Goal: Task Accomplishment & Management: Use online tool/utility

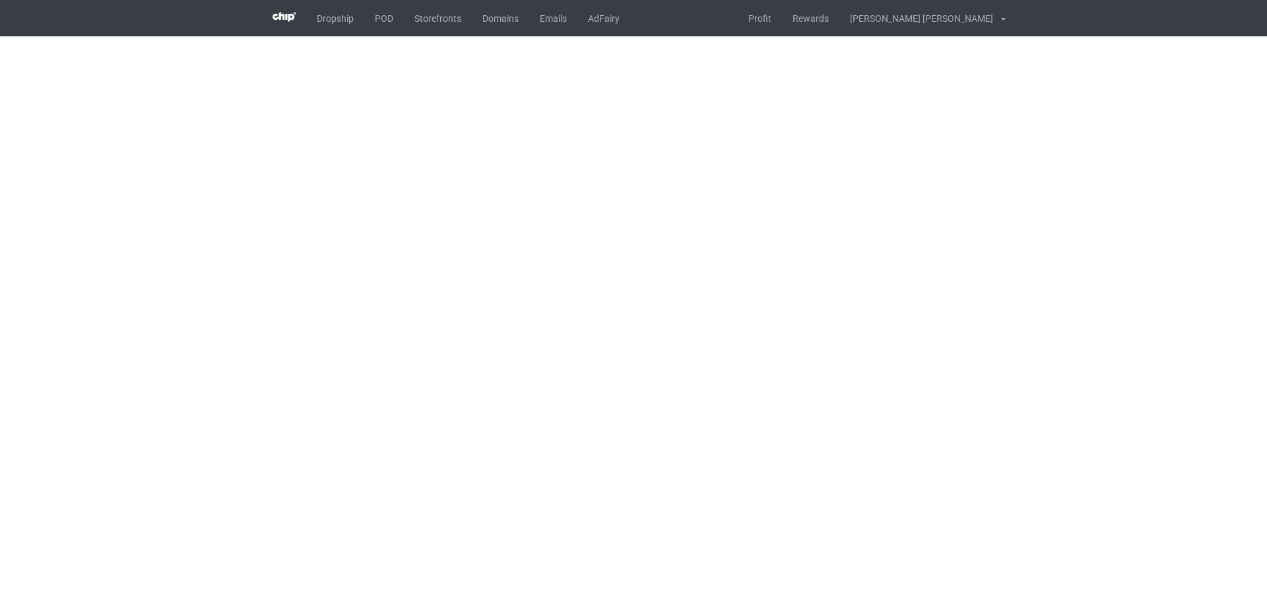
click at [718, 310] on body "Dropship POD Storefronts Domains Emails AdFairy Profit Rewards [PERSON_NAME] [P…" at bounding box center [633, 303] width 1267 height 607
click at [1100, 337] on body "Dropship POD Storefronts Domains Emails AdFairy Profit Rewards [PERSON_NAME] [P…" at bounding box center [633, 303] width 1267 height 607
click at [1135, 337] on body "Dropship POD Storefronts Domains Emails AdFairy Profit Rewards [PERSON_NAME] [P…" at bounding box center [633, 303] width 1267 height 607
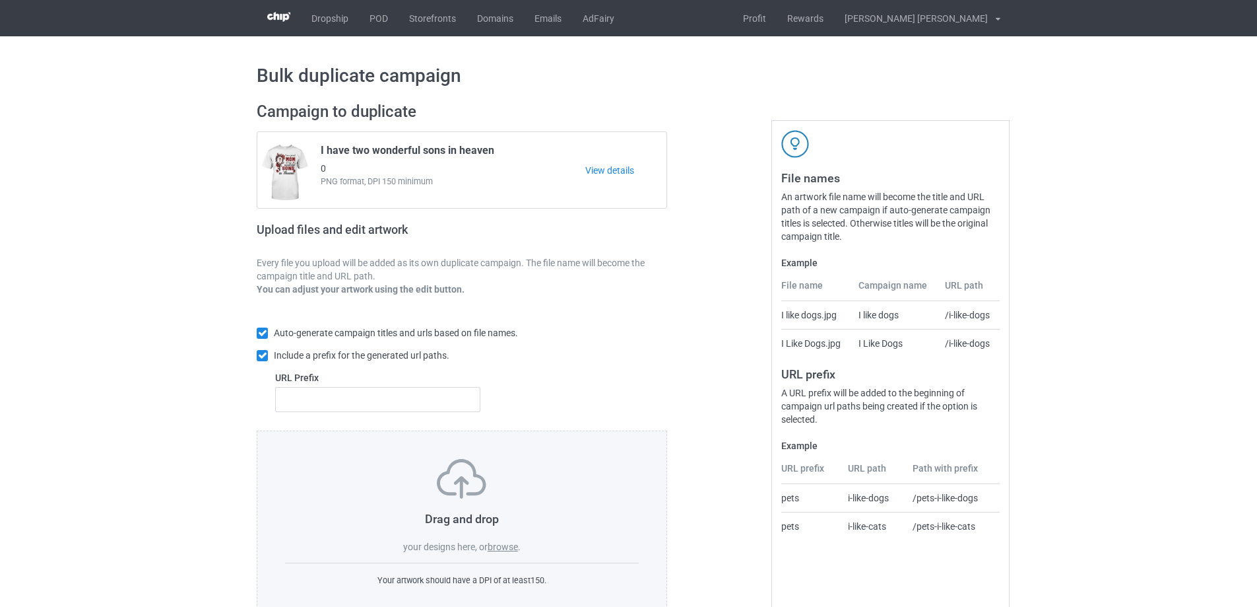
click at [513, 545] on label "browse" at bounding box center [503, 546] width 30 height 11
click at [0, 0] on input "browse" at bounding box center [0, 0] width 0 height 0
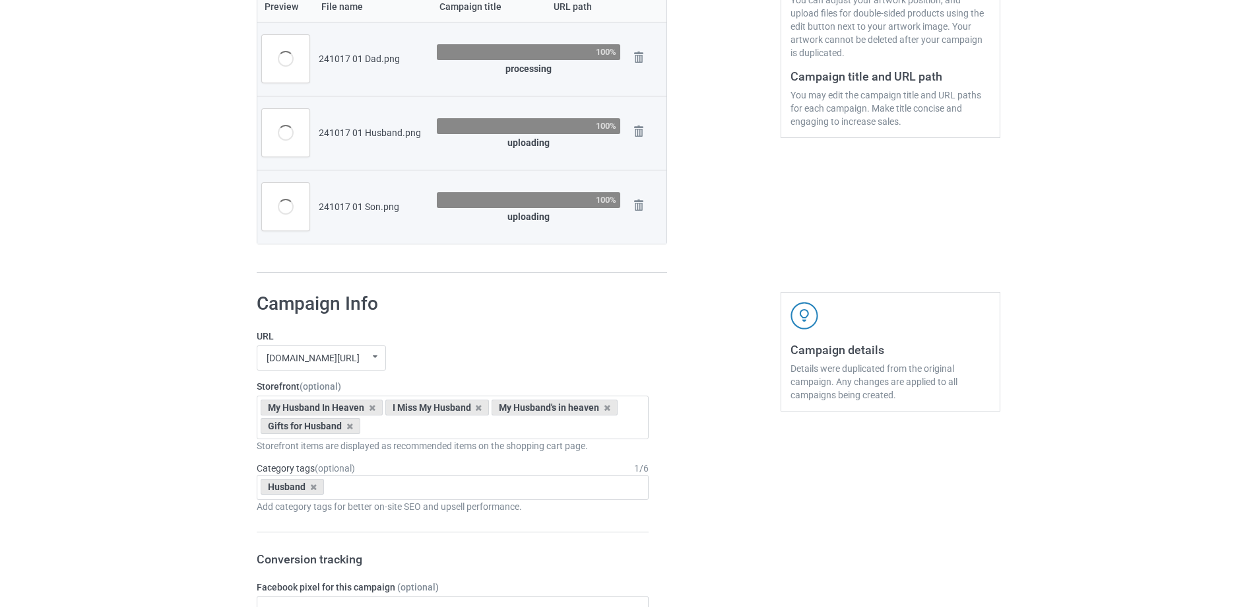
scroll to position [119, 0]
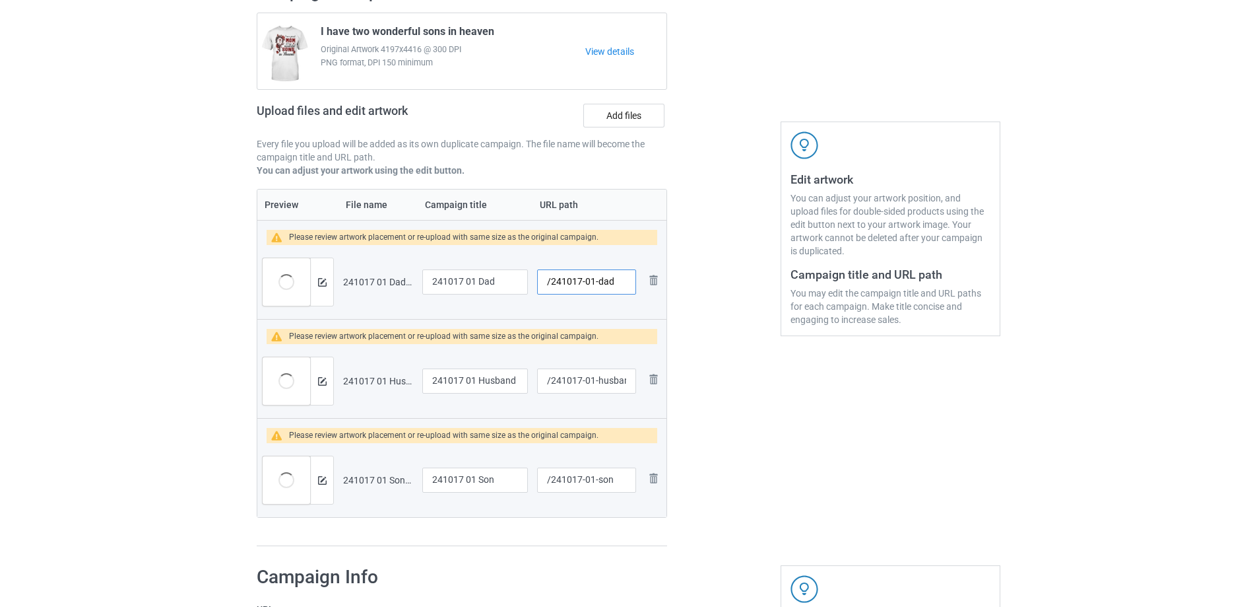
drag, startPoint x: 592, startPoint y: 281, endPoint x: 614, endPoint y: 282, distance: 21.9
click at [614, 282] on input "/241017-01-dad" at bounding box center [586, 281] width 99 height 25
drag, startPoint x: 587, startPoint y: 385, endPoint x: 630, endPoint y: 383, distance: 42.9
click at [630, 383] on input "/241017-01-husband" at bounding box center [586, 380] width 99 height 25
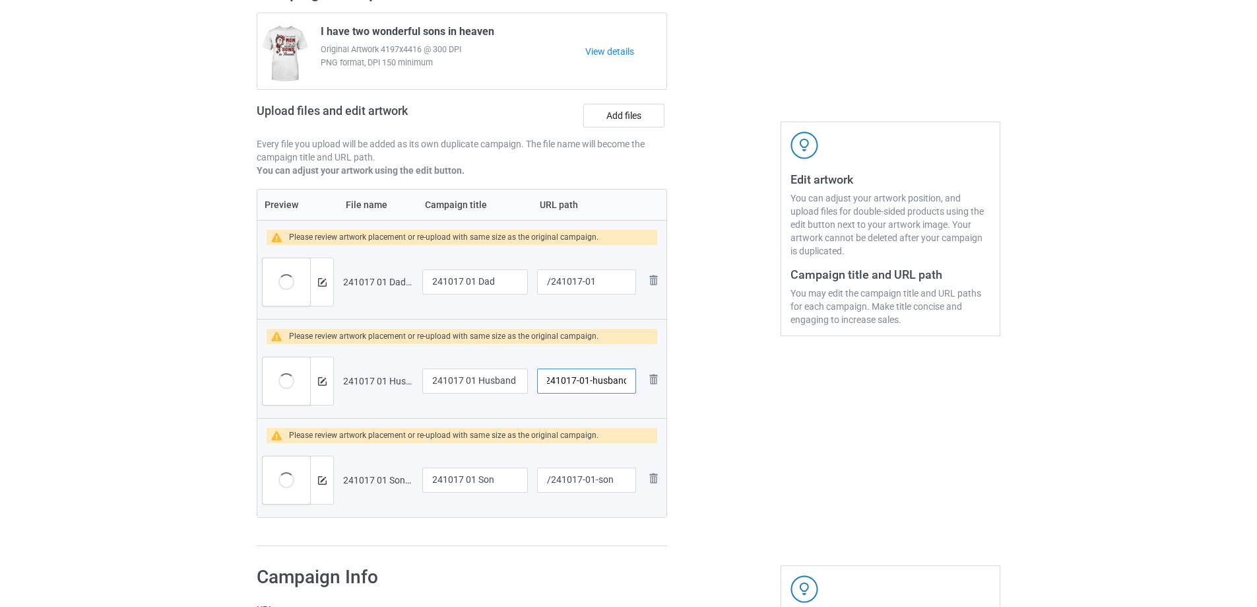
type input "/241017-01-dad"
type input "/241017-01-husband"
type input "/241017-01-dad"
type input "/241017-02"
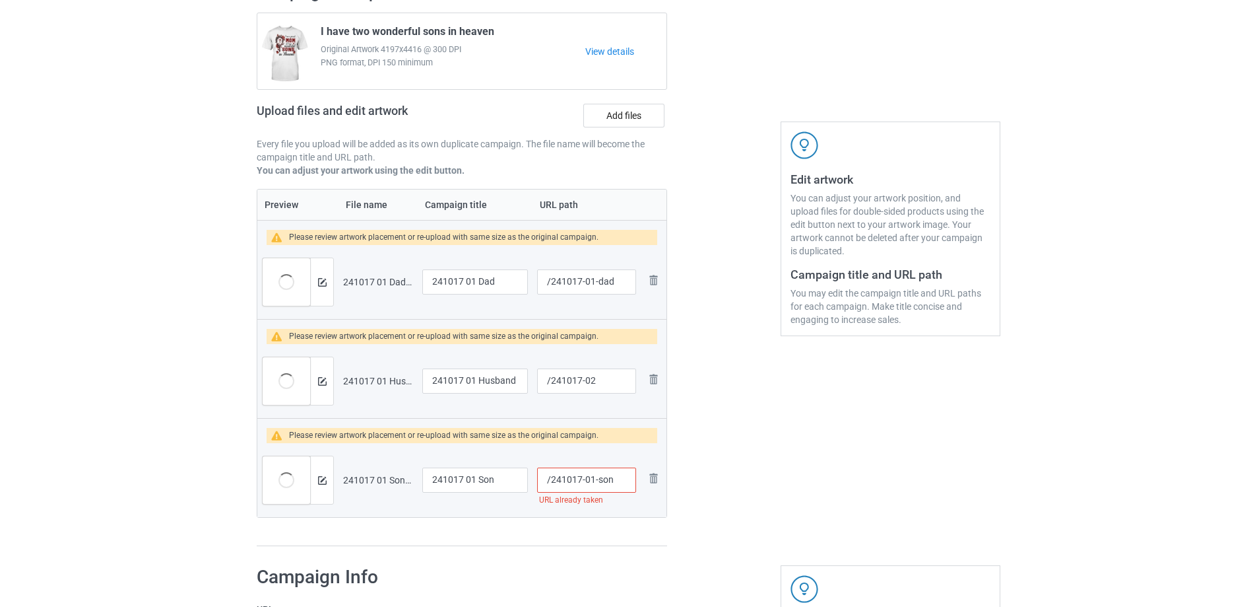
drag, startPoint x: 590, startPoint y: 483, endPoint x: 617, endPoint y: 484, distance: 27.1
click at [617, 484] on input "/241017-01-son" at bounding box center [586, 479] width 99 height 25
type input "/241017-03"
drag, startPoint x: 474, startPoint y: 282, endPoint x: 371, endPoint y: 271, distance: 103.5
click at [371, 271] on tr "Preview and edit artwork 241017 01 Dad.png 241017 01 Dad /241017-01-dad Remove …" at bounding box center [461, 282] width 409 height 74
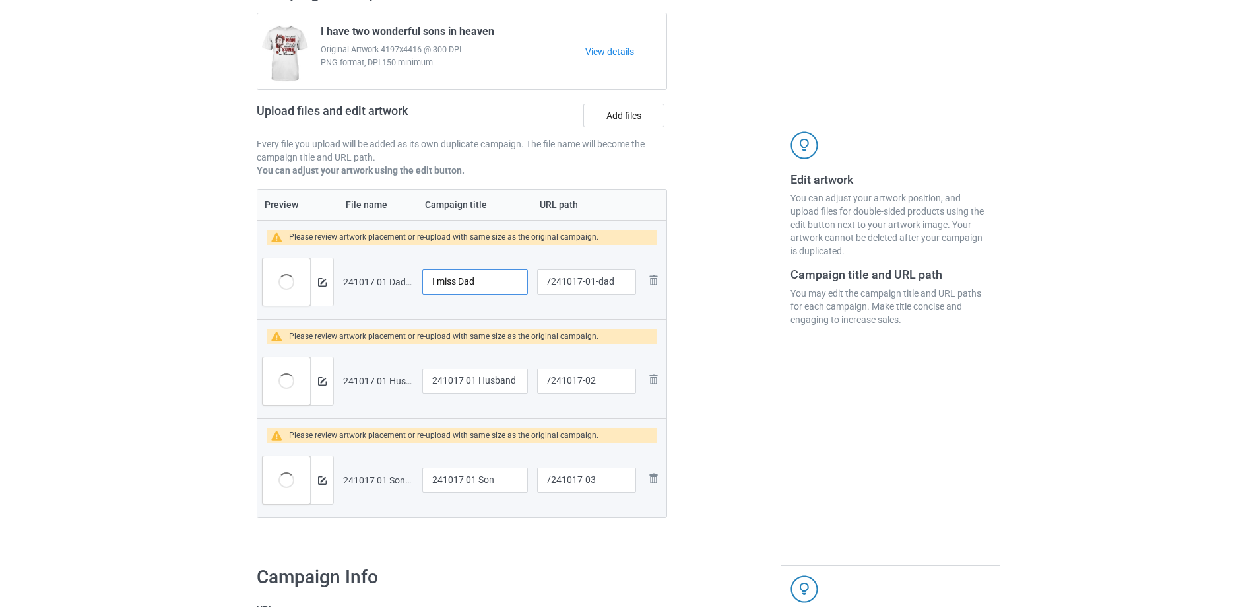
drag, startPoint x: 459, startPoint y: 284, endPoint x: 394, endPoint y: 278, distance: 65.7
click at [394, 278] on tr "Preview and edit artwork 241017 01 Dad.png I miss Dad /241017-01-dad Remove file" at bounding box center [461, 282] width 409 height 74
type input "I miss Dad"
drag, startPoint x: 479, startPoint y: 381, endPoint x: 387, endPoint y: 374, distance: 92.1
click at [387, 374] on tr "Preview and edit artwork 241017 01 Husband.png 241017 01 Husband /241017-02 Rem…" at bounding box center [461, 381] width 409 height 74
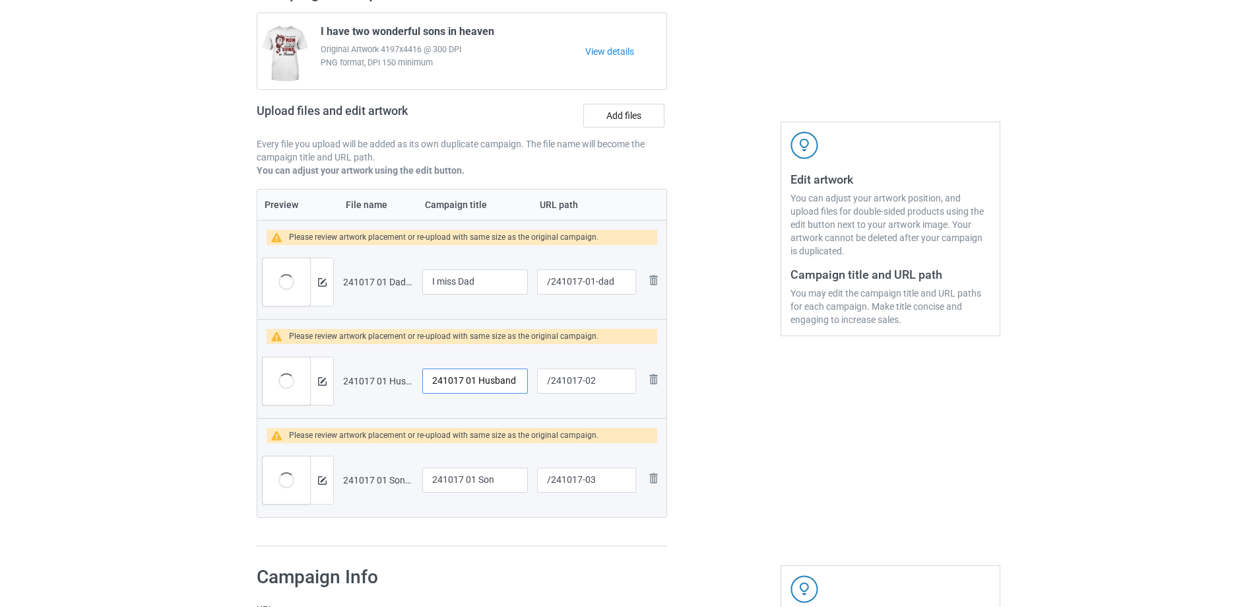
paste input "I miss"
type input "I miss Husband"
drag, startPoint x: 478, startPoint y: 480, endPoint x: 346, endPoint y: 470, distance: 132.4
click at [346, 470] on tr "Preview and edit artwork 241017 01 Son.png 241017 01 Son /241017-03 Remove file" at bounding box center [461, 480] width 409 height 74
paste input "I miss"
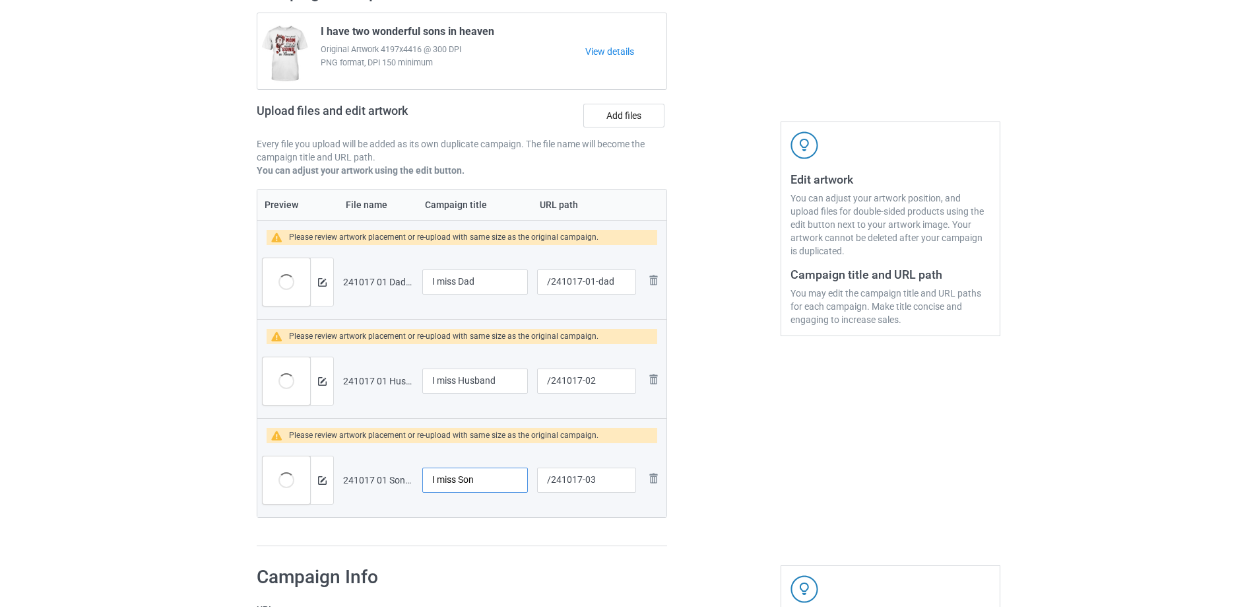
type input "I miss Son"
click at [458, 284] on input "I miss Dad" at bounding box center [475, 281] width 106 height 25
drag, startPoint x: 477, startPoint y: 283, endPoint x: 358, endPoint y: 282, distance: 118.1
click at [358, 282] on tr "Preview and edit artwork 241017 01 Dad.png I miss my Dad /241017-01-dad Remove …" at bounding box center [461, 282] width 409 height 74
type input "I miss my Dad"
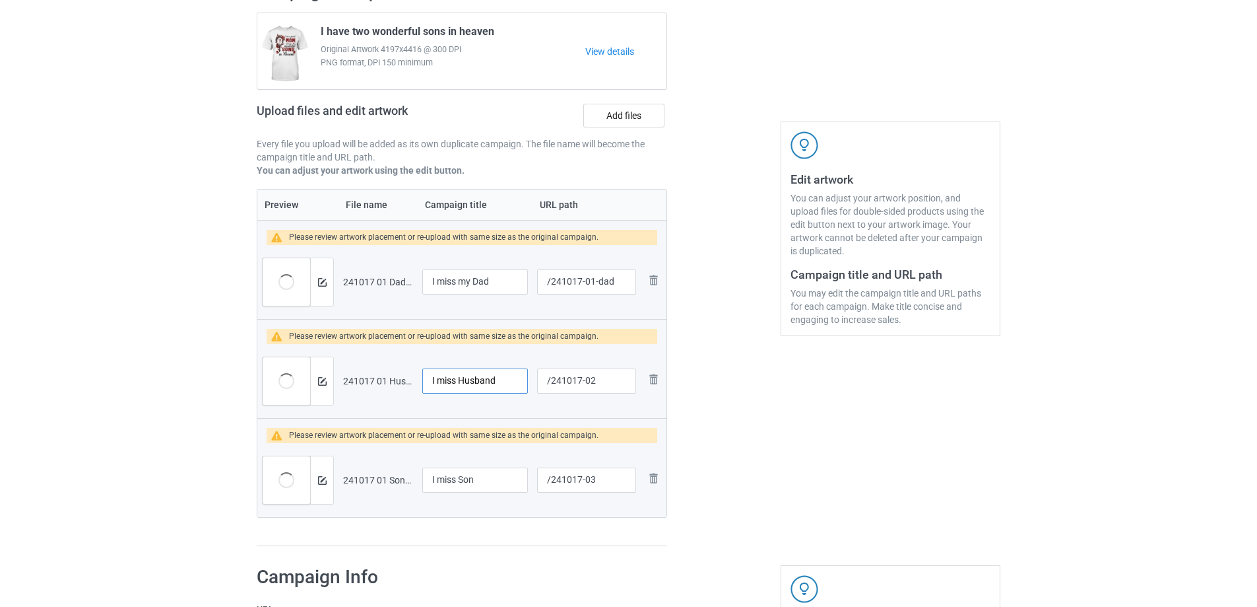
drag, startPoint x: 459, startPoint y: 380, endPoint x: 374, endPoint y: 379, distance: 85.2
click at [374, 379] on tr "Preview and edit artwork 241017 01 Husband.png I miss Husband /241017-02 Remove…" at bounding box center [461, 381] width 409 height 74
paste input "my"
type input "I miss my Husband"
drag, startPoint x: 459, startPoint y: 481, endPoint x: 375, endPoint y: 479, distance: 84.5
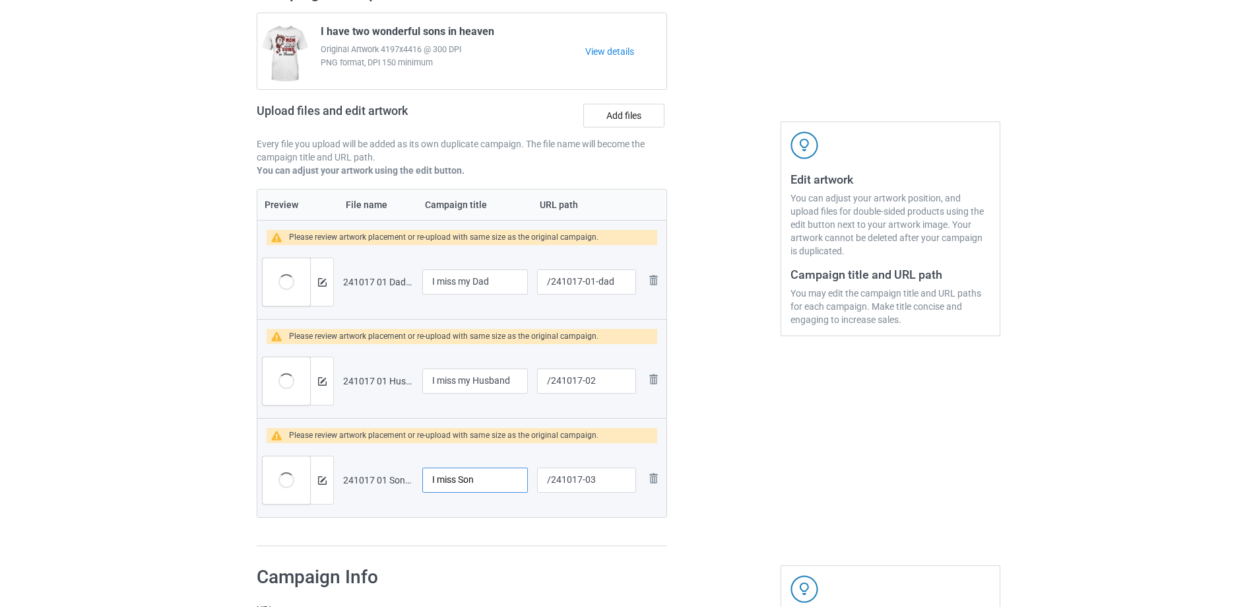
click at [375, 480] on tr "Preview and edit artwork 241017 01 Son.png I miss Son /241017-03 Remove file" at bounding box center [461, 480] width 409 height 74
paste input "my"
type input "I miss my Son"
click at [321, 284] on img at bounding box center [322, 282] width 9 height 9
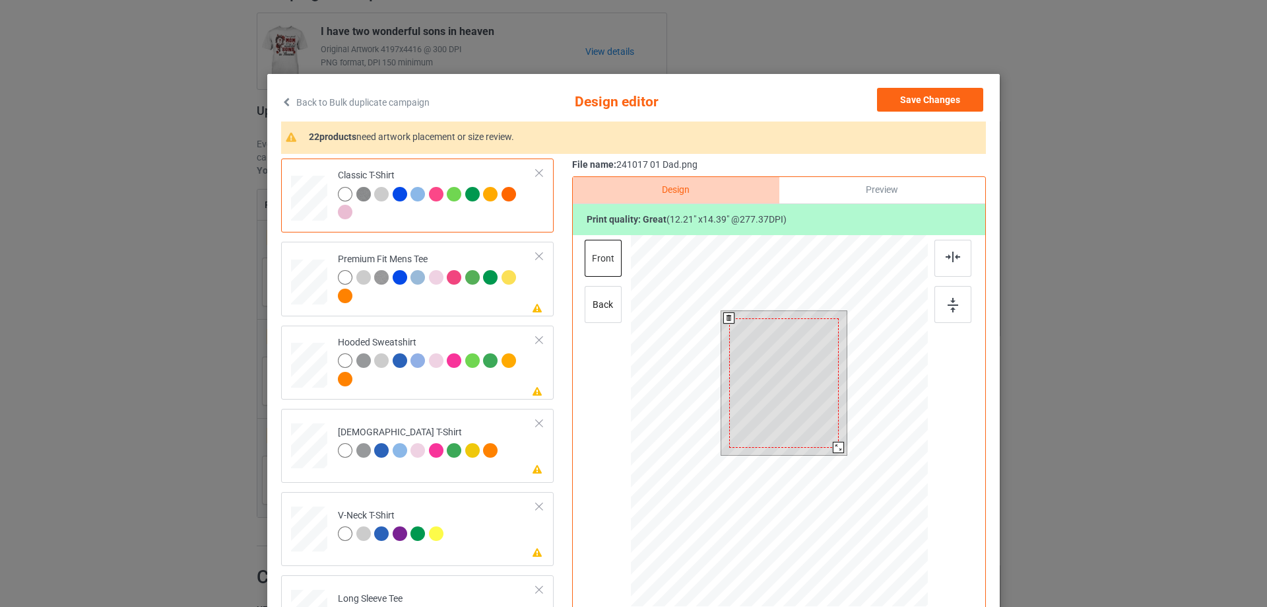
drag, startPoint x: 840, startPoint y: 456, endPoint x: 836, endPoint y: 447, distance: 9.7
click at [836, 447] on div at bounding box center [838, 447] width 11 height 11
drag, startPoint x: 814, startPoint y: 434, endPoint x: 814, endPoint y: 426, distance: 7.9
click at [814, 426] on div at bounding box center [784, 375] width 110 height 129
click at [770, 412] on div at bounding box center [785, 377] width 110 height 129
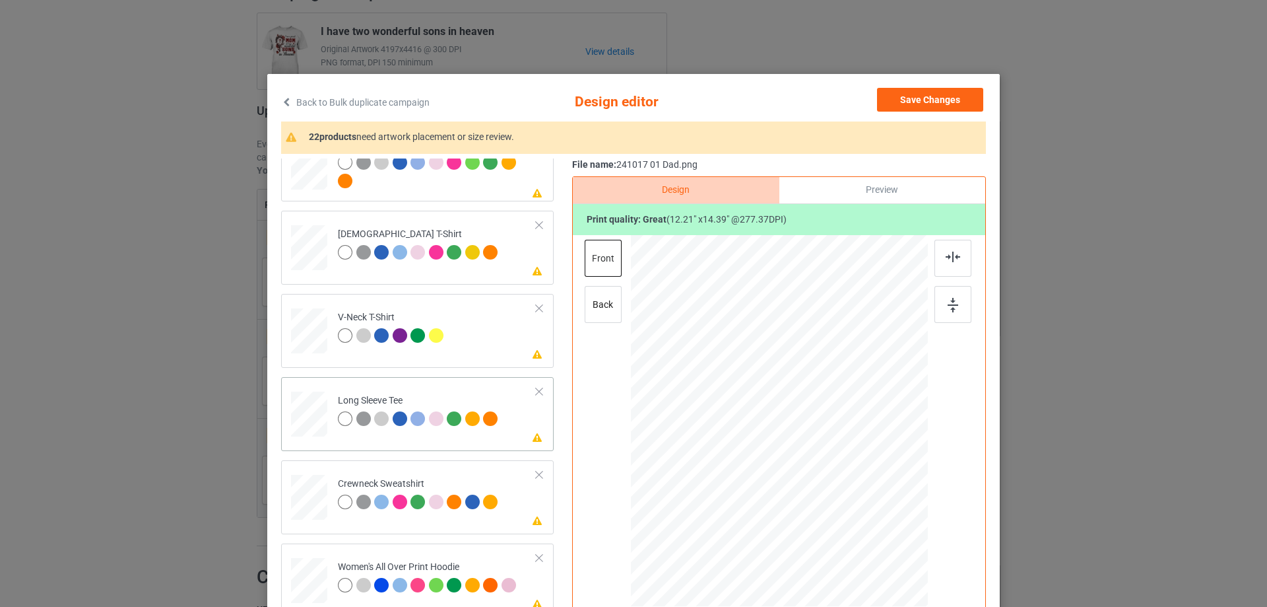
scroll to position [462, 0]
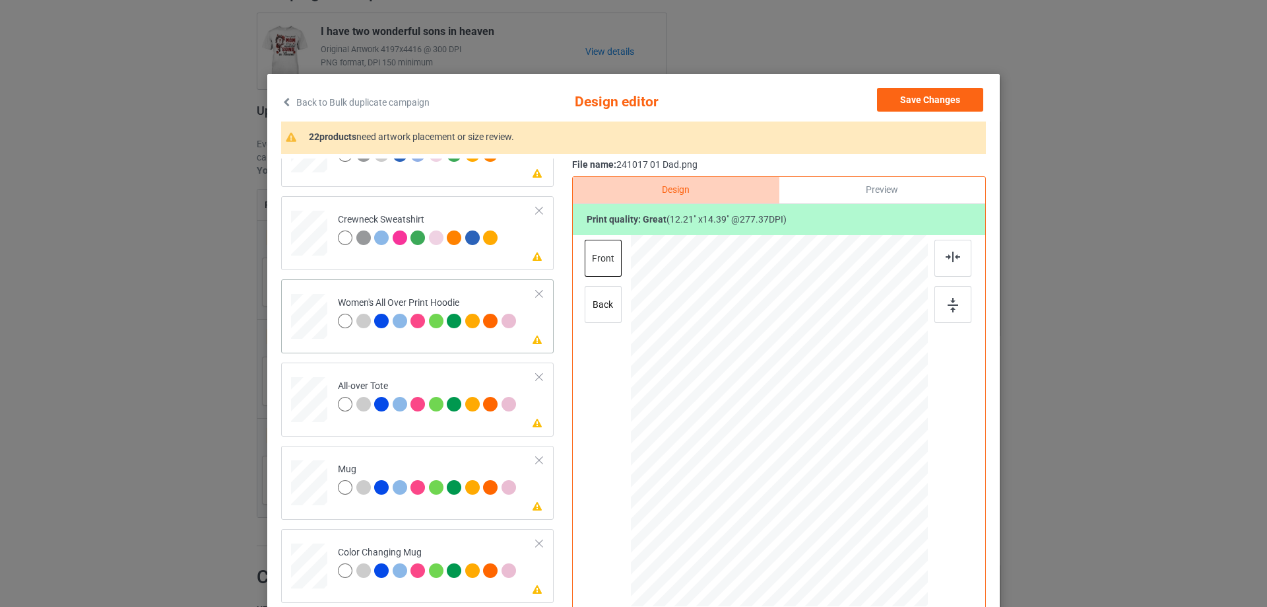
click at [298, 321] on div at bounding box center [309, 316] width 36 height 41
drag, startPoint x: 865, startPoint y: 527, endPoint x: 830, endPoint y: 480, distance: 58.5
click at [830, 480] on div at bounding box center [830, 482] width 11 height 11
drag, startPoint x: 813, startPoint y: 469, endPoint x: 815, endPoint y: 423, distance: 46.2
click at [815, 423] on div at bounding box center [781, 375] width 104 height 122
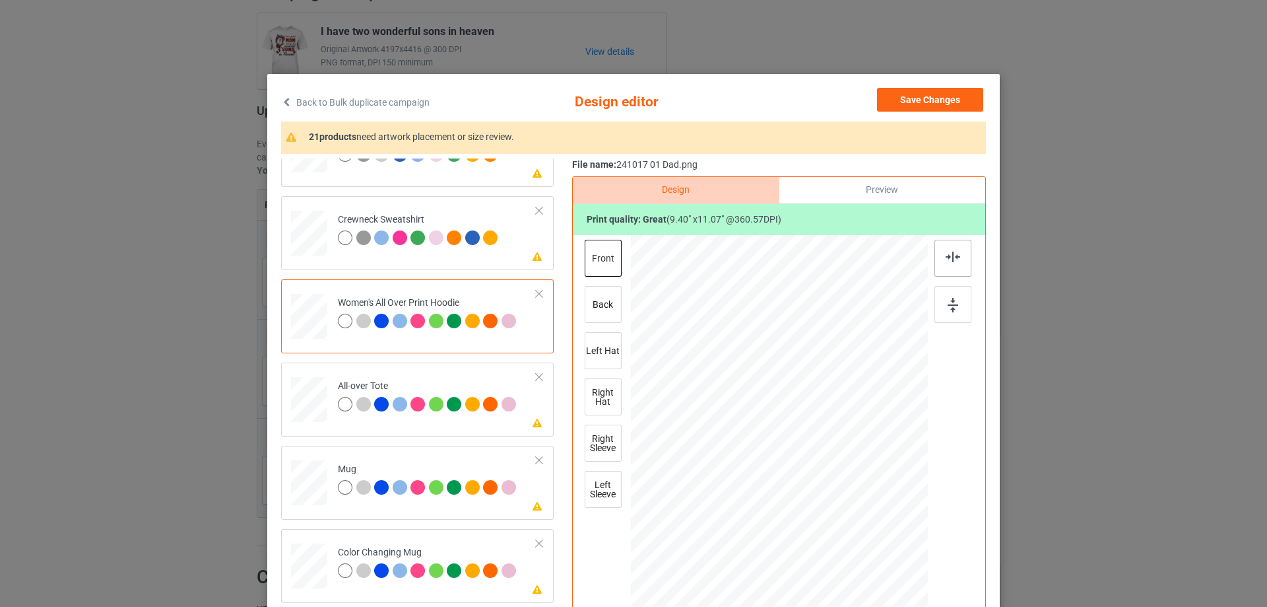
click at [948, 257] on img at bounding box center [953, 256] width 15 height 11
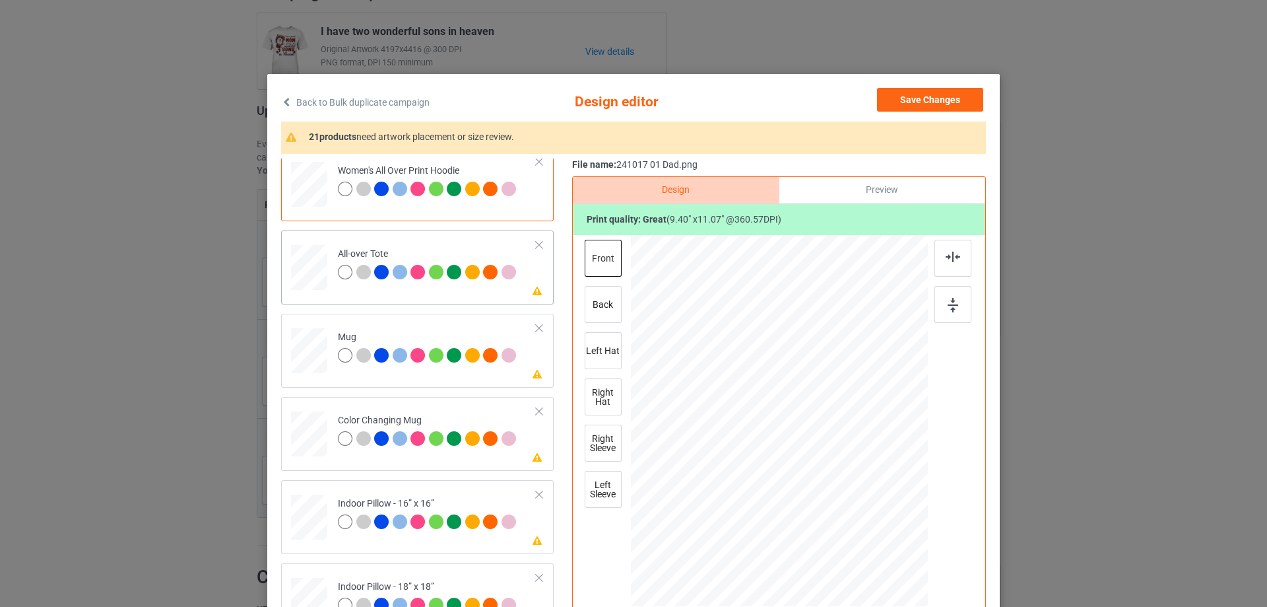
click at [304, 269] on div at bounding box center [309, 267] width 36 height 36
drag, startPoint x: 863, startPoint y: 527, endPoint x: 870, endPoint y: 535, distance: 10.3
click at [870, 535] on div at bounding box center [874, 532] width 11 height 11
click at [853, 515] on div at bounding box center [779, 421] width 191 height 226
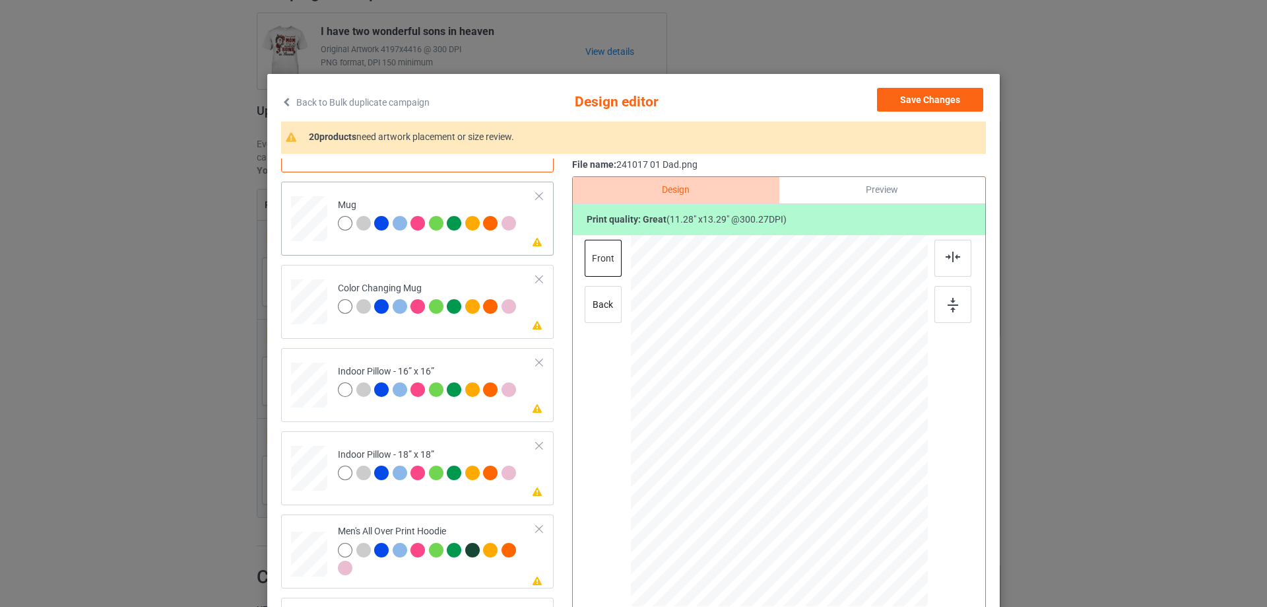
click at [310, 226] on div at bounding box center [309, 218] width 36 height 15
drag, startPoint x: 863, startPoint y: 525, endPoint x: 834, endPoint y: 466, distance: 66.1
click at [834, 466] on div at bounding box center [779, 419] width 297 height 123
drag, startPoint x: 787, startPoint y: 444, endPoint x: 868, endPoint y: 443, distance: 81.2
click at [868, 443] on div at bounding box center [860, 419] width 97 height 114
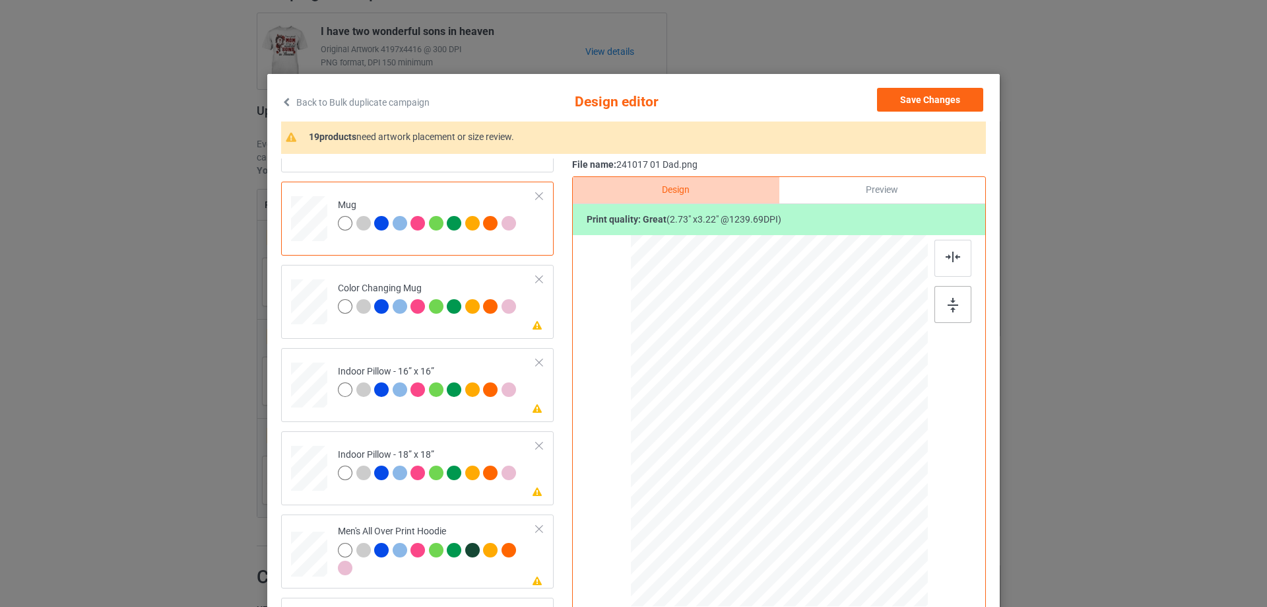
click at [942, 306] on div at bounding box center [953, 304] width 37 height 37
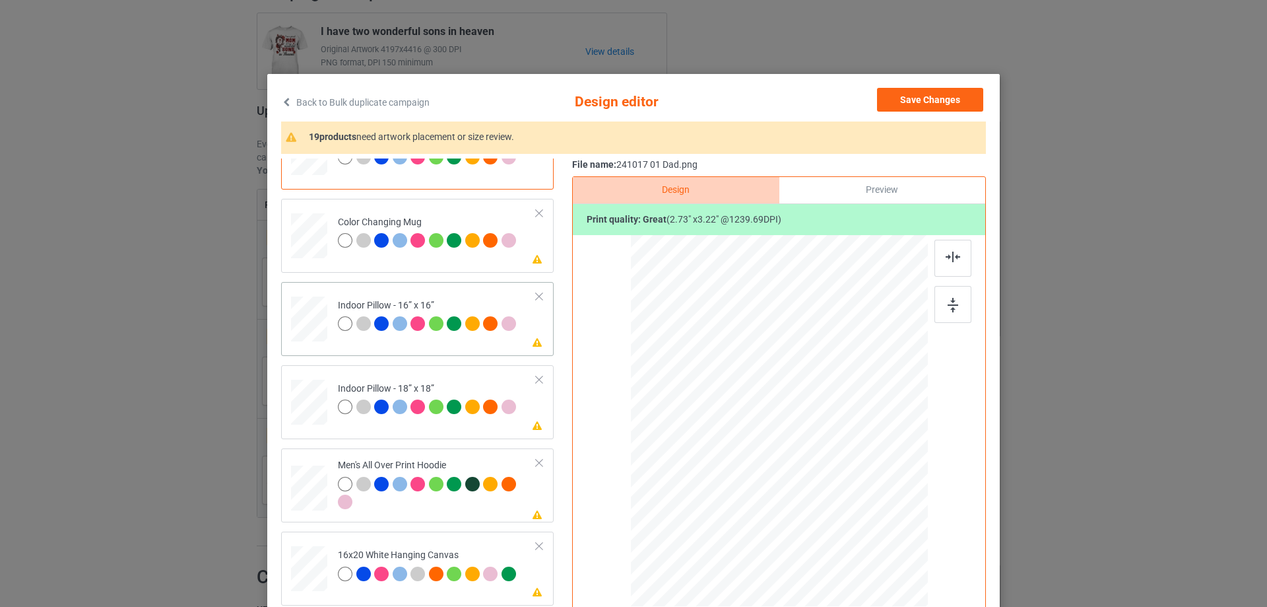
click at [295, 317] on div at bounding box center [309, 319] width 36 height 36
click at [859, 519] on div at bounding box center [864, 520] width 11 height 11
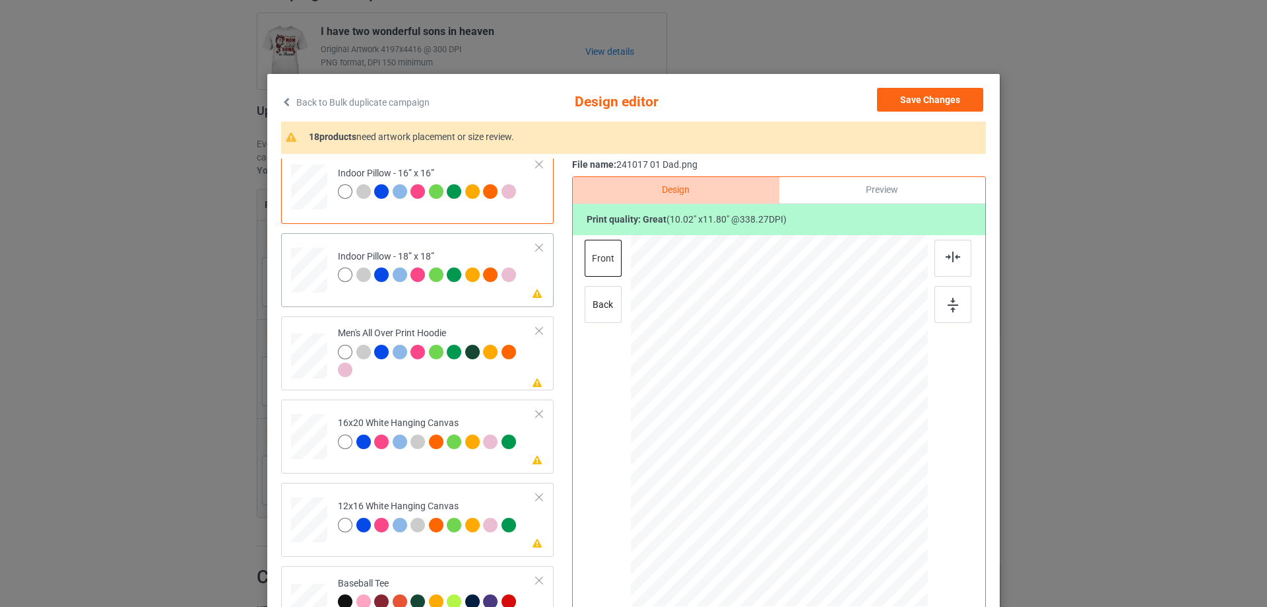
click at [309, 267] on div at bounding box center [309, 270] width 36 height 36
click at [861, 521] on div at bounding box center [864, 521] width 11 height 11
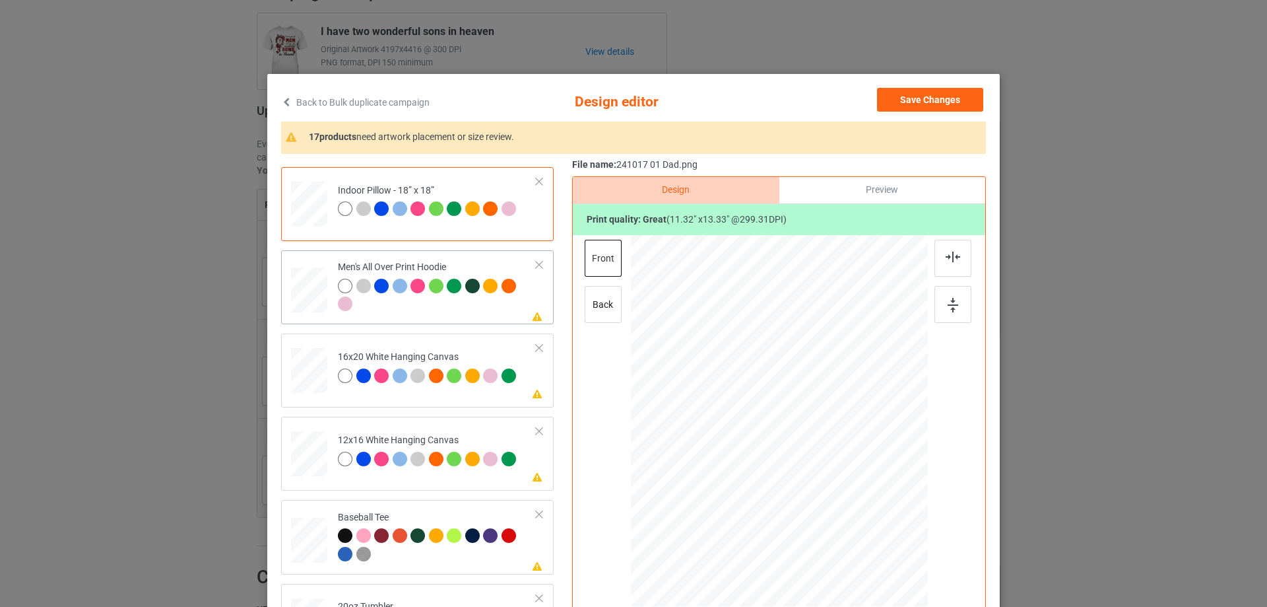
click at [307, 284] on div at bounding box center [309, 290] width 36 height 38
drag, startPoint x: 866, startPoint y: 529, endPoint x: 842, endPoint y: 464, distance: 69.5
click at [842, 464] on div at bounding box center [779, 420] width 297 height 315
drag, startPoint x: 802, startPoint y: 465, endPoint x: 802, endPoint y: 430, distance: 35.6
click at [802, 430] on div at bounding box center [779, 385] width 100 height 118
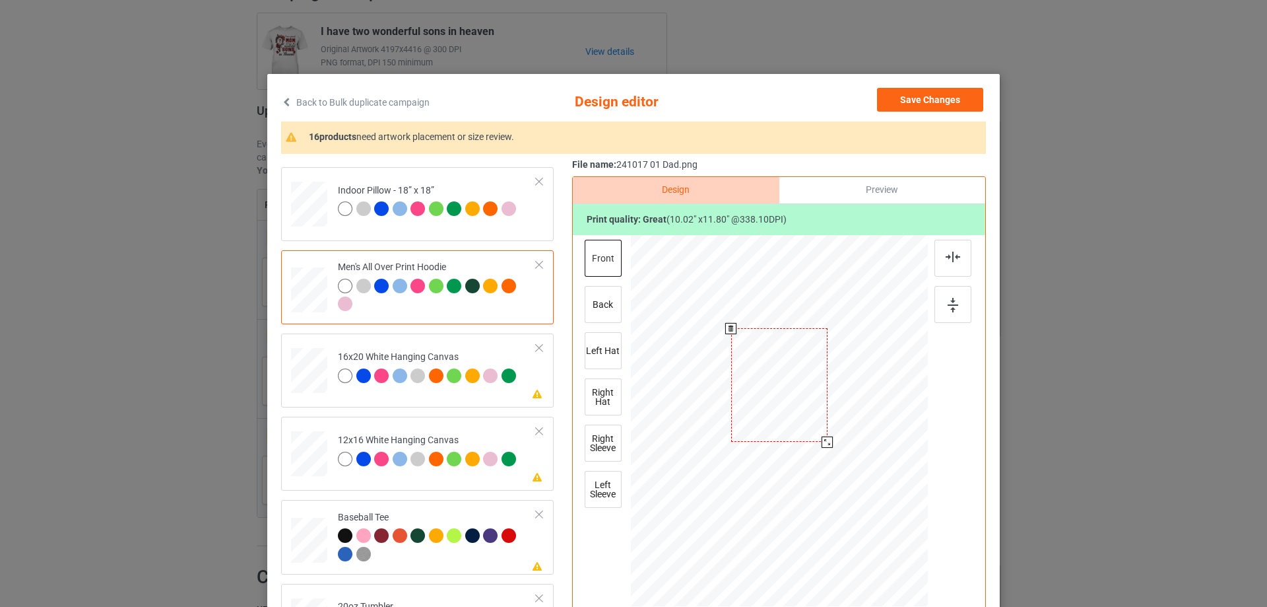
click at [823, 439] on div at bounding box center [827, 441] width 11 height 11
click at [803, 424] on div at bounding box center [779, 383] width 96 height 114
click at [947, 258] on img at bounding box center [953, 256] width 15 height 11
click at [309, 380] on div at bounding box center [309, 371] width 36 height 46
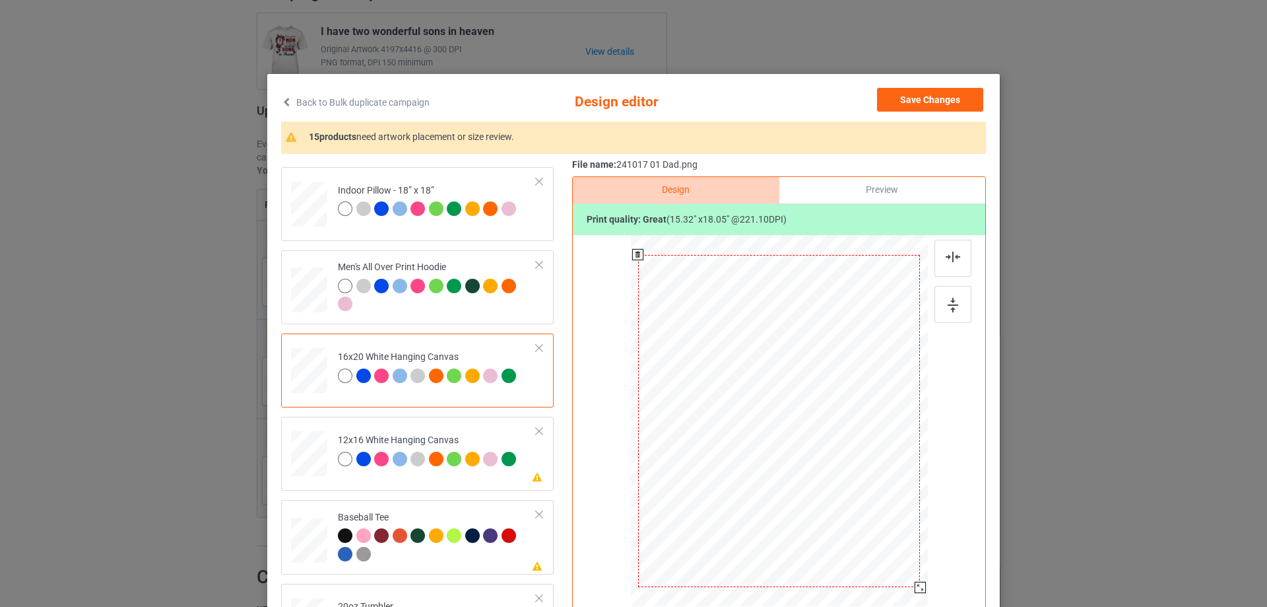
drag, startPoint x: 865, startPoint y: 529, endPoint x: 895, endPoint y: 609, distance: 85.2
click at [895, 488] on html "Dropship POD Storefronts Domains Emails AdFairy Profit Rewards [PERSON_NAME] [P…" at bounding box center [633, 184] width 1267 height 607
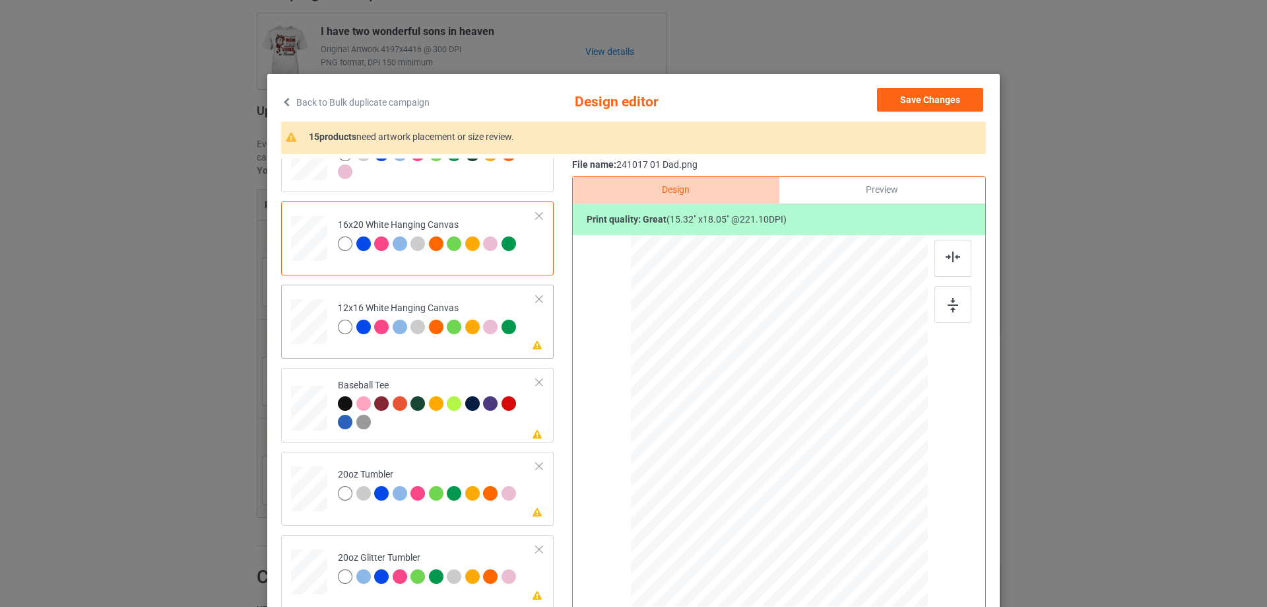
click at [303, 325] on div at bounding box center [309, 322] width 34 height 46
drag, startPoint x: 859, startPoint y: 521, endPoint x: 890, endPoint y: 593, distance: 78.3
click at [890, 593] on div at bounding box center [779, 421] width 279 height 372
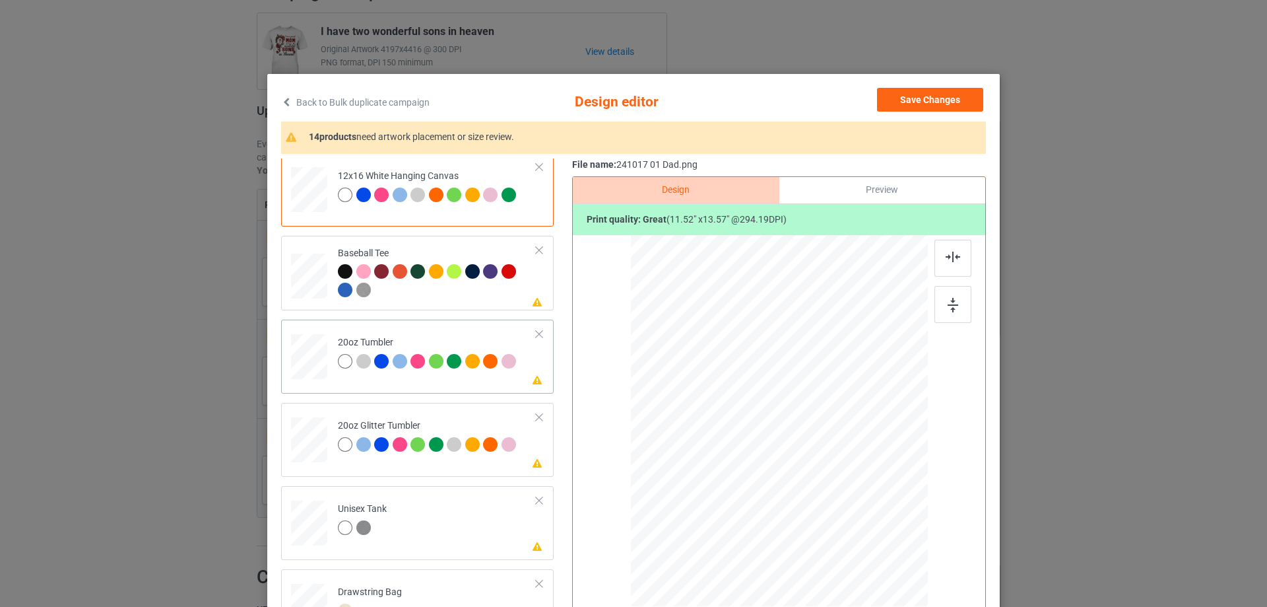
click at [316, 360] on div at bounding box center [309, 356] width 34 height 21
drag, startPoint x: 857, startPoint y: 522, endPoint x: 840, endPoint y: 478, distance: 47.7
click at [840, 478] on div at bounding box center [778, 420] width 281 height 170
click at [727, 462] on div at bounding box center [713, 418] width 112 height 131
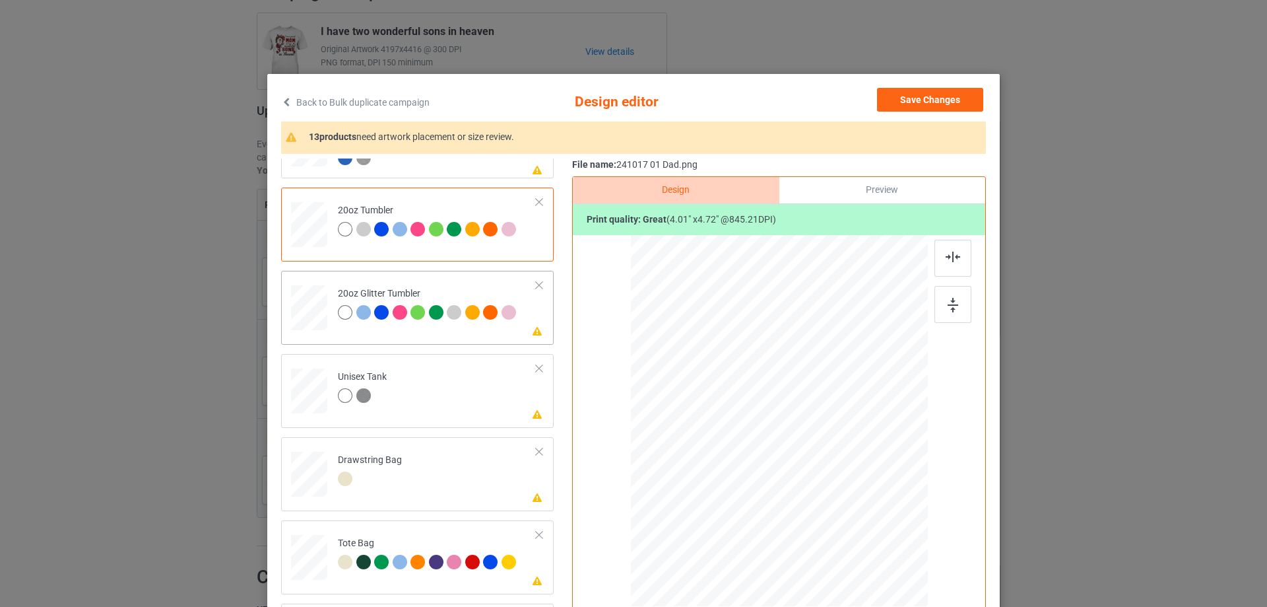
click at [295, 302] on div at bounding box center [309, 307] width 34 height 29
drag, startPoint x: 859, startPoint y: 522, endPoint x: 834, endPoint y: 490, distance: 40.4
click at [834, 490] on div at bounding box center [837, 489] width 11 height 11
drag, startPoint x: 803, startPoint y: 470, endPoint x: 739, endPoint y: 455, distance: 65.8
click at [739, 455] on div at bounding box center [715, 405] width 117 height 137
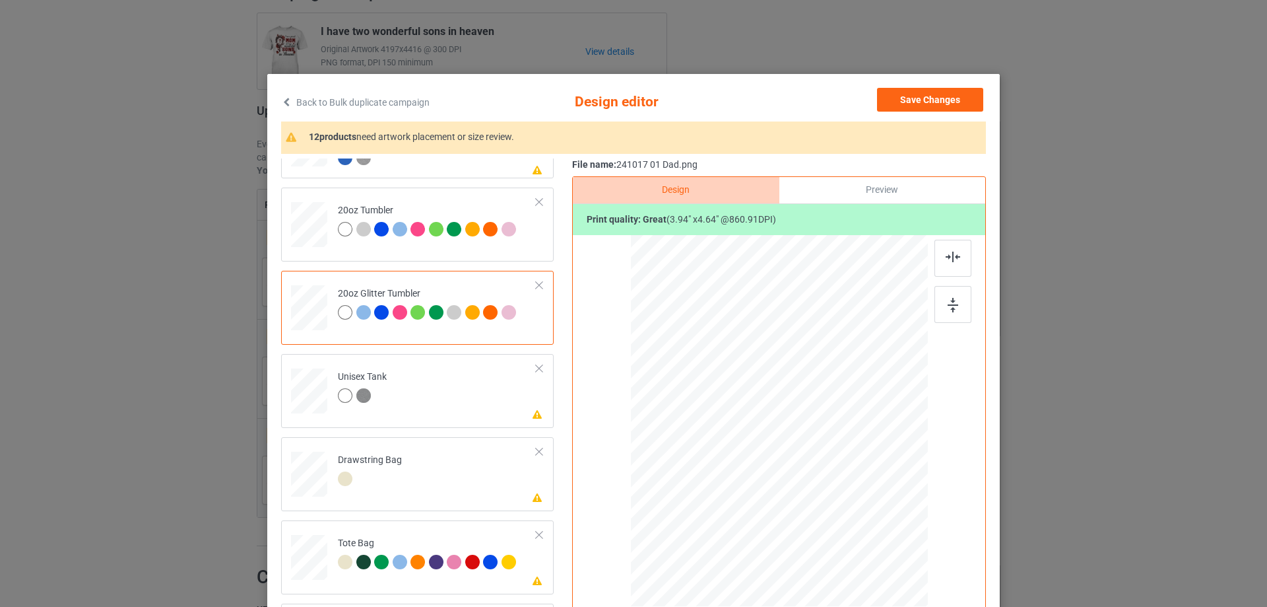
scroll to position [66, 0]
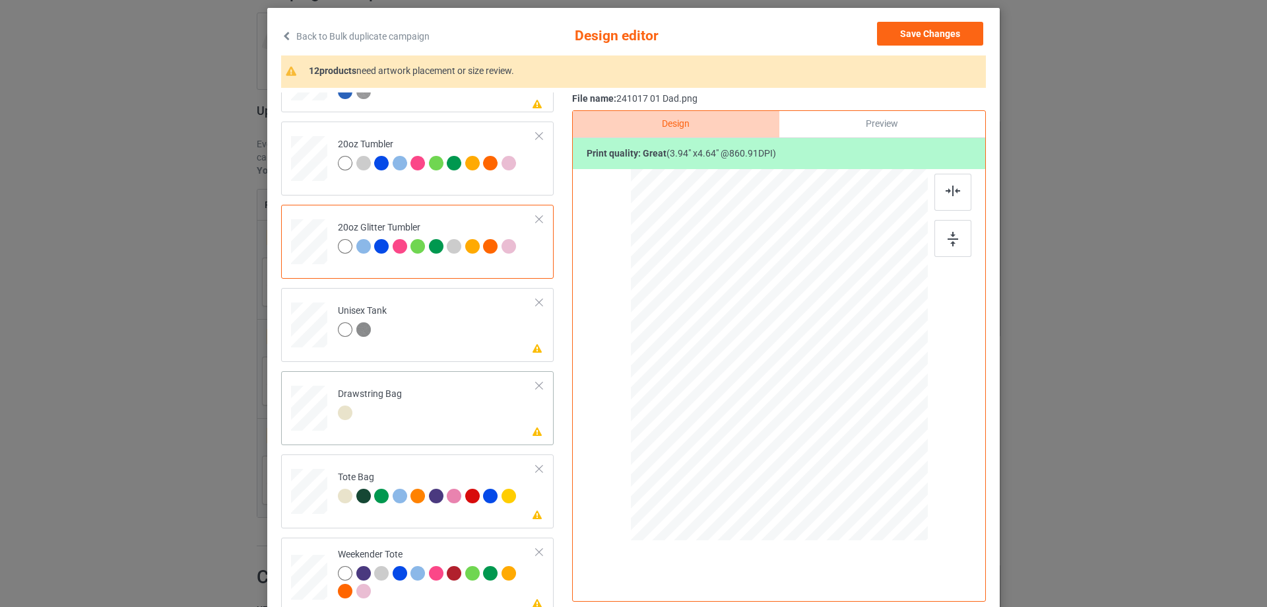
click at [306, 411] on div at bounding box center [309, 409] width 14 height 16
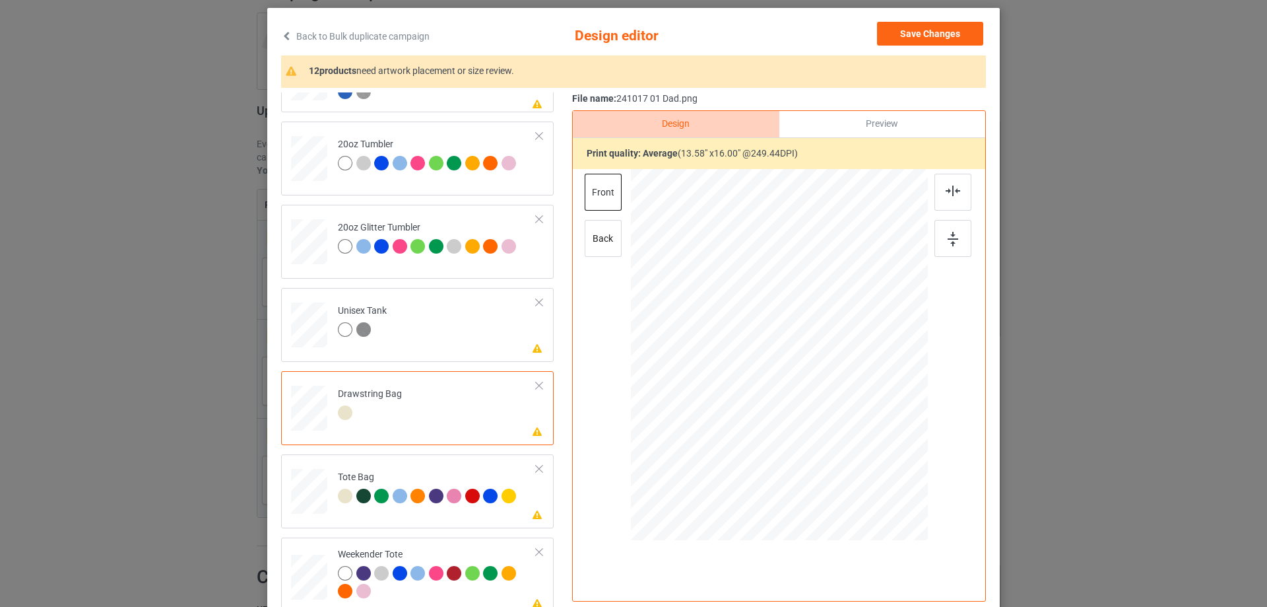
scroll to position [1390, 0]
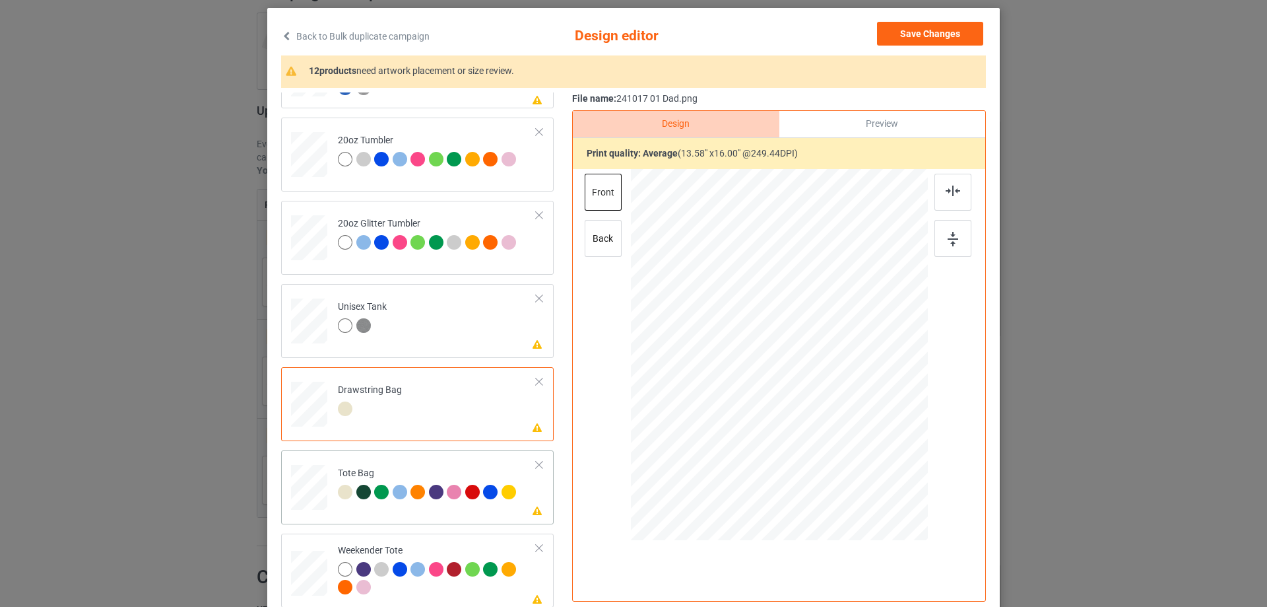
click at [304, 486] on div at bounding box center [309, 494] width 17 height 20
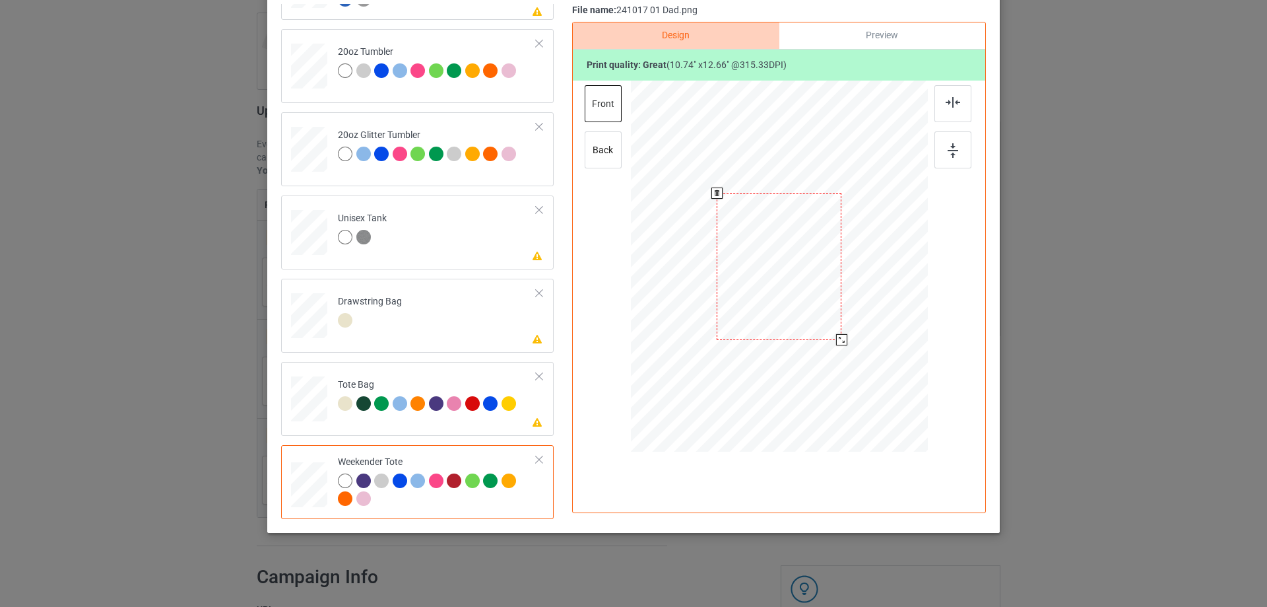
drag, startPoint x: 863, startPoint y: 368, endPoint x: 839, endPoint y: 331, distance: 43.4
click at [839, 334] on div at bounding box center [841, 339] width 11 height 11
drag, startPoint x: 808, startPoint y: 324, endPoint x: 806, endPoint y: 316, distance: 8.2
click at [806, 316] on div at bounding box center [777, 258] width 121 height 143
click at [946, 106] on img at bounding box center [953, 102] width 15 height 11
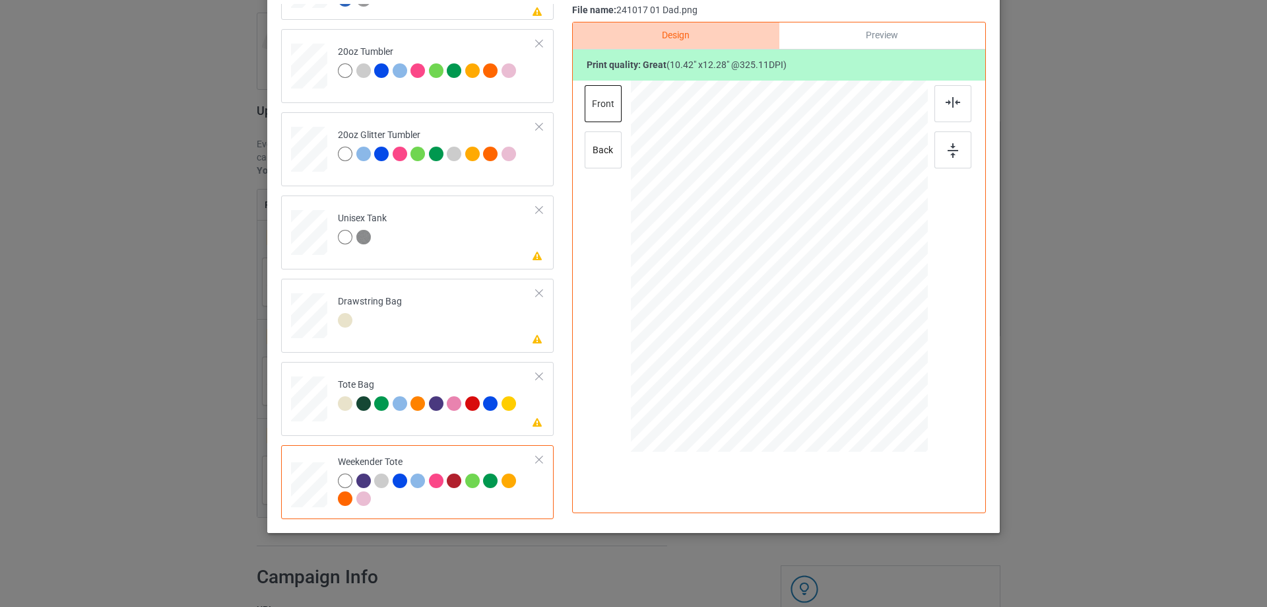
scroll to position [0, 0]
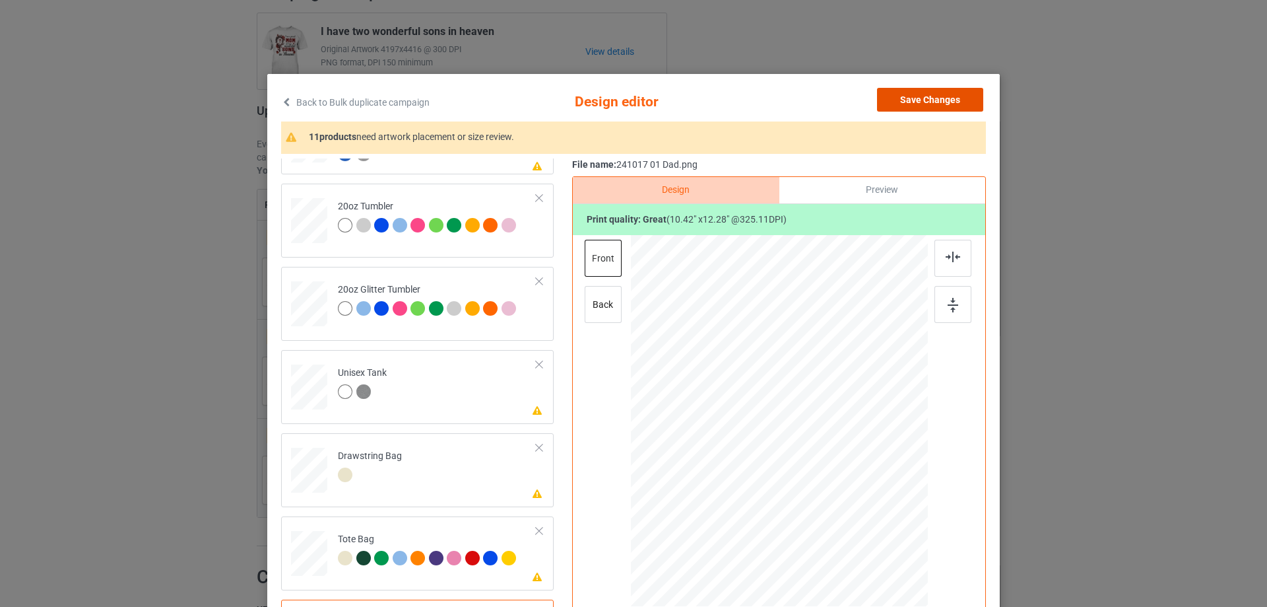
click at [948, 106] on button "Save Changes" at bounding box center [930, 100] width 106 height 24
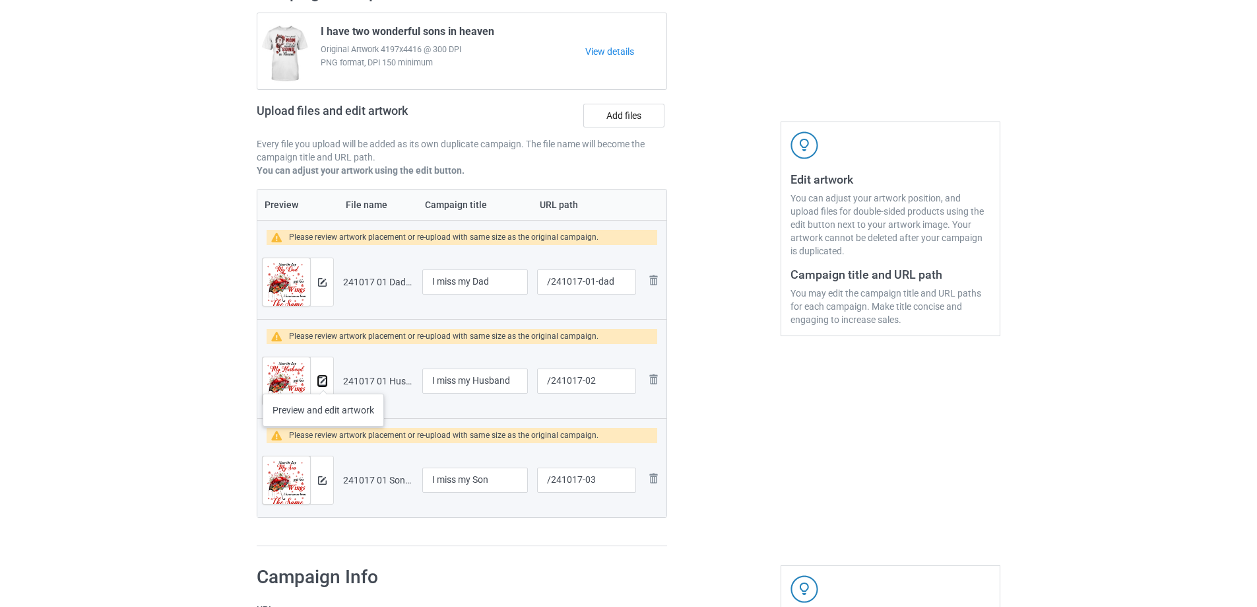
click at [323, 380] on img at bounding box center [322, 381] width 9 height 9
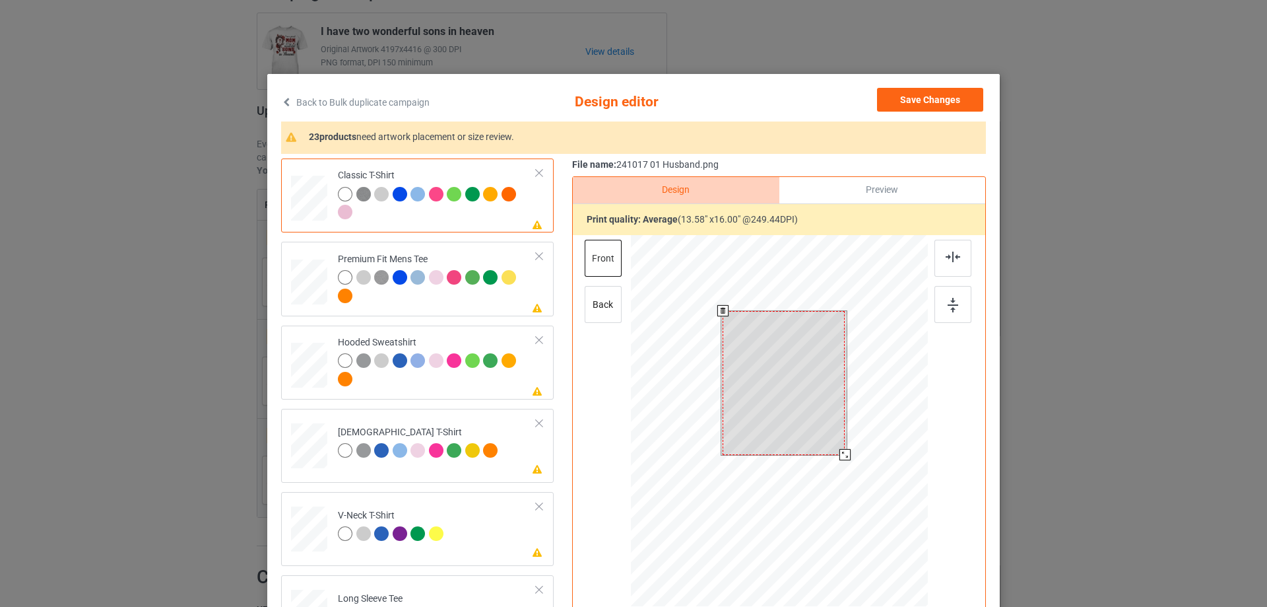
click at [801, 415] on div at bounding box center [784, 383] width 122 height 144
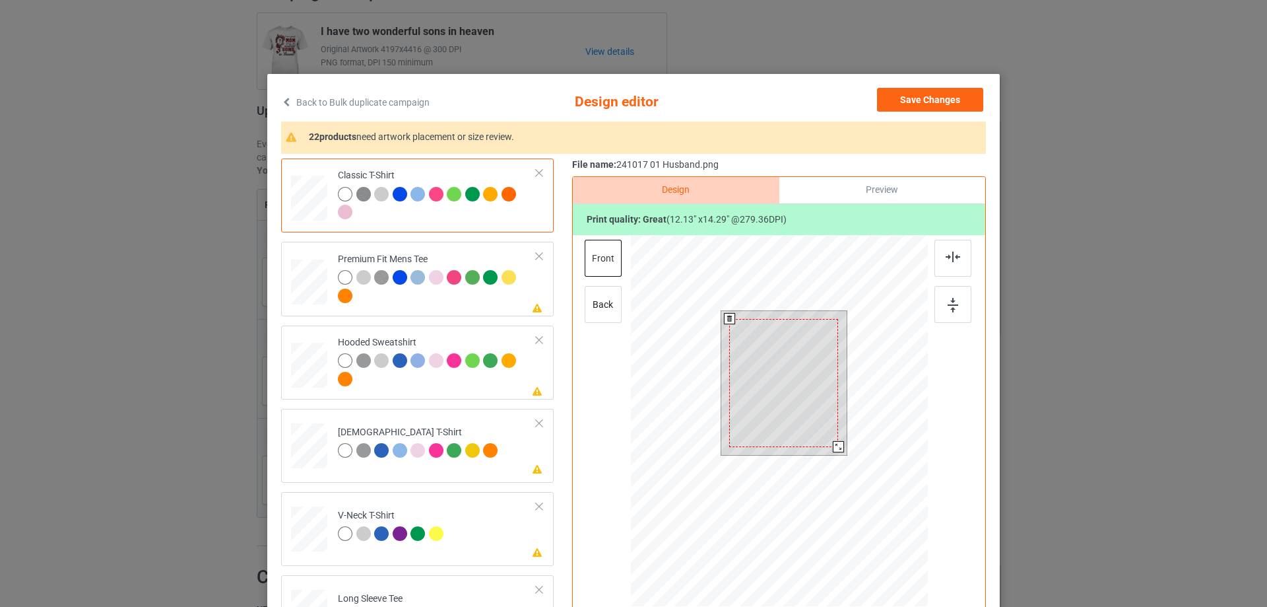
drag, startPoint x: 838, startPoint y: 455, endPoint x: 832, endPoint y: 447, distance: 9.9
click at [833, 447] on div at bounding box center [838, 446] width 11 height 11
click at [764, 424] on div at bounding box center [784, 381] width 109 height 128
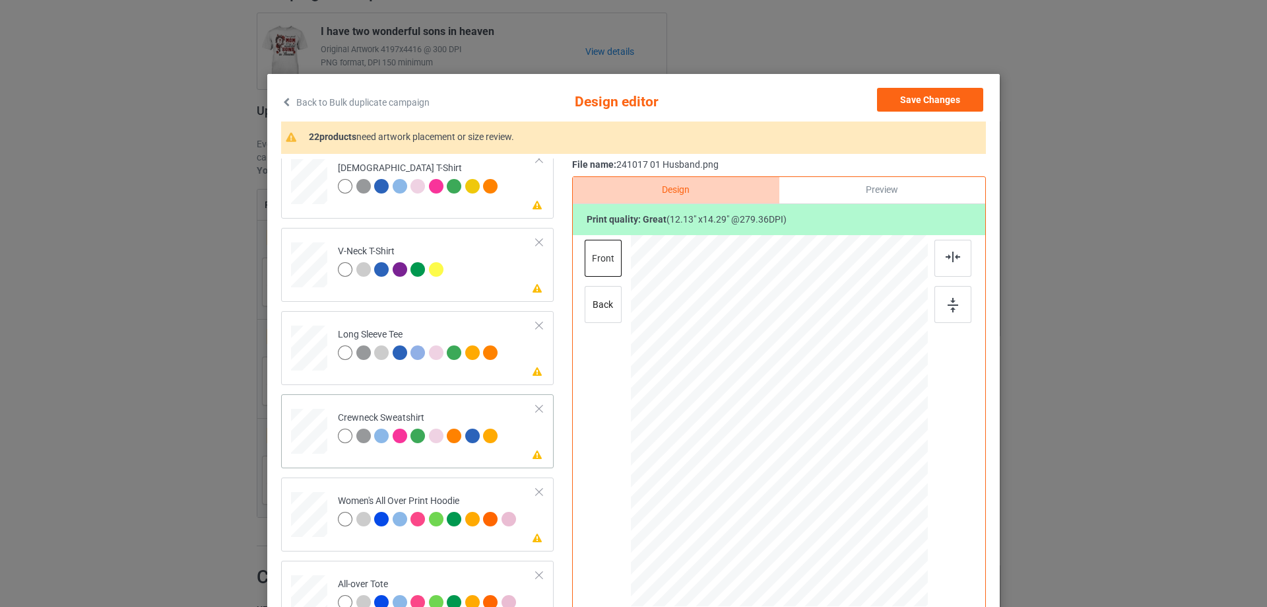
scroll to position [330, 0]
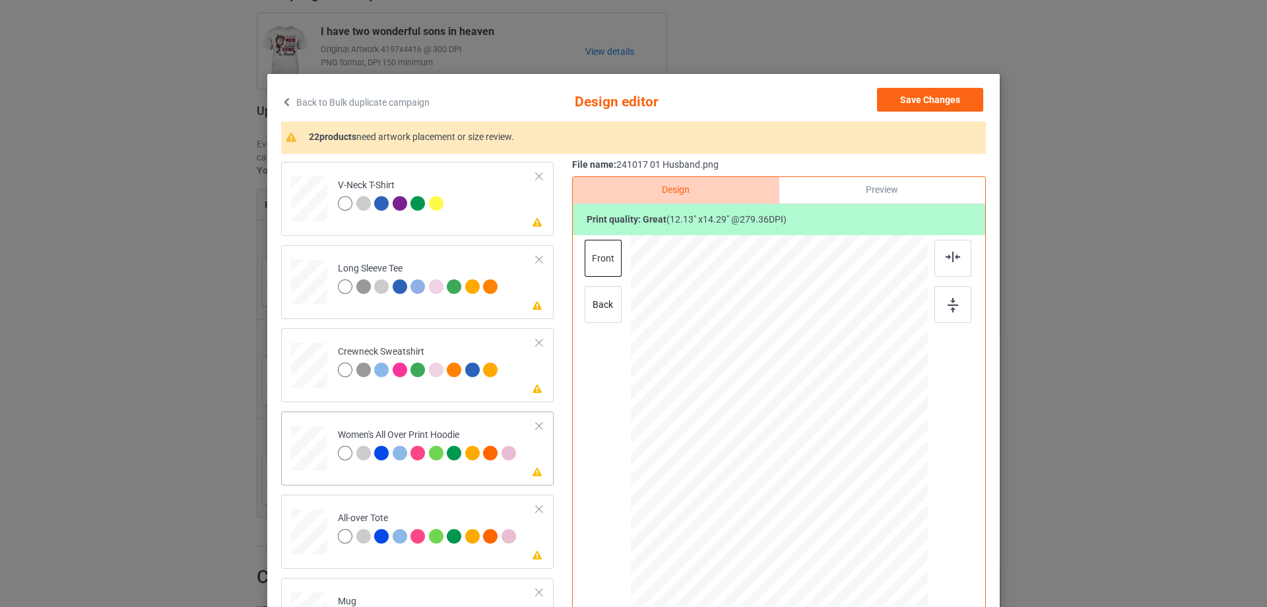
click at [298, 461] on div at bounding box center [309, 448] width 36 height 41
drag, startPoint x: 867, startPoint y: 529, endPoint x: 836, endPoint y: 461, distance: 74.5
click at [836, 461] on div at bounding box center [779, 421] width 297 height 336
drag, startPoint x: 795, startPoint y: 423, endPoint x: 794, endPoint y: 413, distance: 10.6
click at [794, 413] on div at bounding box center [778, 374] width 92 height 108
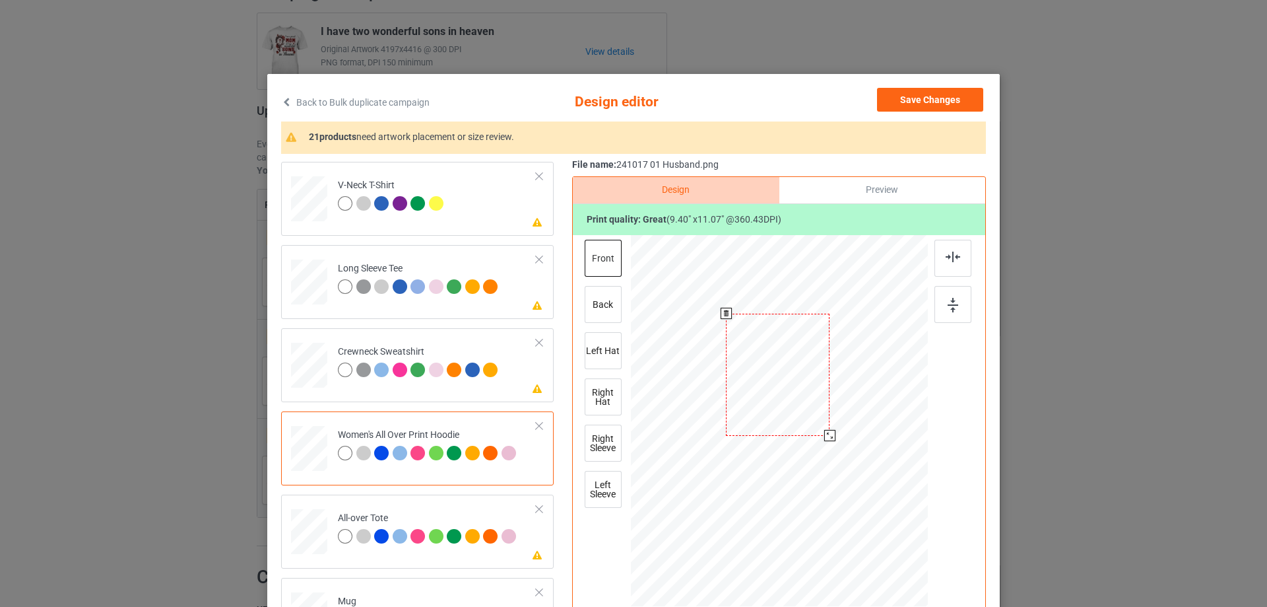
click at [818, 436] on div at bounding box center [778, 375] width 104 height 122
click at [955, 254] on img at bounding box center [953, 256] width 15 height 11
click at [952, 257] on img at bounding box center [953, 256] width 15 height 11
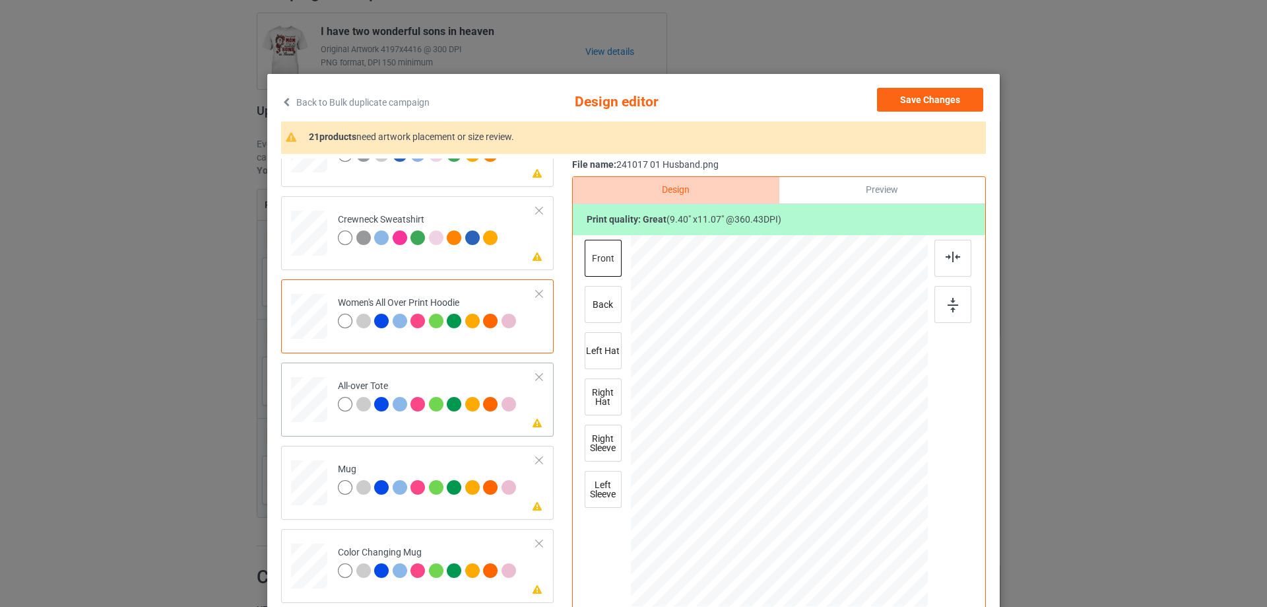
click at [296, 403] on div at bounding box center [309, 399] width 36 height 36
drag, startPoint x: 865, startPoint y: 525, endPoint x: 873, endPoint y: 536, distance: 12.8
click at [873, 536] on div at bounding box center [876, 534] width 11 height 11
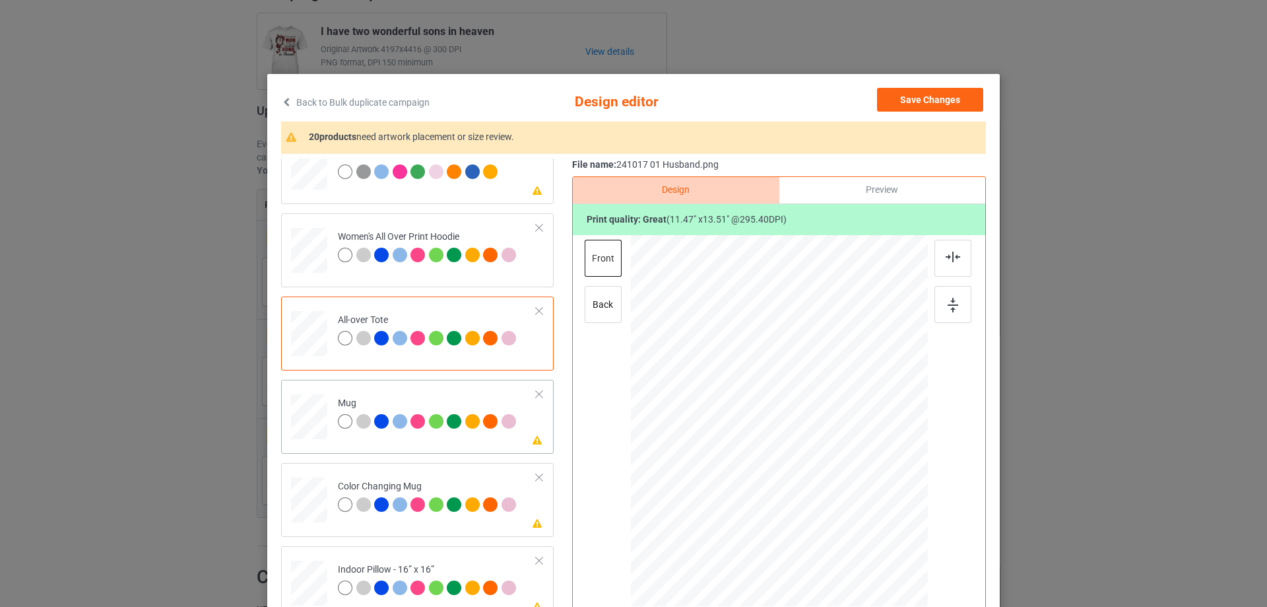
click at [311, 423] on div at bounding box center [309, 416] width 36 height 15
drag, startPoint x: 866, startPoint y: 527, endPoint x: 836, endPoint y: 468, distance: 65.8
click at [836, 468] on div at bounding box center [779, 419] width 297 height 123
drag, startPoint x: 774, startPoint y: 442, endPoint x: 856, endPoint y: 442, distance: 82.5
click at [856, 442] on div at bounding box center [861, 420] width 99 height 116
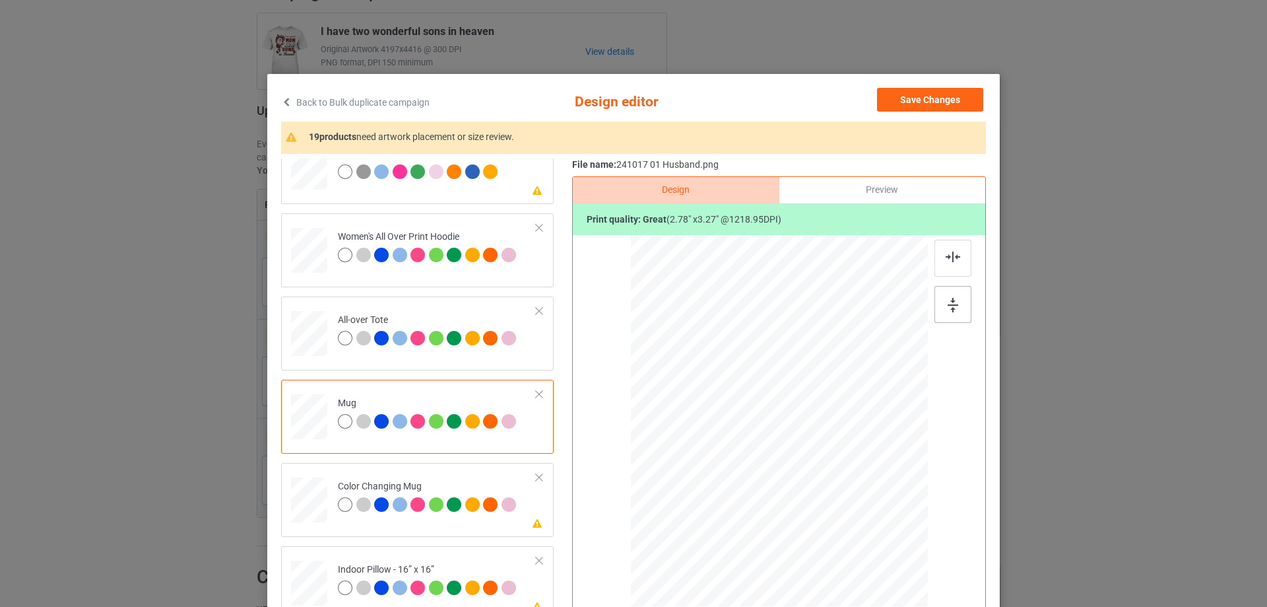
click at [950, 305] on img at bounding box center [953, 305] width 11 height 15
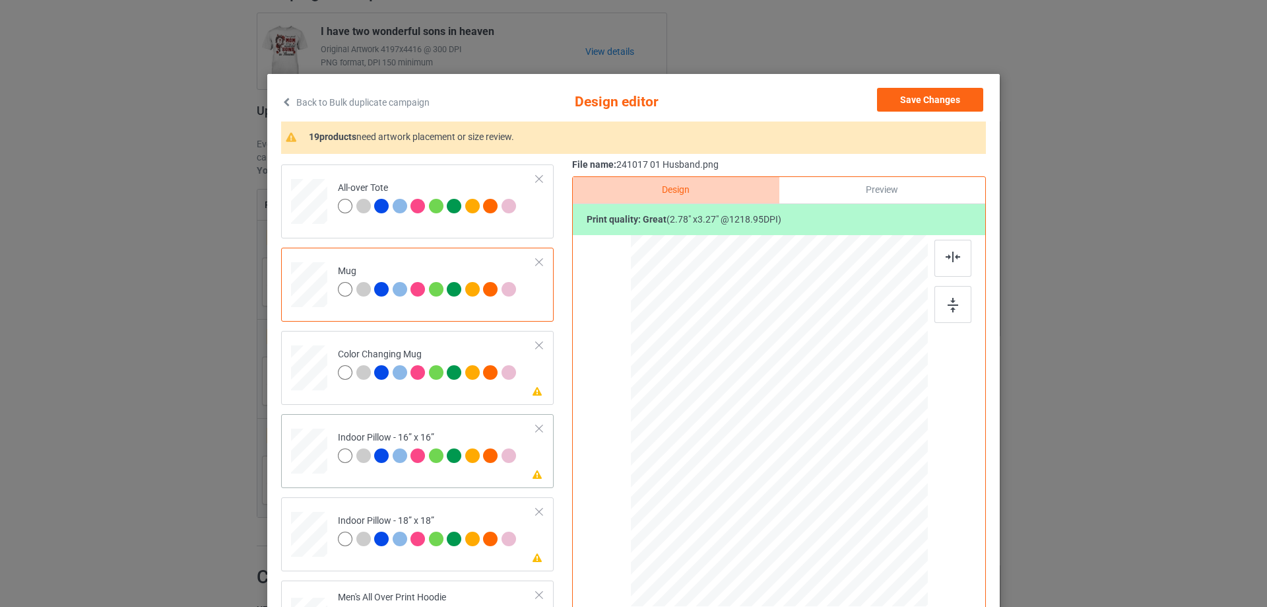
scroll to position [726, 0]
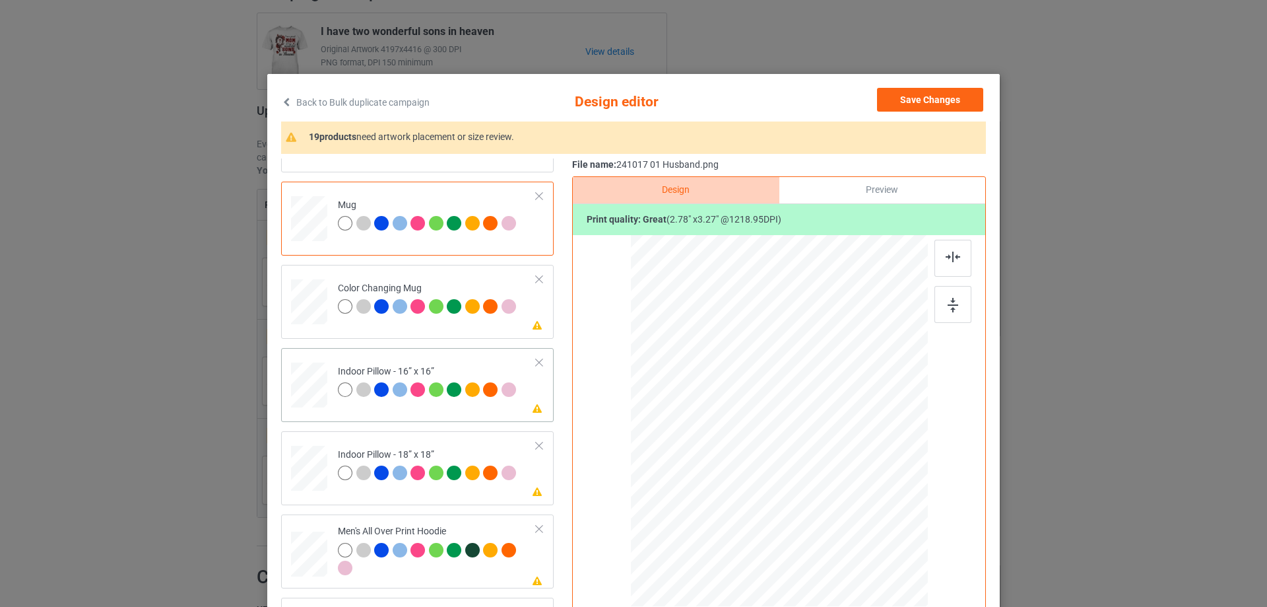
click at [317, 393] on div at bounding box center [309, 385] width 36 height 36
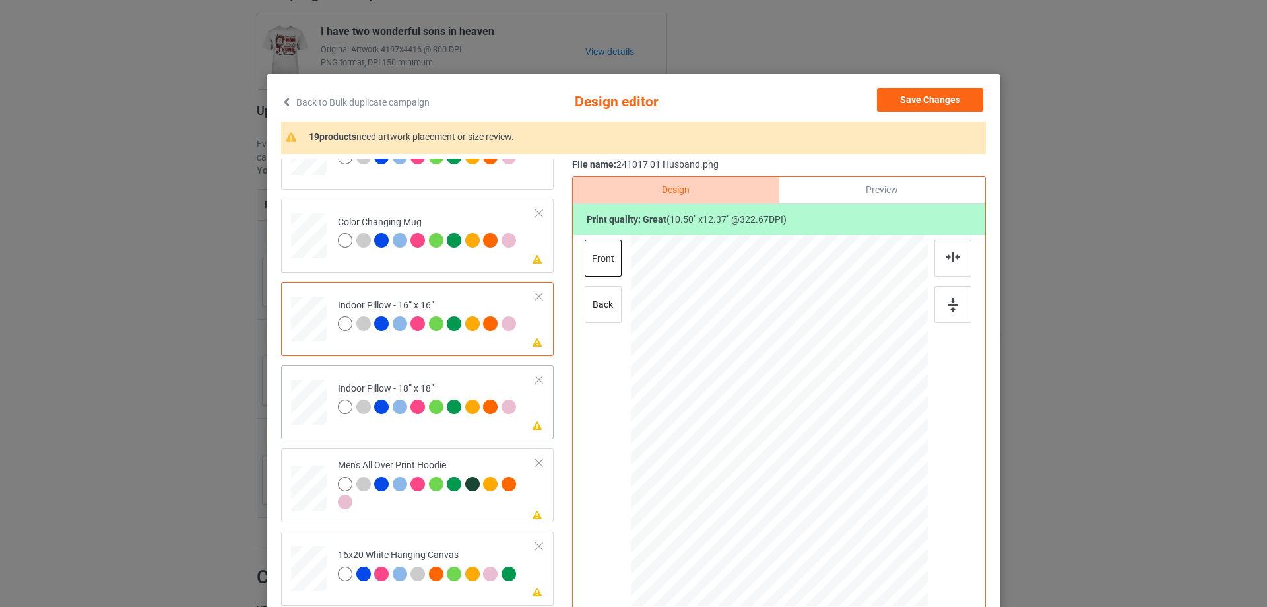
click at [306, 399] on div at bounding box center [309, 402] width 36 height 36
click at [864, 528] on div at bounding box center [867, 524] width 11 height 11
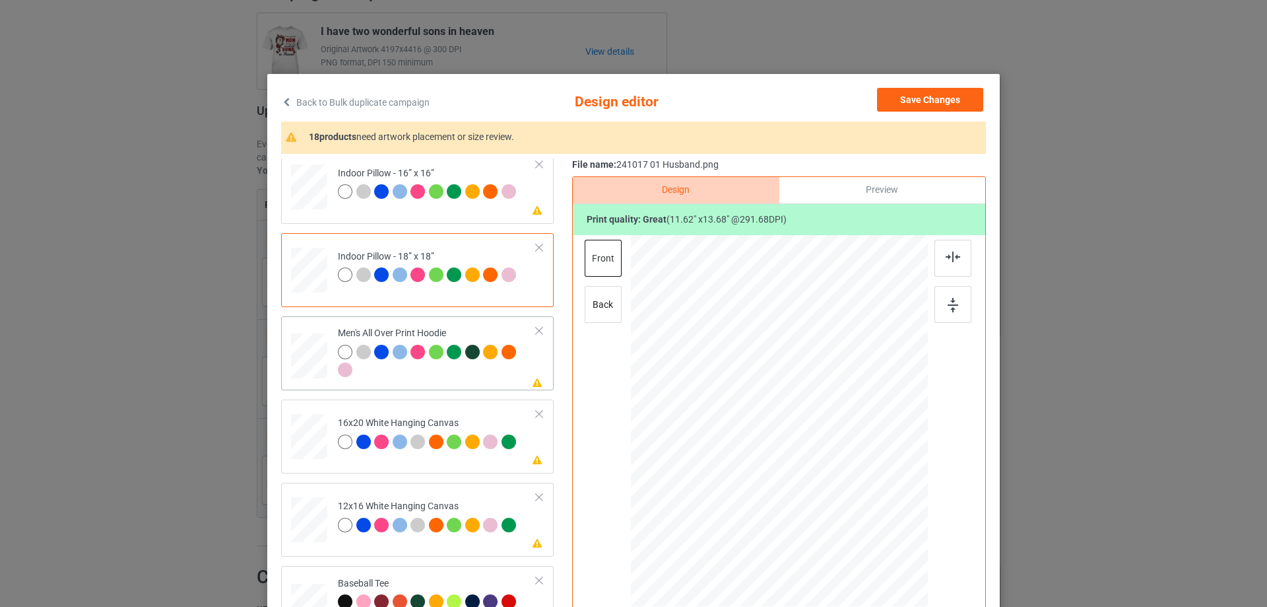
click at [307, 372] on div at bounding box center [309, 356] width 36 height 38
drag, startPoint x: 866, startPoint y: 527, endPoint x: 820, endPoint y: 467, distance: 75.4
click at [833, 467] on div at bounding box center [779, 420] width 297 height 315
drag, startPoint x: 792, startPoint y: 465, endPoint x: 793, endPoint y: 429, distance: 36.3
click at [793, 429] on div at bounding box center [780, 385] width 94 height 112
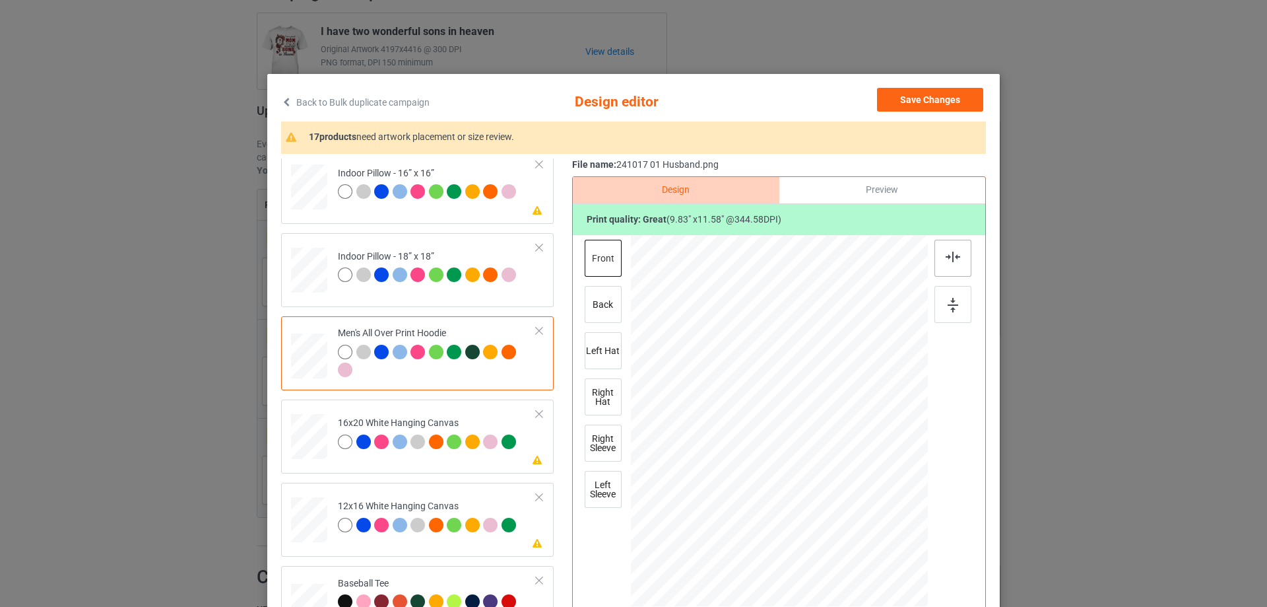
click at [952, 255] on img at bounding box center [953, 256] width 15 height 11
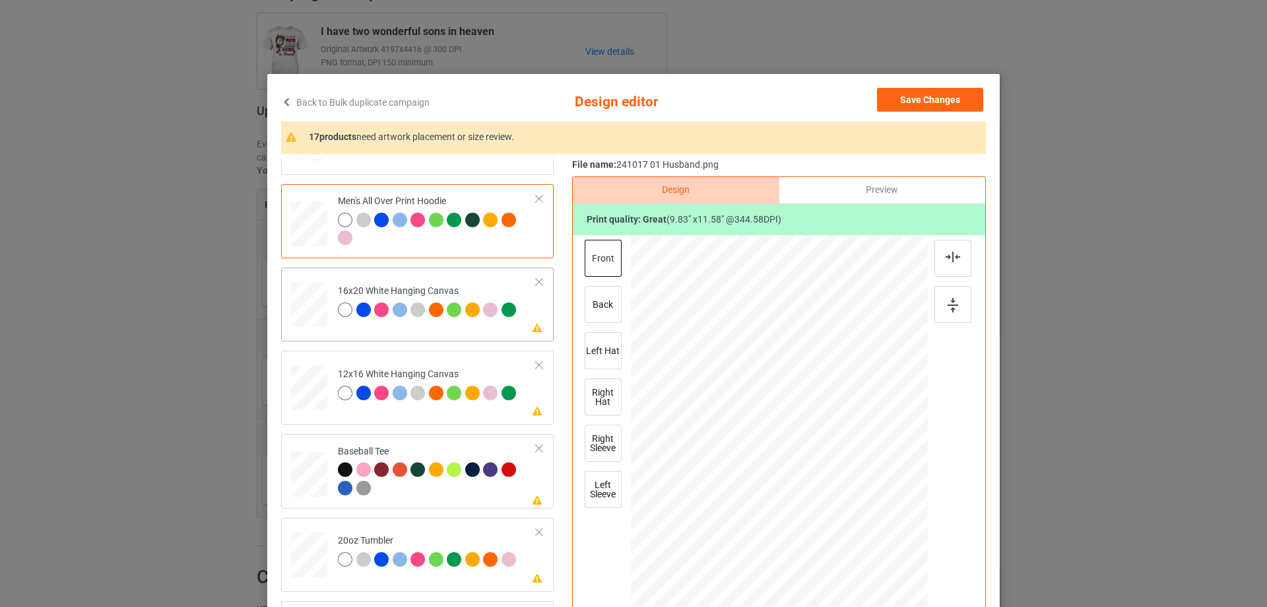
click at [291, 315] on div at bounding box center [309, 305] width 36 height 46
drag, startPoint x: 861, startPoint y: 527, endPoint x: 895, endPoint y: 596, distance: 77.3
click at [895, 596] on div at bounding box center [779, 421] width 297 height 371
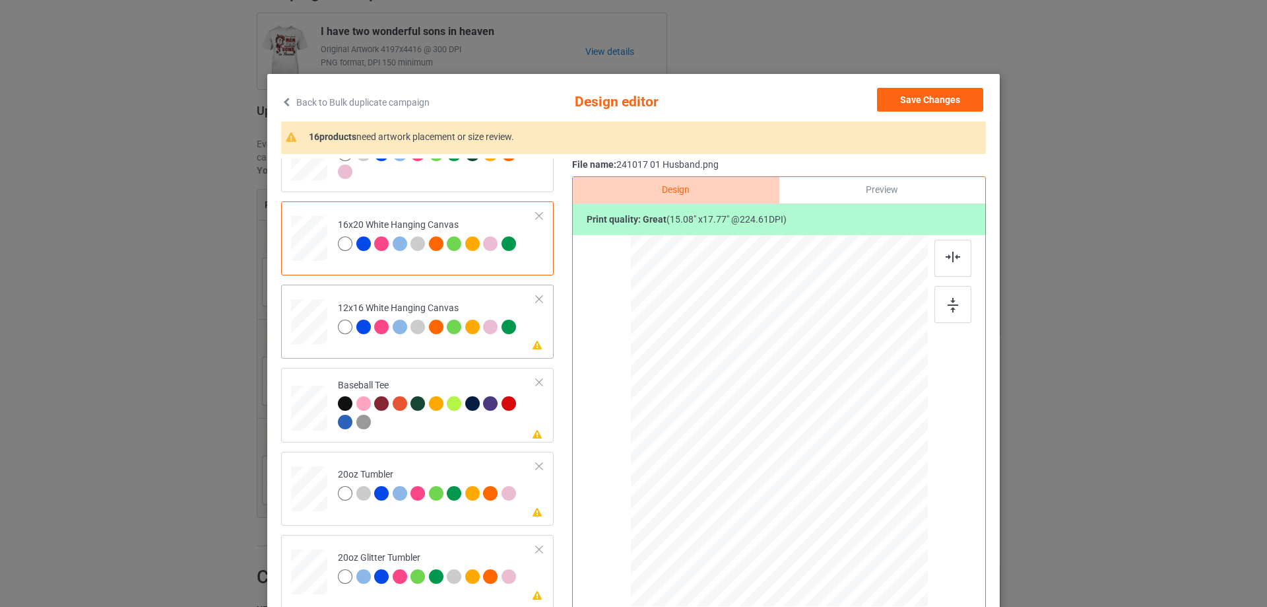
click at [308, 330] on div at bounding box center [309, 322] width 34 height 46
drag, startPoint x: 860, startPoint y: 519, endPoint x: 888, endPoint y: 581, distance: 67.6
click at [888, 581] on div at bounding box center [779, 421] width 279 height 372
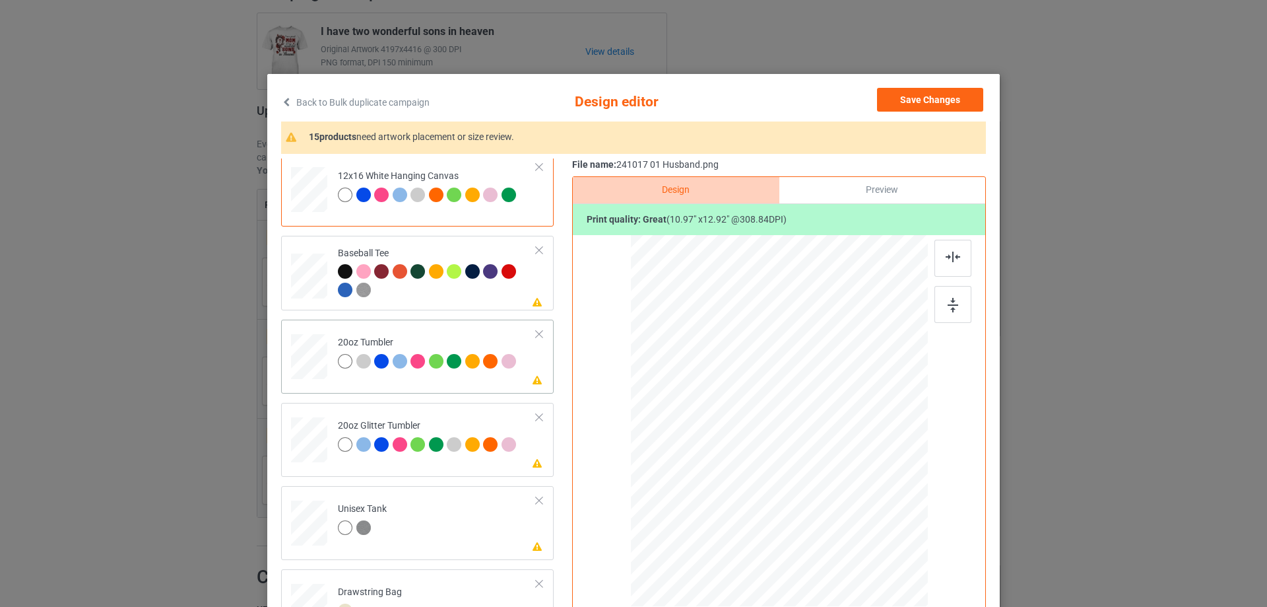
click at [314, 354] on div at bounding box center [309, 356] width 34 height 21
drag, startPoint x: 859, startPoint y: 521, endPoint x: 791, endPoint y: 468, distance: 87.0
click at [828, 484] on div at bounding box center [833, 484] width 11 height 11
drag, startPoint x: 791, startPoint y: 468, endPoint x: 725, endPoint y: 463, distance: 65.5
click at [725, 463] on div at bounding box center [714, 416] width 102 height 120
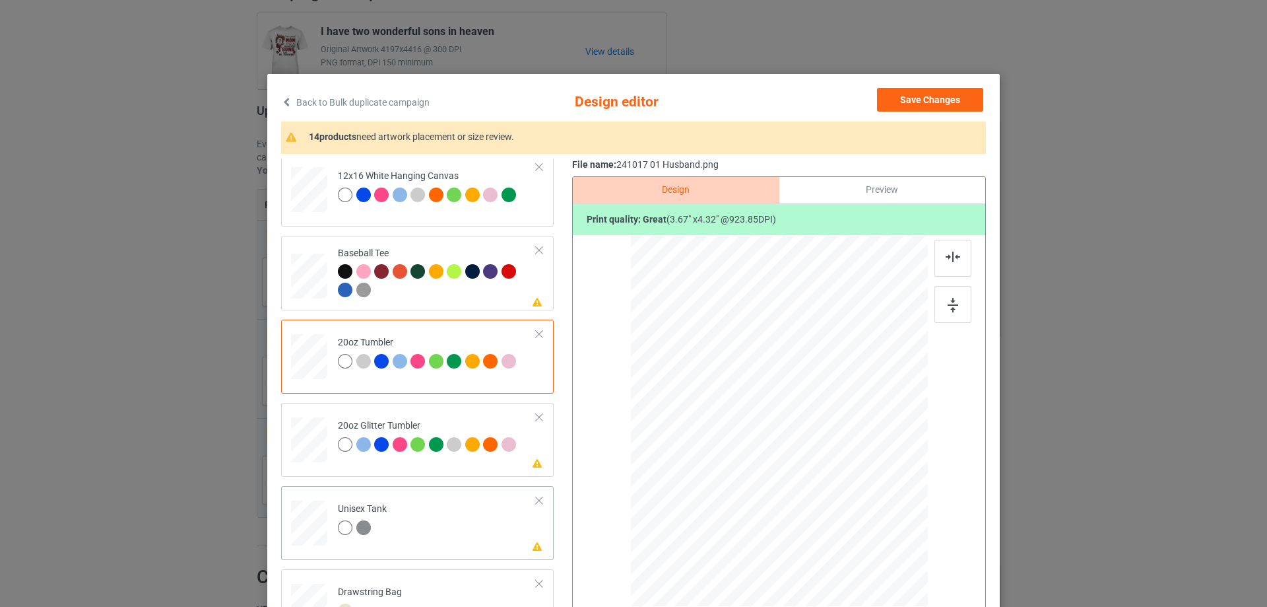
scroll to position [1320, 0]
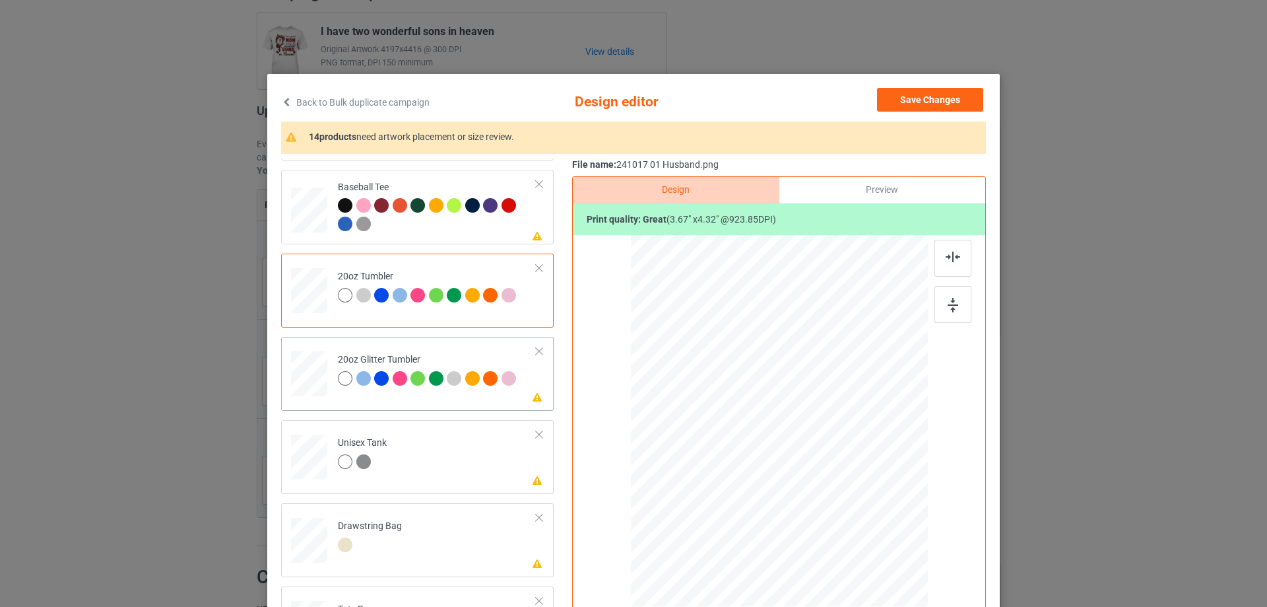
click at [302, 377] on div at bounding box center [309, 373] width 34 height 29
drag, startPoint x: 857, startPoint y: 522, endPoint x: 814, endPoint y: 492, distance: 53.1
click at [814, 492] on div at bounding box center [779, 421] width 281 height 240
drag, startPoint x: 809, startPoint y: 469, endPoint x: 742, endPoint y: 446, distance: 71.0
click at [742, 446] on div at bounding box center [712, 398] width 104 height 123
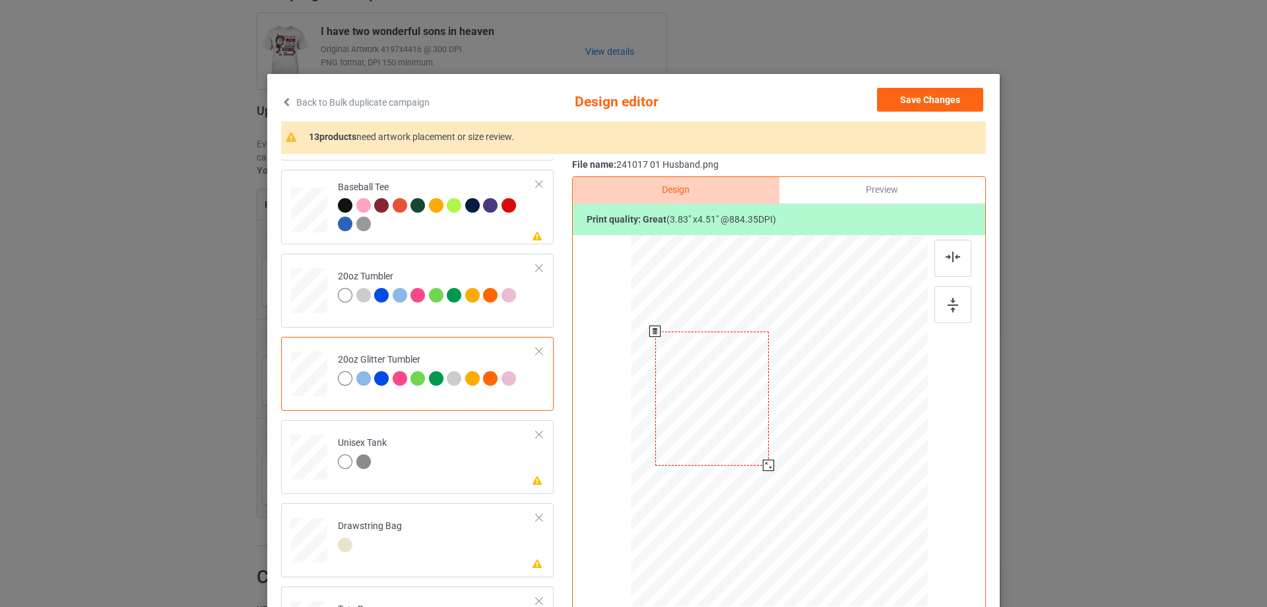
drag, startPoint x: 763, startPoint y: 458, endPoint x: 764, endPoint y: 467, distance: 8.7
click at [764, 467] on div at bounding box center [768, 464] width 11 height 11
click at [750, 450] on div at bounding box center [714, 398] width 114 height 134
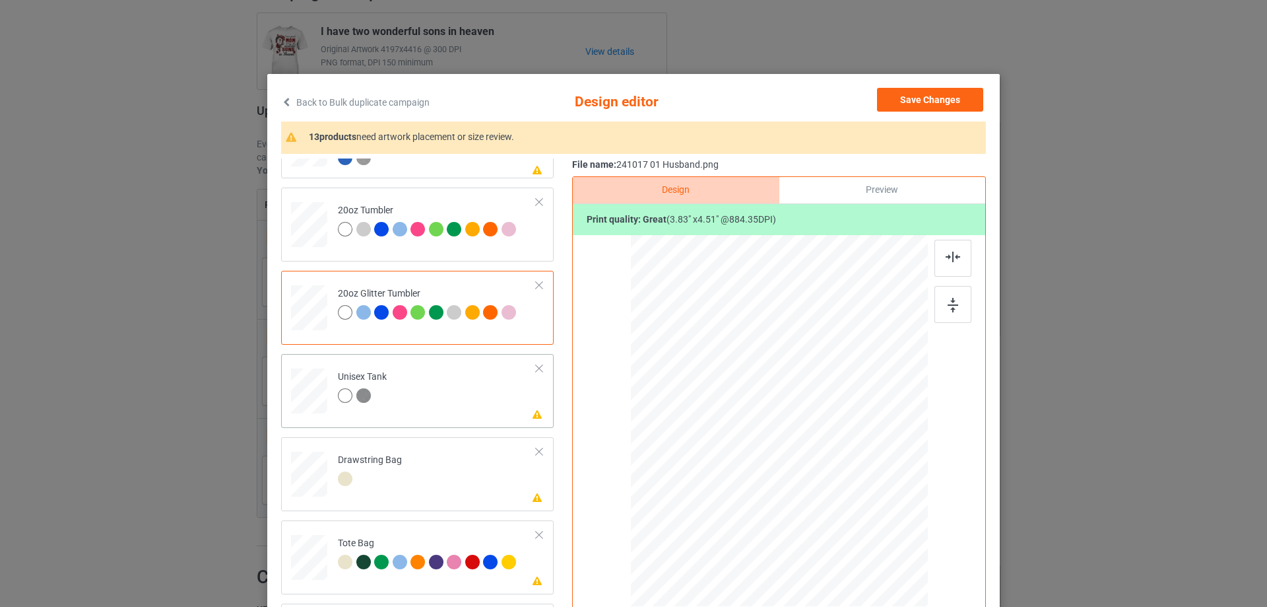
click at [314, 415] on div at bounding box center [309, 392] width 36 height 49
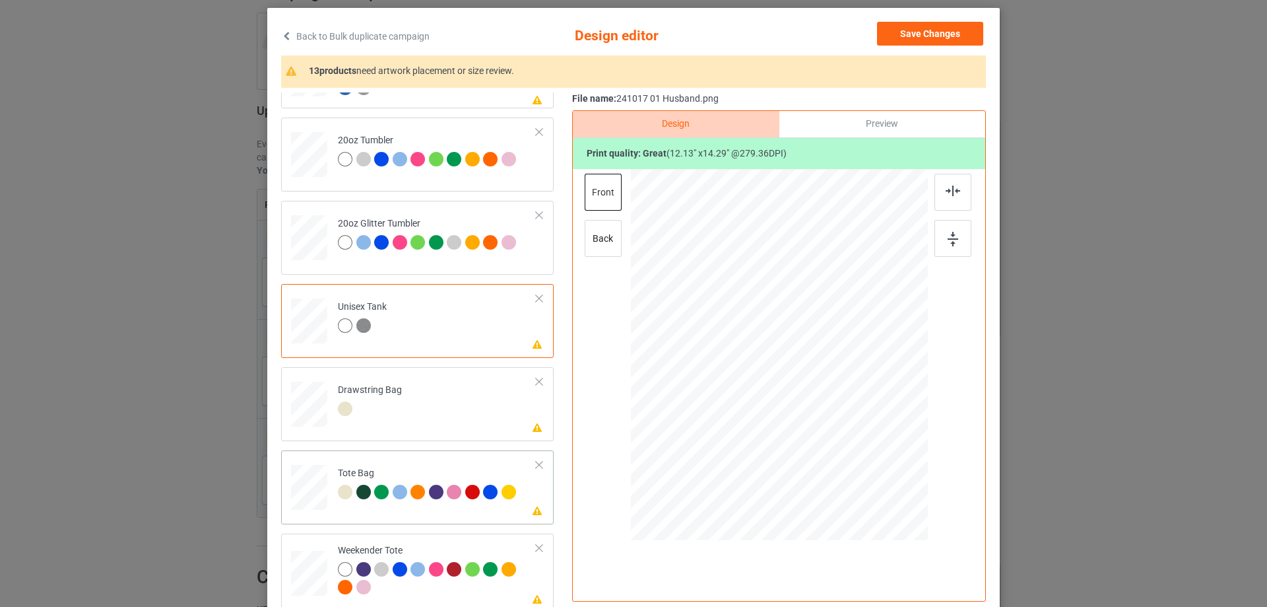
scroll to position [155, 0]
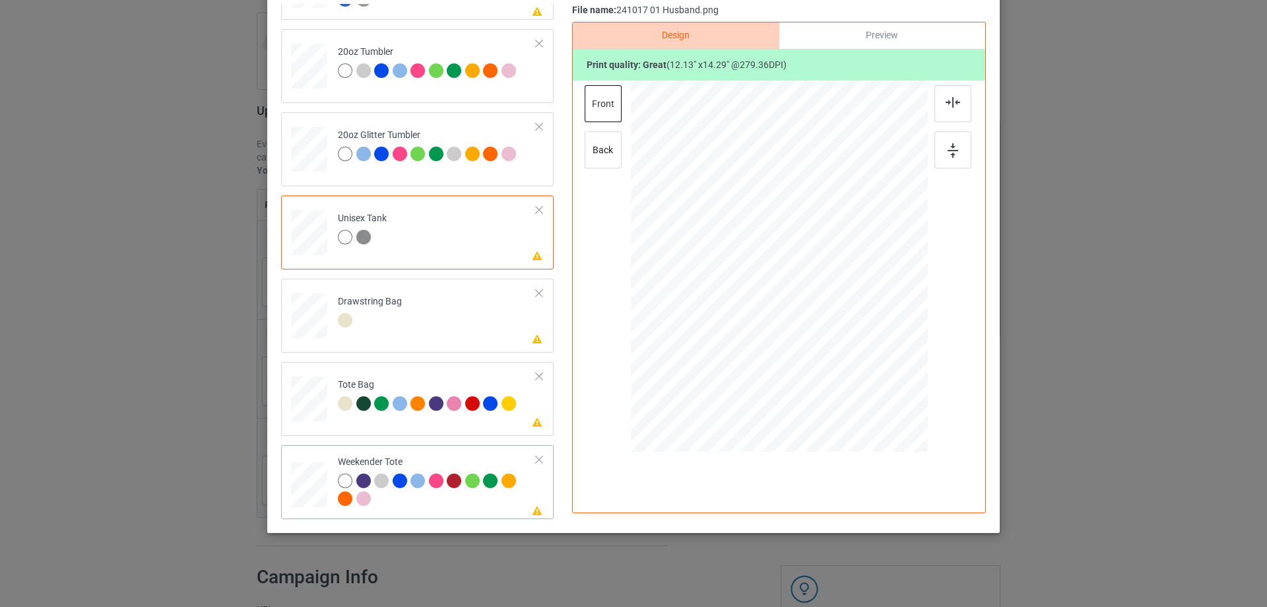
click at [313, 492] on div at bounding box center [309, 484] width 36 height 23
drag, startPoint x: 861, startPoint y: 370, endPoint x: 840, endPoint y: 333, distance: 43.5
click at [840, 333] on div at bounding box center [838, 336] width 11 height 11
drag, startPoint x: 813, startPoint y: 327, endPoint x: 814, endPoint y: 319, distance: 8.6
click at [814, 319] on div at bounding box center [779, 257] width 121 height 143
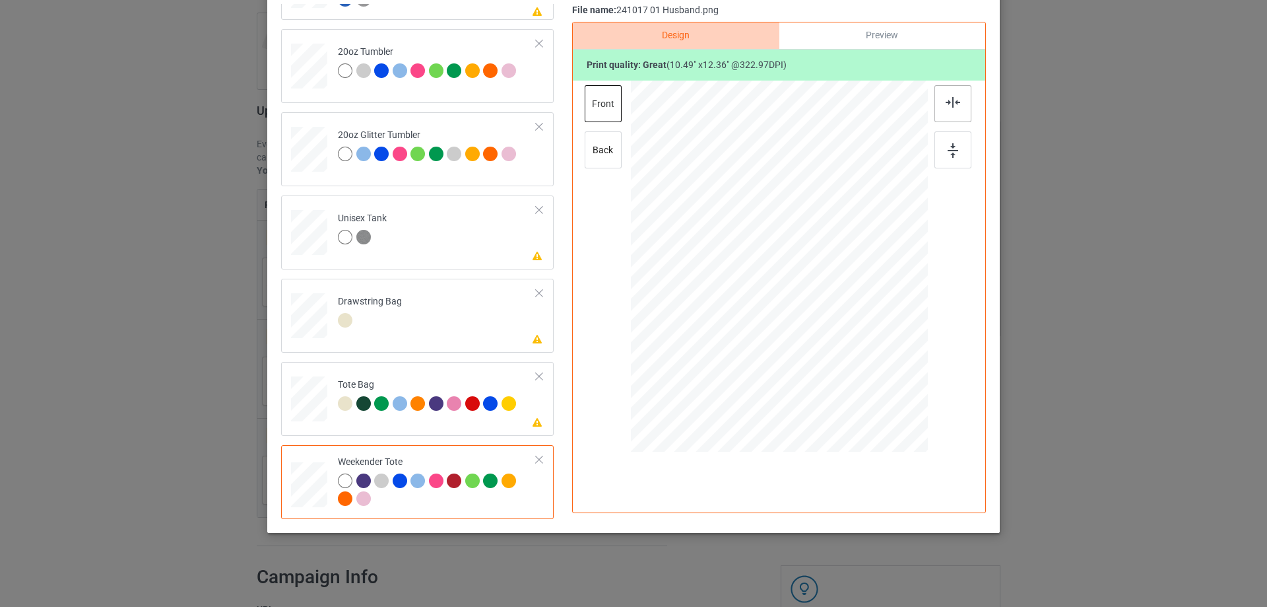
click at [948, 108] on div at bounding box center [953, 103] width 37 height 37
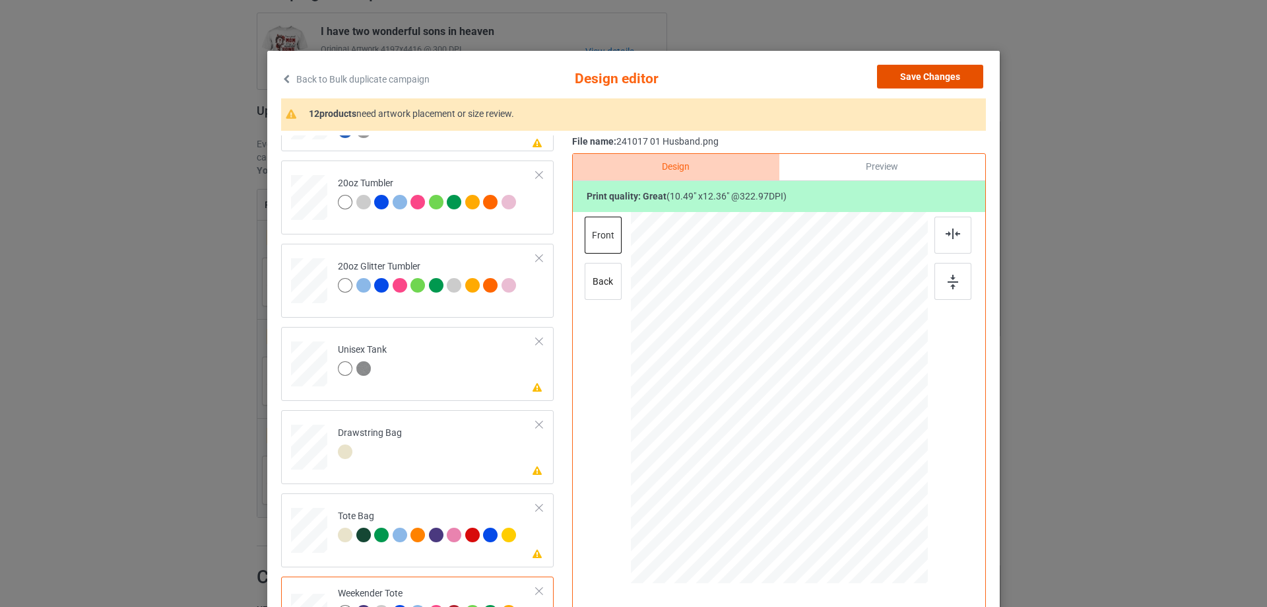
click at [949, 78] on button "Save Changes" at bounding box center [930, 77] width 106 height 24
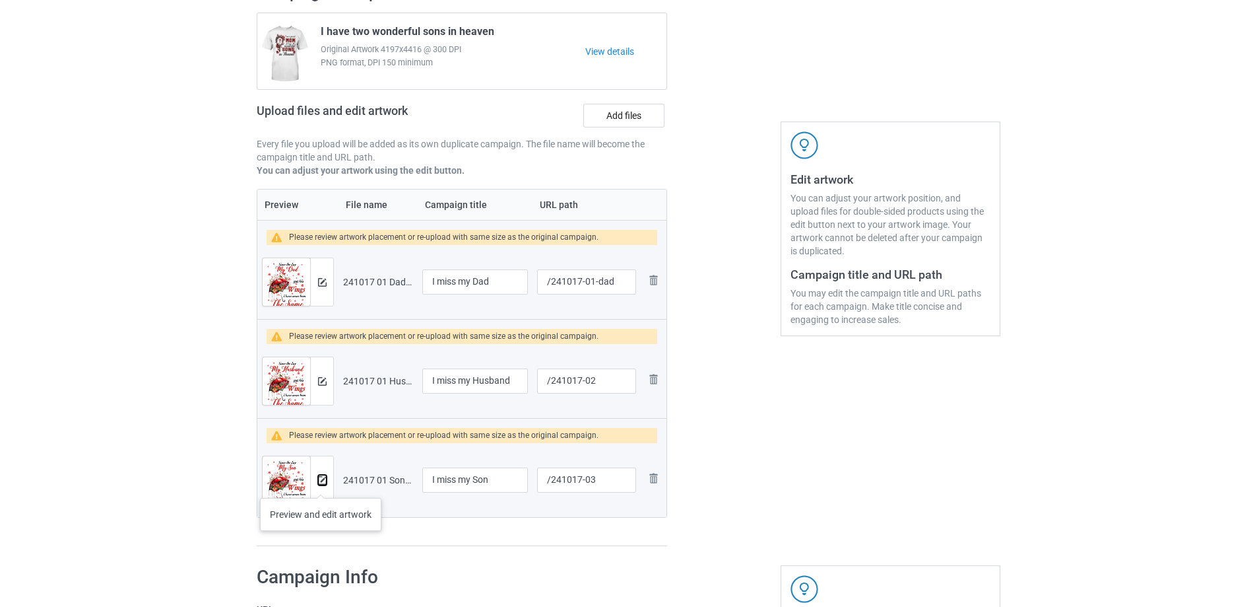
click at [321, 484] on button at bounding box center [322, 480] width 9 height 11
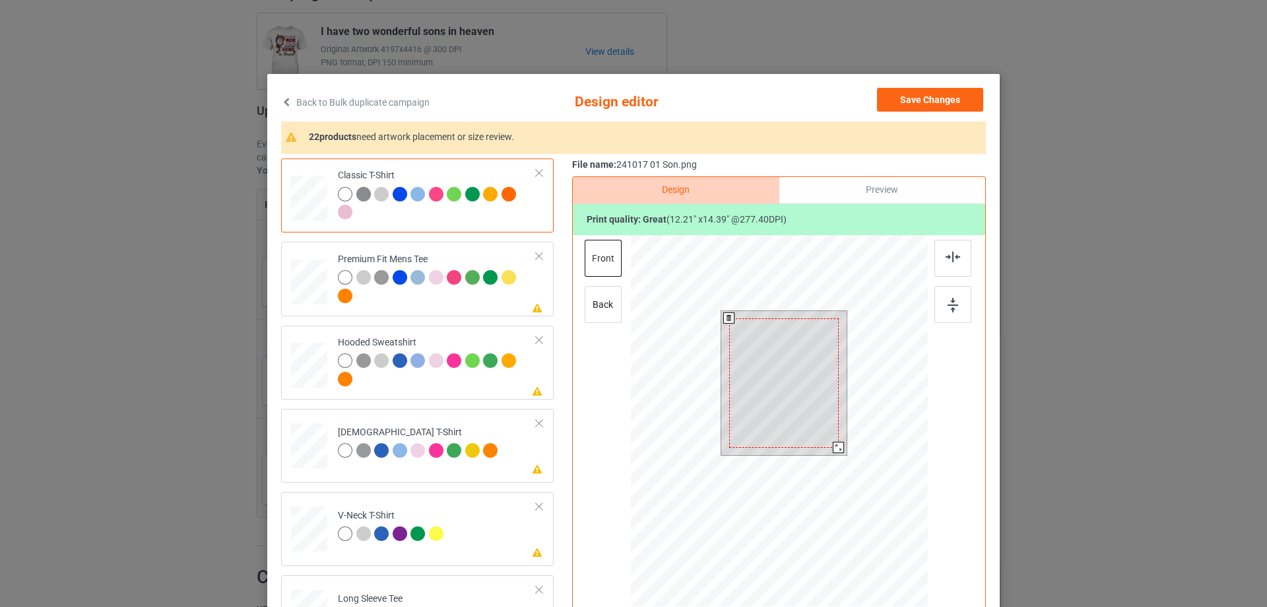
drag, startPoint x: 834, startPoint y: 452, endPoint x: 828, endPoint y: 440, distance: 13.3
click at [833, 442] on div at bounding box center [838, 447] width 11 height 11
click at [826, 435] on div at bounding box center [784, 378] width 108 height 127
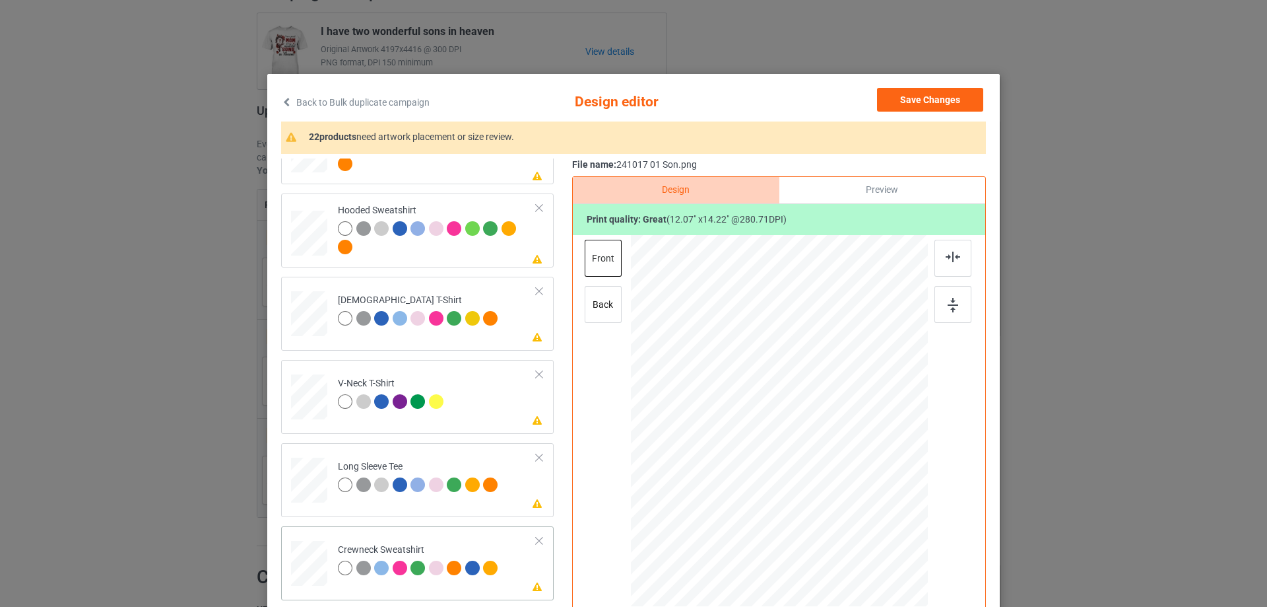
scroll to position [396, 0]
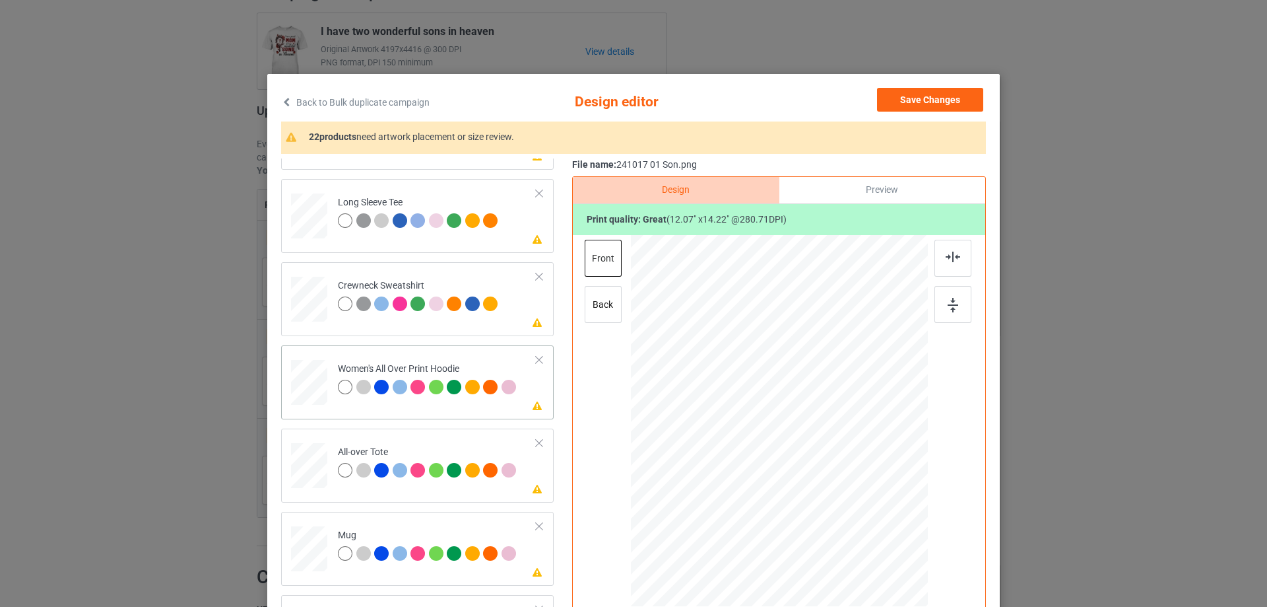
click at [303, 387] on div at bounding box center [309, 382] width 36 height 41
drag, startPoint x: 864, startPoint y: 529, endPoint x: 837, endPoint y: 471, distance: 64.1
click at [837, 471] on div at bounding box center [779, 421] width 297 height 336
drag, startPoint x: 793, startPoint y: 431, endPoint x: 792, endPoint y: 411, distance: 20.5
click at [792, 411] on div at bounding box center [779, 376] width 101 height 119
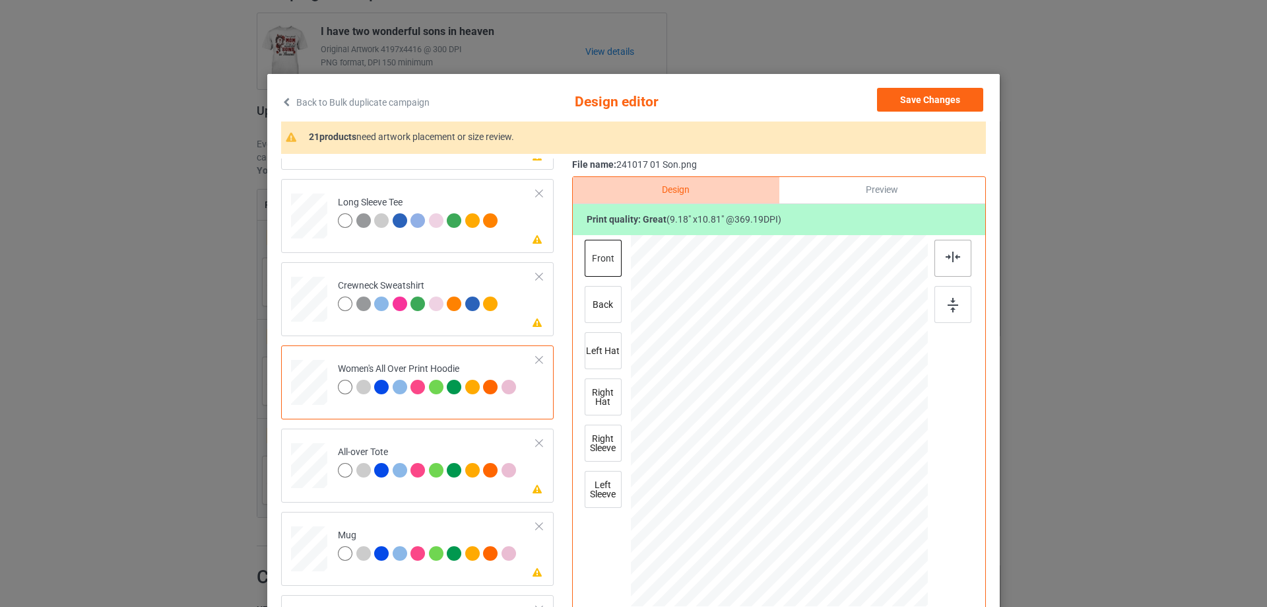
click at [946, 254] on img at bounding box center [953, 256] width 15 height 11
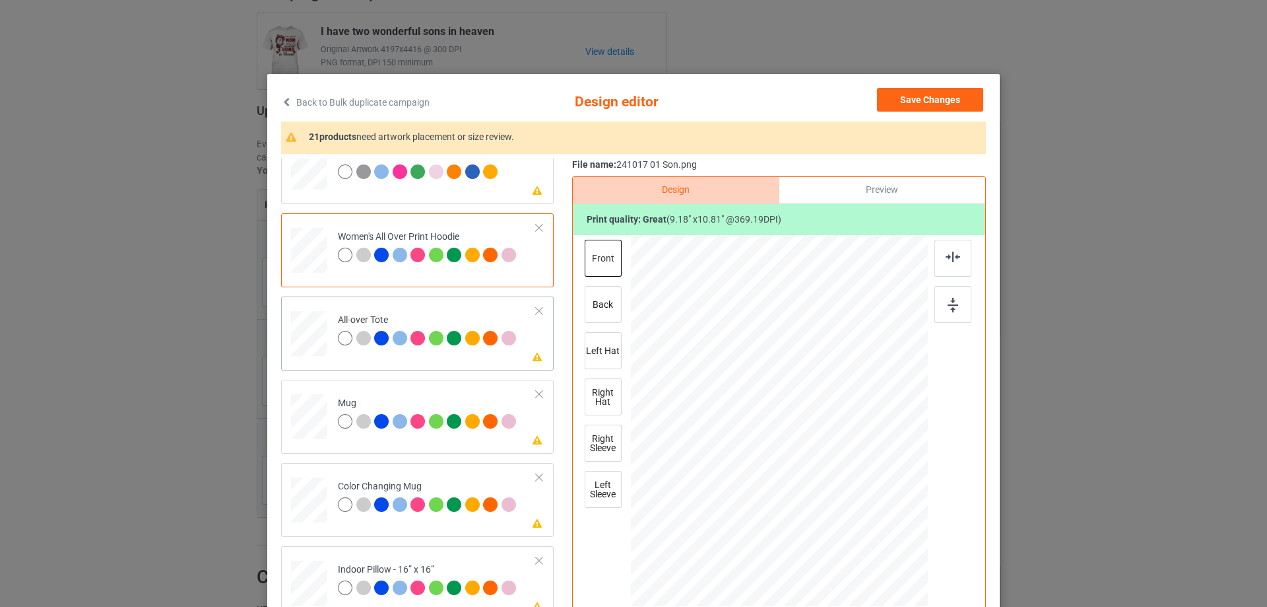
click at [313, 337] on div at bounding box center [309, 333] width 36 height 36
drag, startPoint x: 865, startPoint y: 521, endPoint x: 868, endPoint y: 530, distance: 9.8
click at [869, 530] on div at bounding box center [874, 532] width 11 height 11
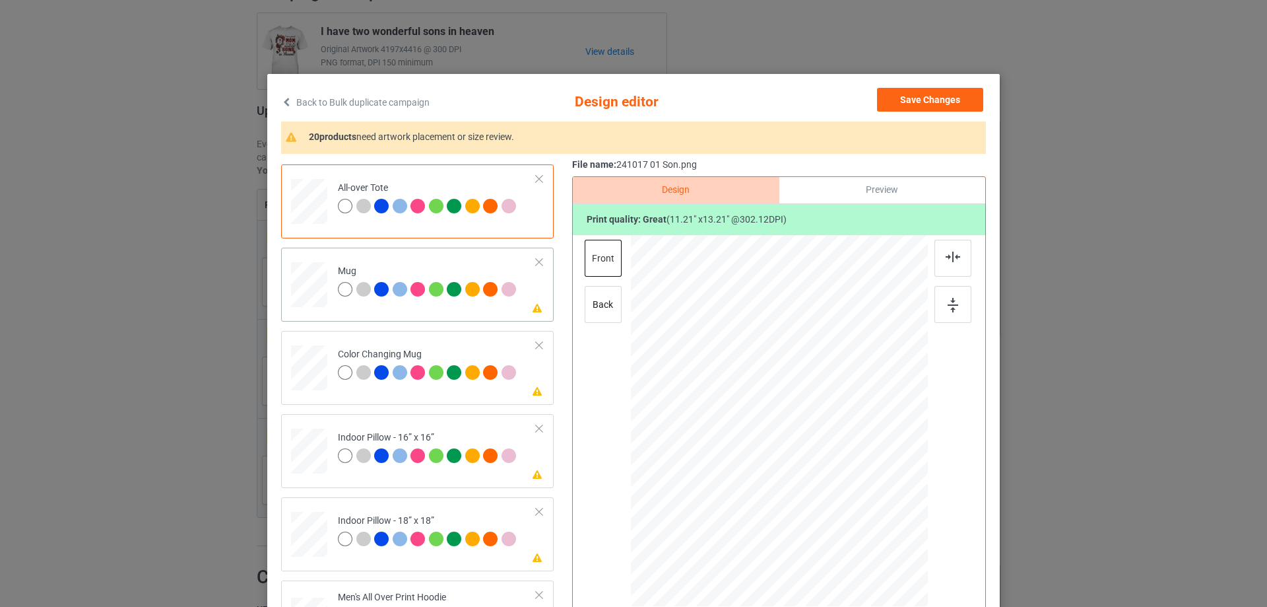
click at [302, 286] on div at bounding box center [309, 284] width 36 height 15
drag, startPoint x: 861, startPoint y: 528, endPoint x: 832, endPoint y: 471, distance: 64.1
click at [832, 471] on div at bounding box center [779, 419] width 297 height 123
drag, startPoint x: 772, startPoint y: 437, endPoint x: 855, endPoint y: 438, distance: 82.5
click at [855, 438] on div at bounding box center [861, 421] width 98 height 116
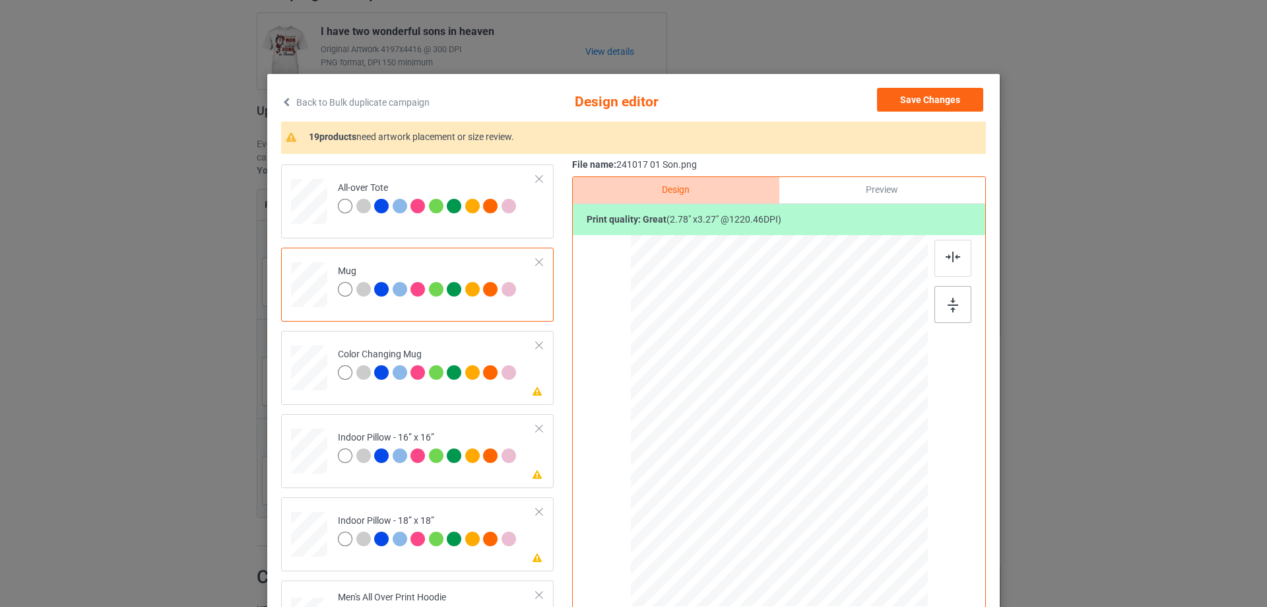
click at [952, 304] on img at bounding box center [953, 305] width 11 height 15
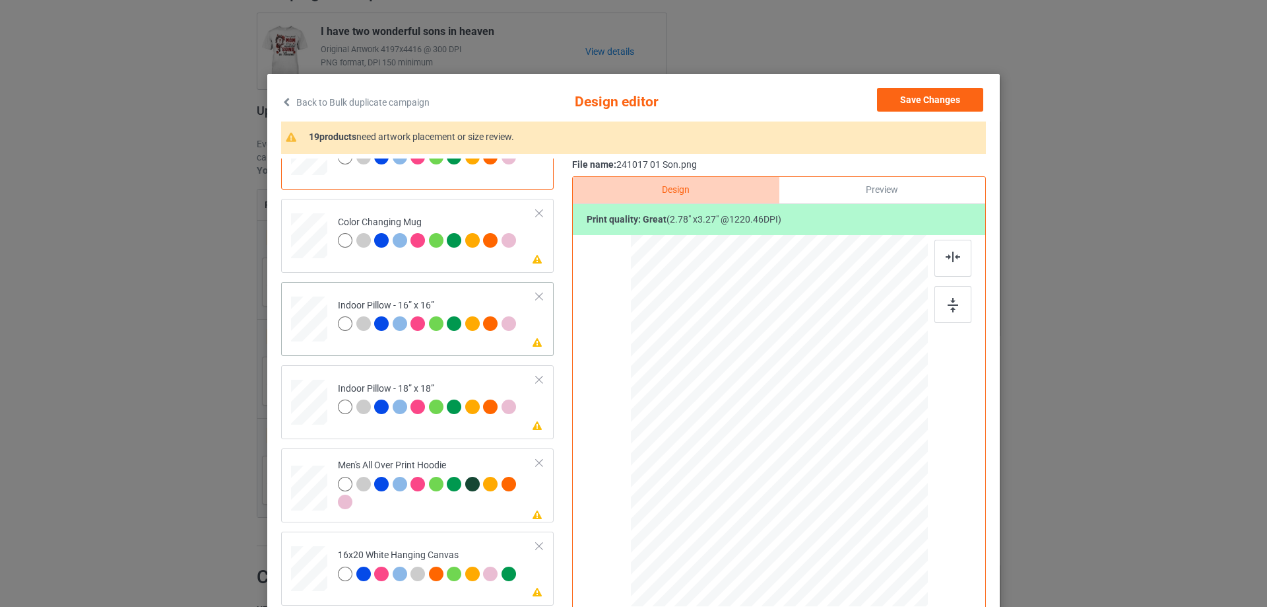
click at [304, 307] on div at bounding box center [309, 319] width 36 height 36
click at [860, 522] on div at bounding box center [865, 522] width 11 height 11
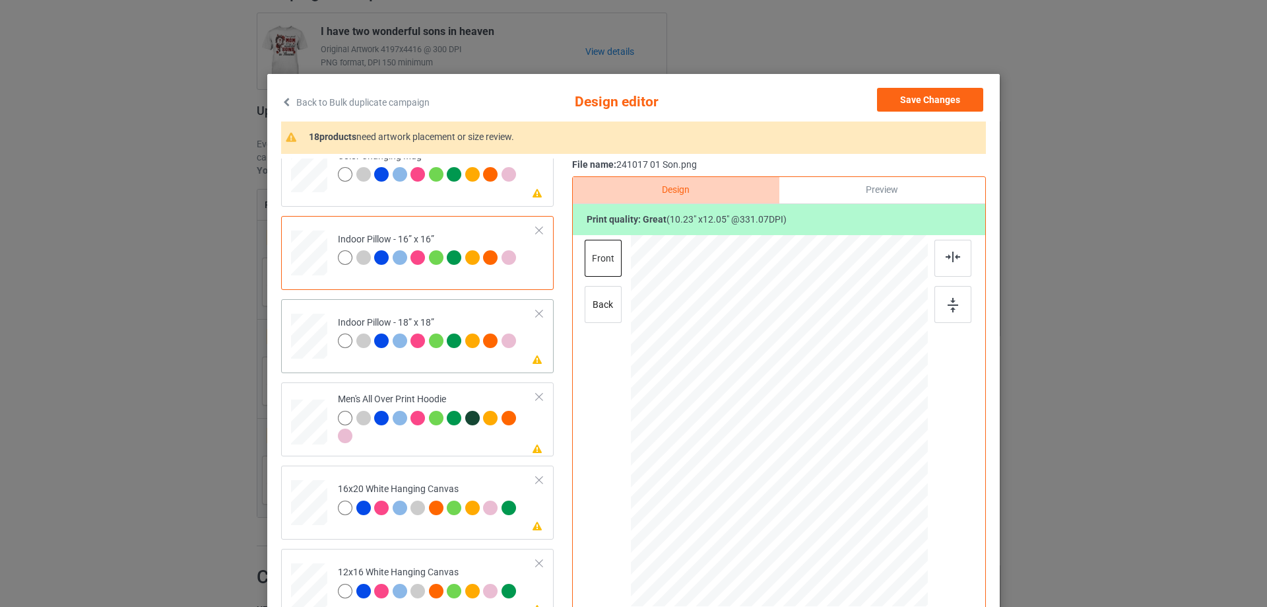
click at [331, 343] on td "Please review artwork placement Indoor Pillow - 18” x 18”" at bounding box center [437, 333] width 213 height 58
drag, startPoint x: 865, startPoint y: 524, endPoint x: 455, endPoint y: 393, distance: 430.4
click at [864, 522] on div at bounding box center [867, 524] width 11 height 11
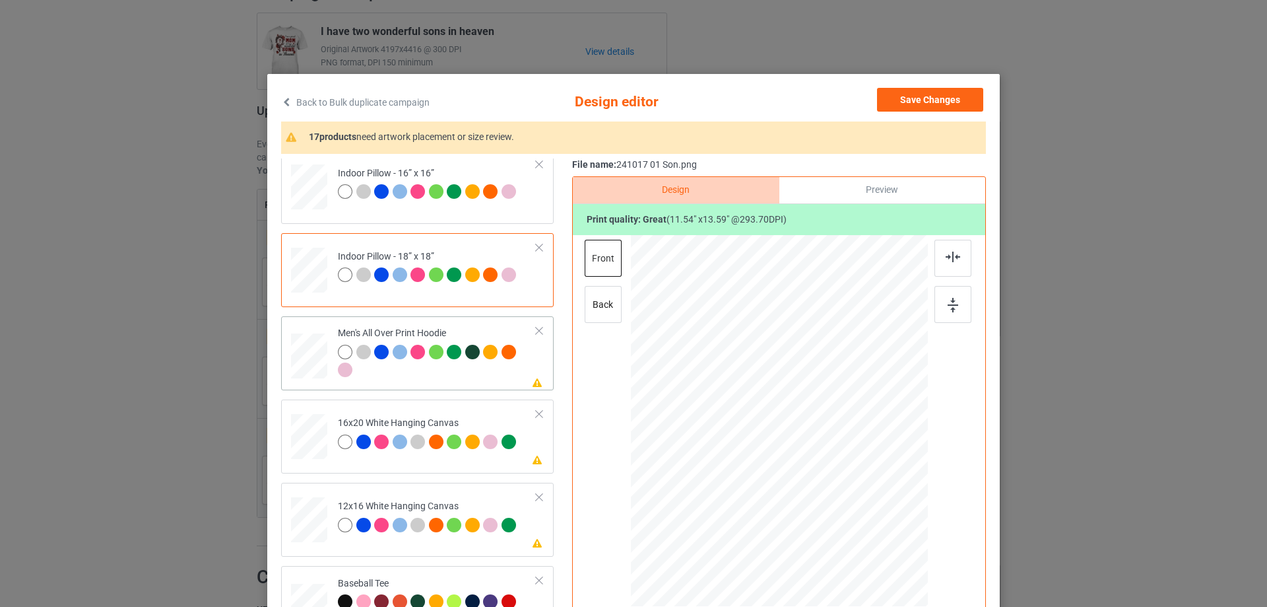
click at [308, 350] on div at bounding box center [309, 356] width 36 height 38
drag, startPoint x: 864, startPoint y: 527, endPoint x: 835, endPoint y: 475, distance: 59.7
click at [835, 475] on div at bounding box center [779, 420] width 297 height 315
drag, startPoint x: 795, startPoint y: 465, endPoint x: 793, endPoint y: 429, distance: 35.7
click at [793, 429] on div at bounding box center [777, 385] width 104 height 122
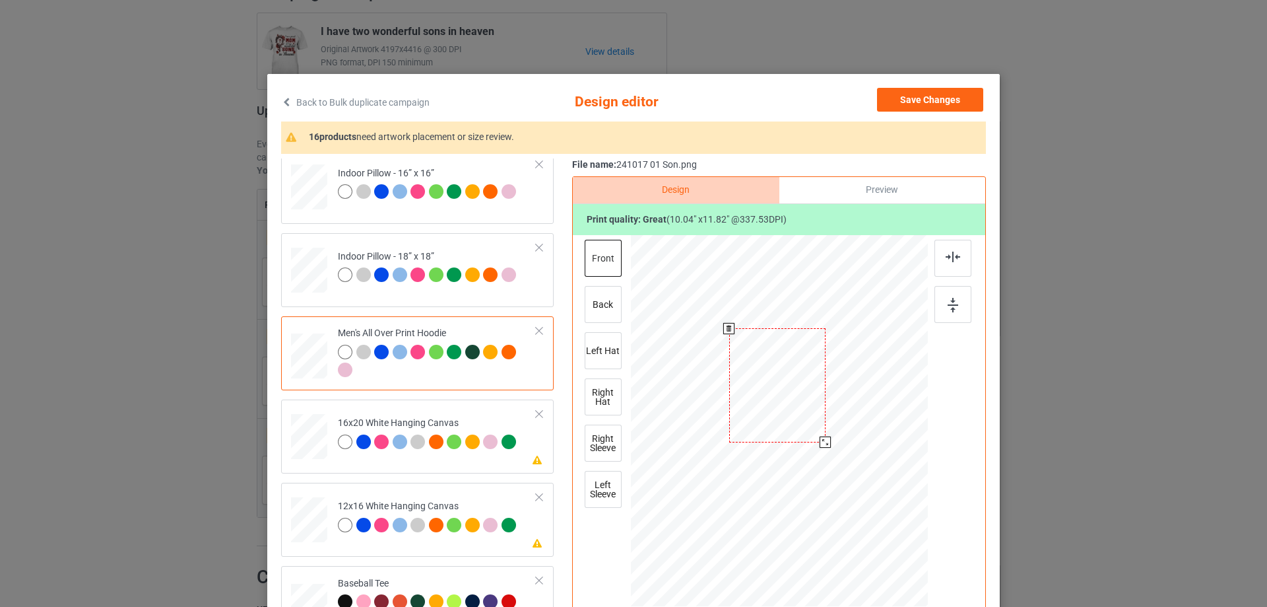
click at [820, 444] on div at bounding box center [825, 441] width 11 height 11
click at [797, 420] on div at bounding box center [778, 383] width 96 height 114
click at [959, 257] on div at bounding box center [953, 258] width 37 height 37
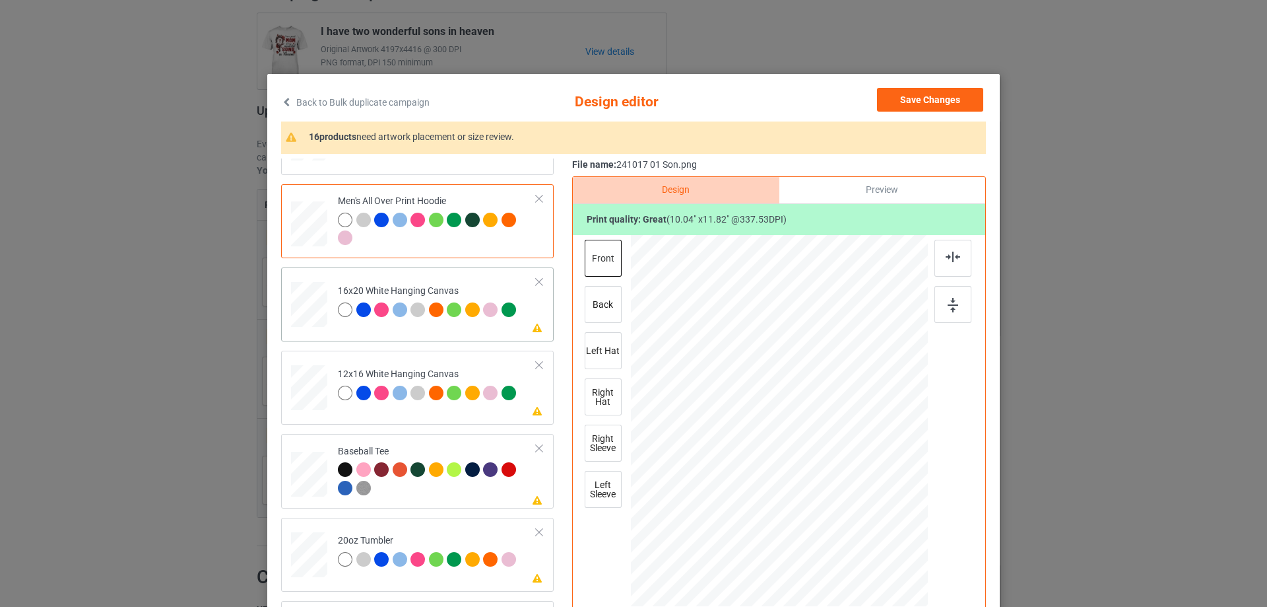
drag, startPoint x: 310, startPoint y: 302, endPoint x: 329, endPoint y: 304, distance: 18.5
click at [310, 302] on div at bounding box center [309, 305] width 36 height 46
drag, startPoint x: 885, startPoint y: 560, endPoint x: 904, endPoint y: 593, distance: 37.8
click at [904, 593] on div at bounding box center [779, 421] width 297 height 371
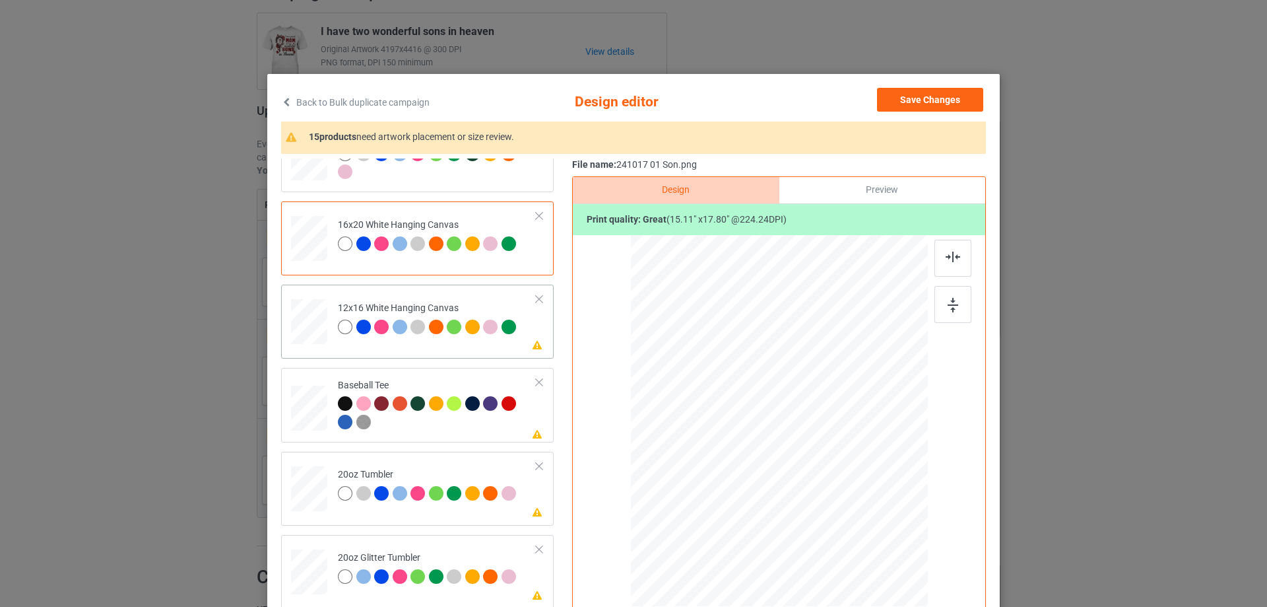
click at [323, 325] on td at bounding box center [311, 319] width 40 height 58
drag, startPoint x: 857, startPoint y: 523, endPoint x: 882, endPoint y: 593, distance: 74.1
click at [882, 593] on div at bounding box center [779, 421] width 279 height 372
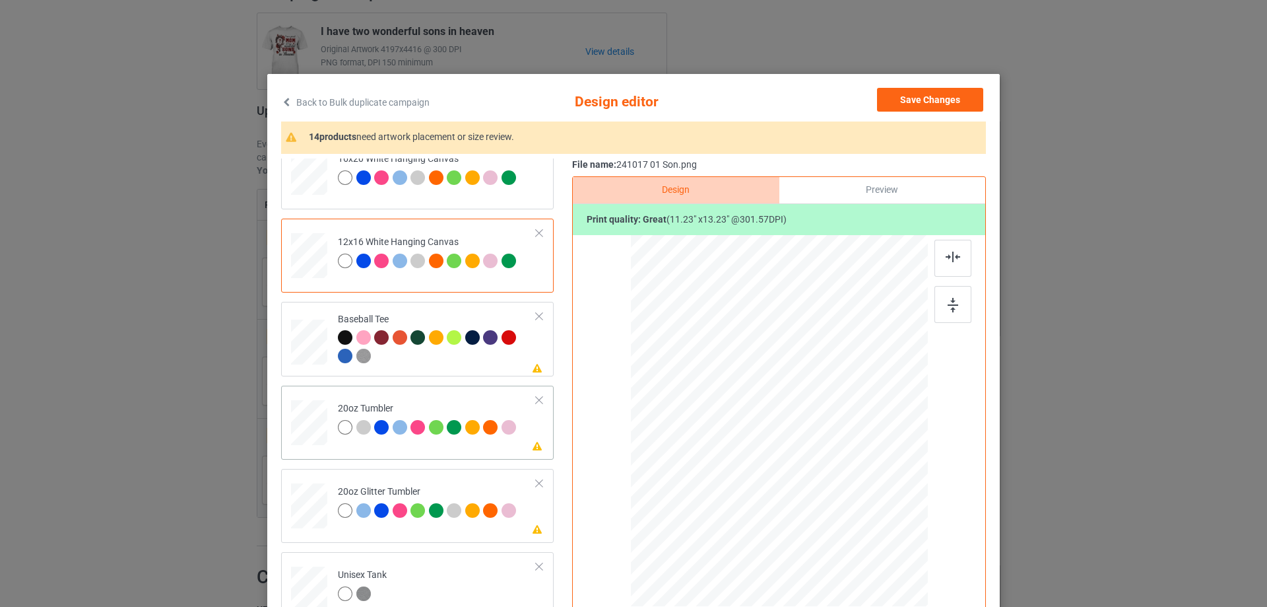
click at [325, 420] on td at bounding box center [311, 420] width 40 height 58
drag, startPoint x: 859, startPoint y: 521, endPoint x: 833, endPoint y: 477, distance: 52.1
click at [833, 477] on div at bounding box center [778, 420] width 281 height 170
drag, startPoint x: 800, startPoint y: 455, endPoint x: 733, endPoint y: 453, distance: 67.3
click at [733, 453] on div at bounding box center [711, 418] width 103 height 121
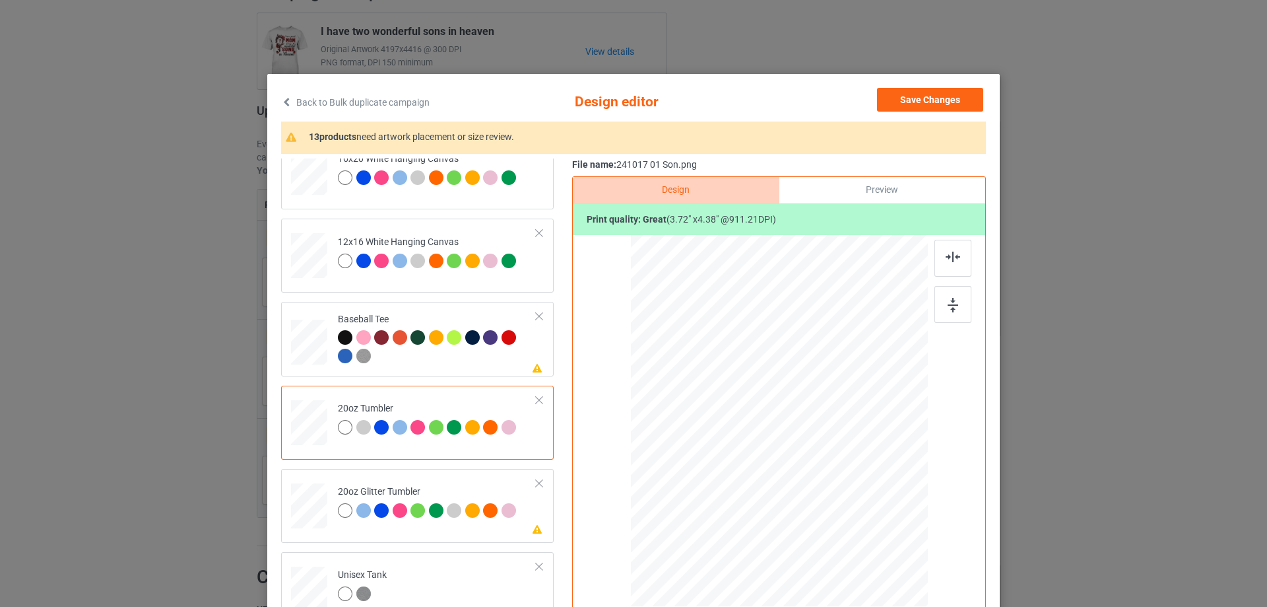
scroll to position [1386, 0]
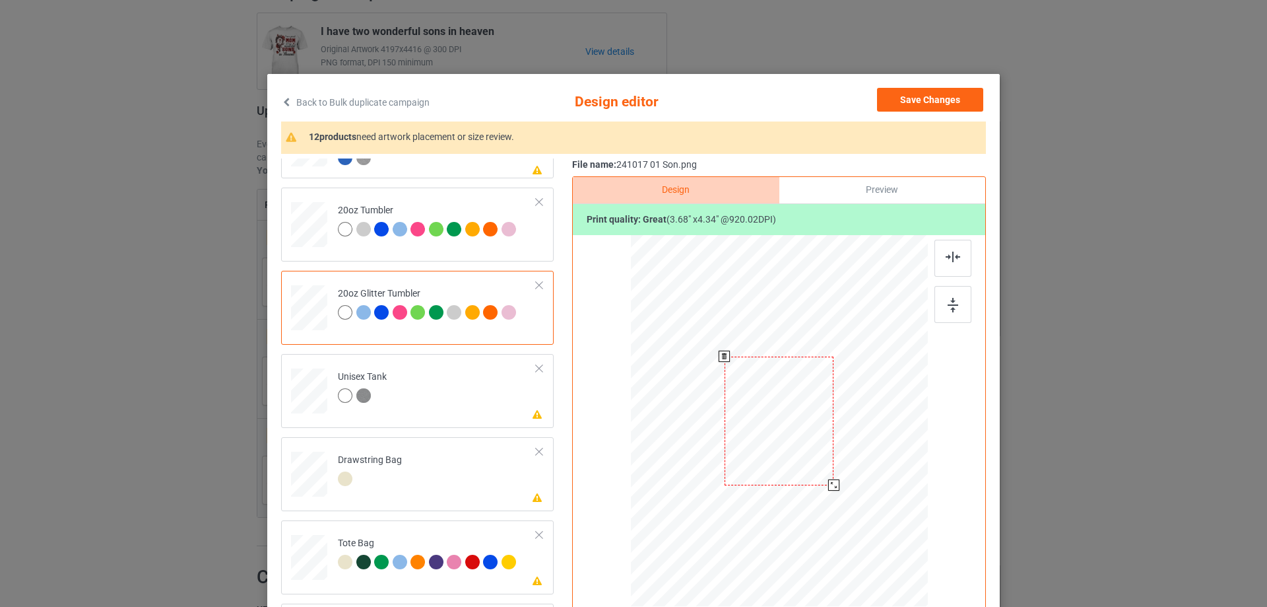
drag, startPoint x: 857, startPoint y: 521, endPoint x: 828, endPoint y: 484, distance: 47.4
click at [828, 484] on div at bounding box center [833, 484] width 11 height 11
click at [754, 446] on div at bounding box center [714, 391] width 107 height 126
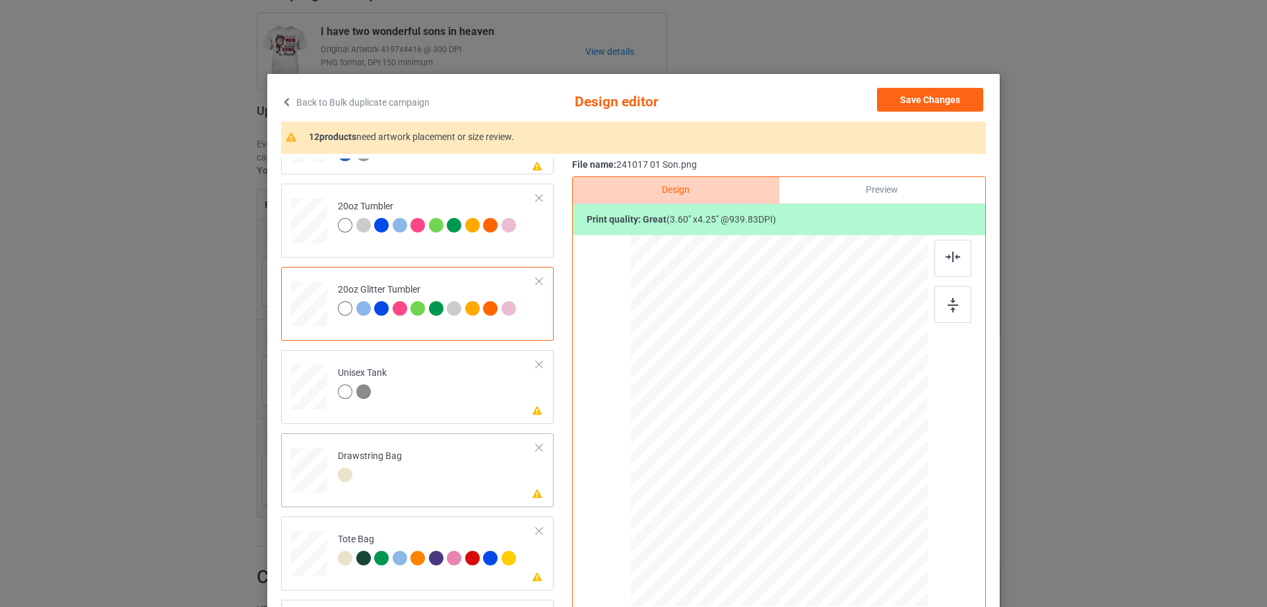
click at [306, 477] on div at bounding box center [309, 471] width 14 height 16
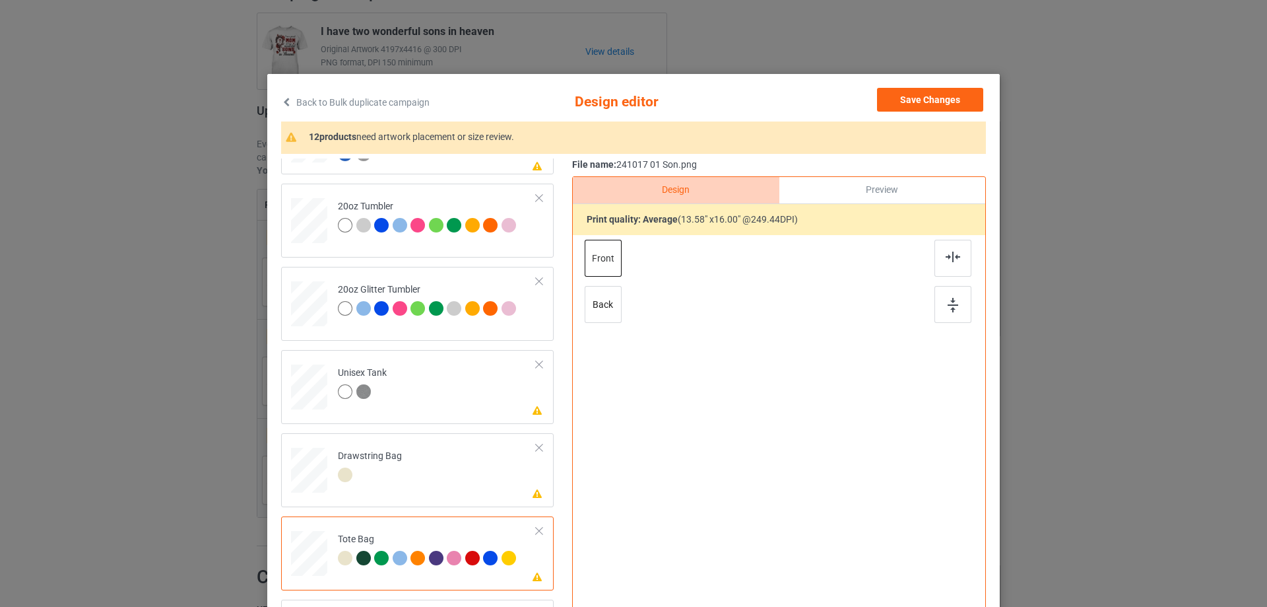
scroll to position [132, 0]
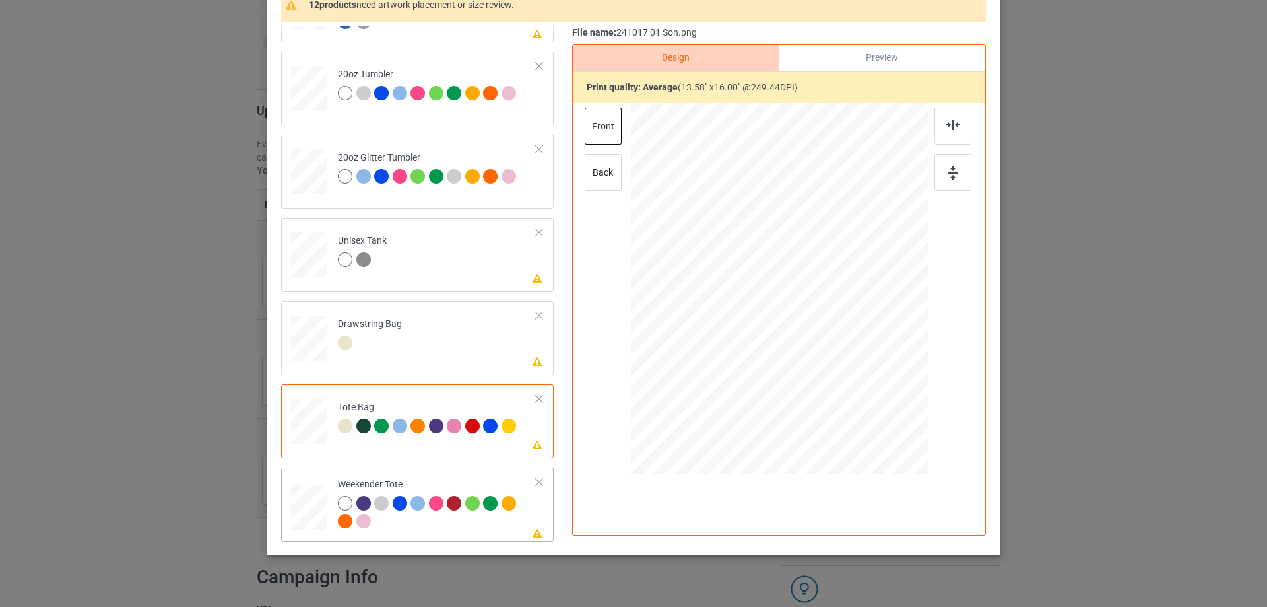
click at [302, 504] on div at bounding box center [309, 507] width 36 height 23
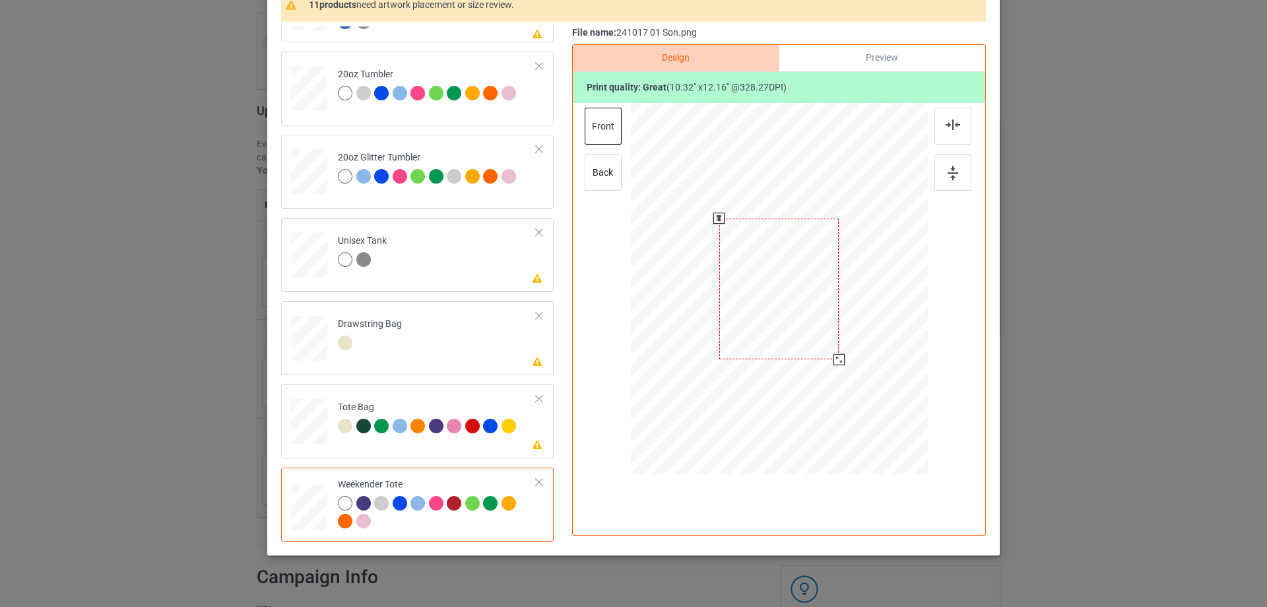
drag, startPoint x: 864, startPoint y: 393, endPoint x: 837, endPoint y: 358, distance: 44.7
click at [837, 358] on div at bounding box center [839, 359] width 11 height 11
click at [804, 339] on div at bounding box center [778, 284] width 119 height 141
click at [950, 119] on div at bounding box center [953, 126] width 37 height 37
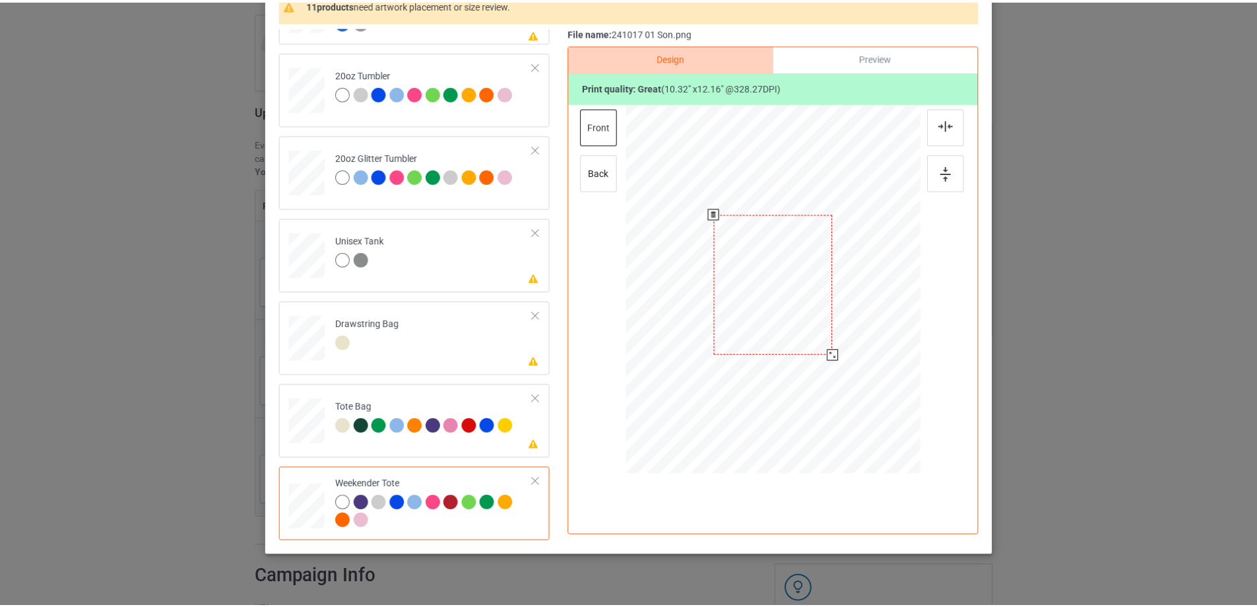
scroll to position [0, 0]
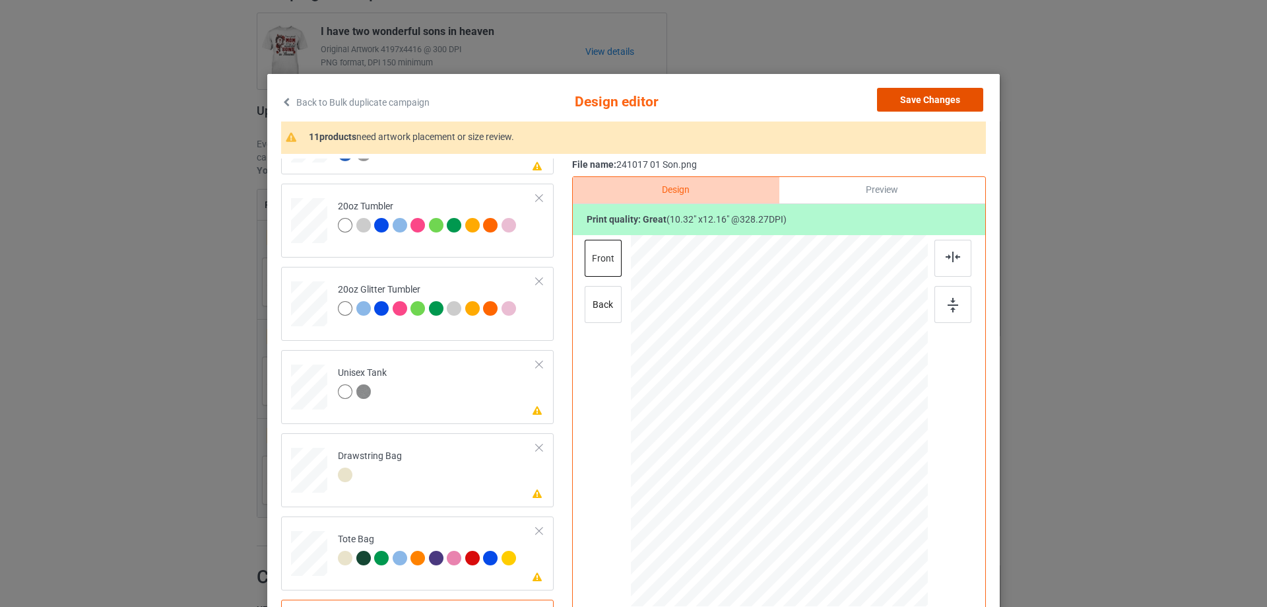
click at [943, 106] on button "Save Changes" at bounding box center [930, 100] width 106 height 24
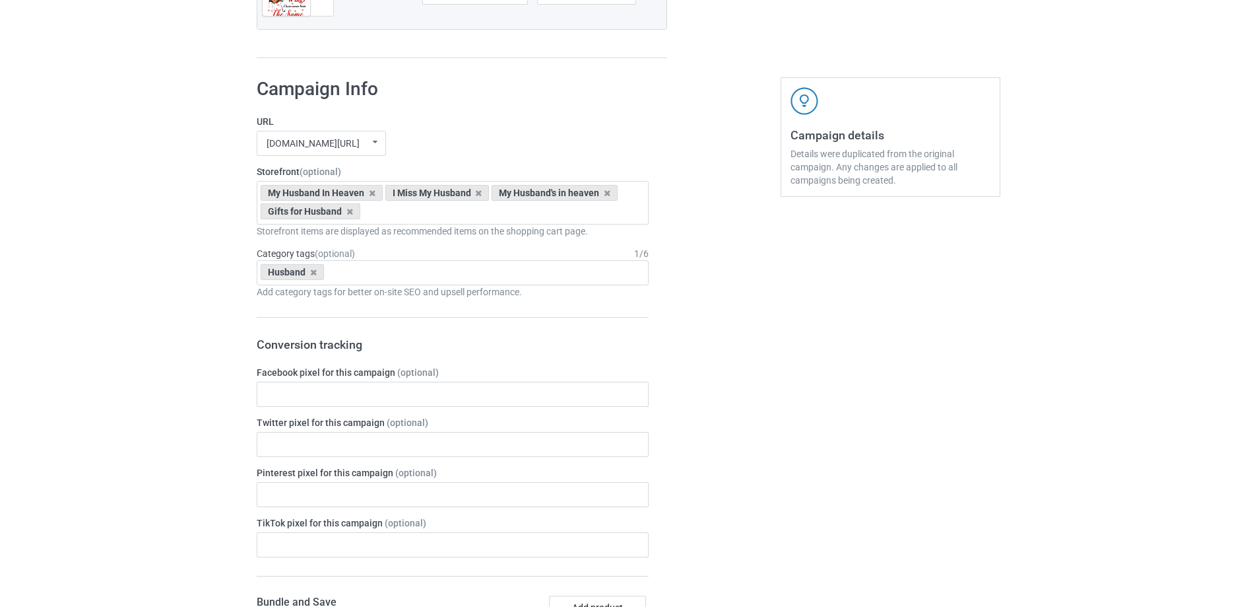
scroll to position [1316, 0]
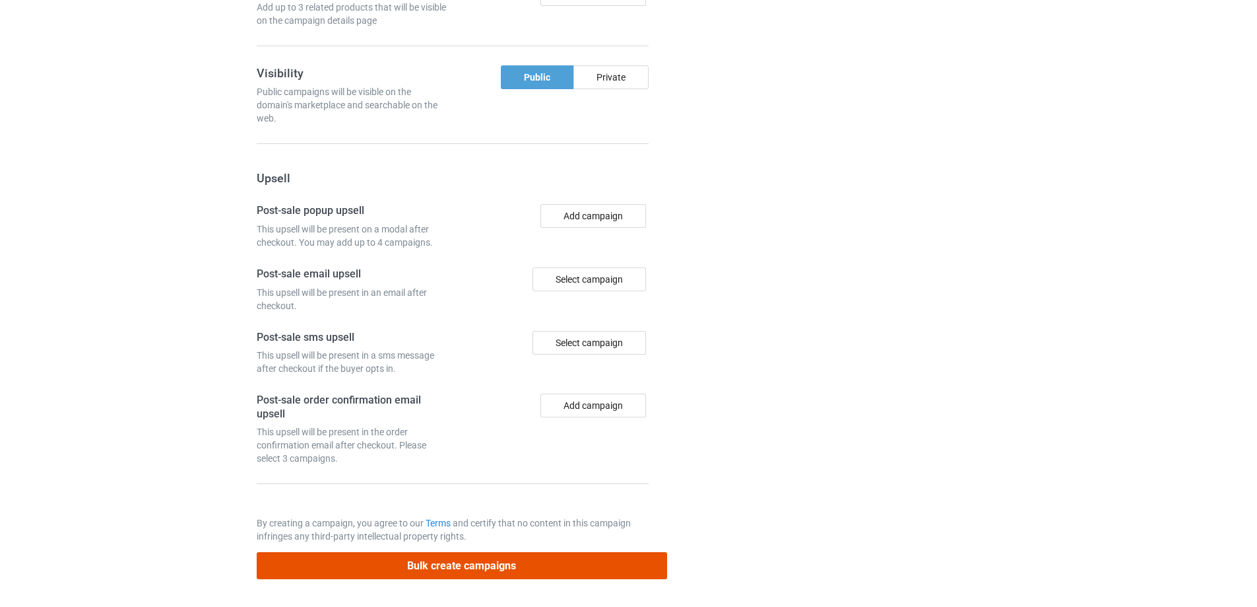
click at [440, 568] on button "Bulk create campaigns" at bounding box center [462, 565] width 411 height 27
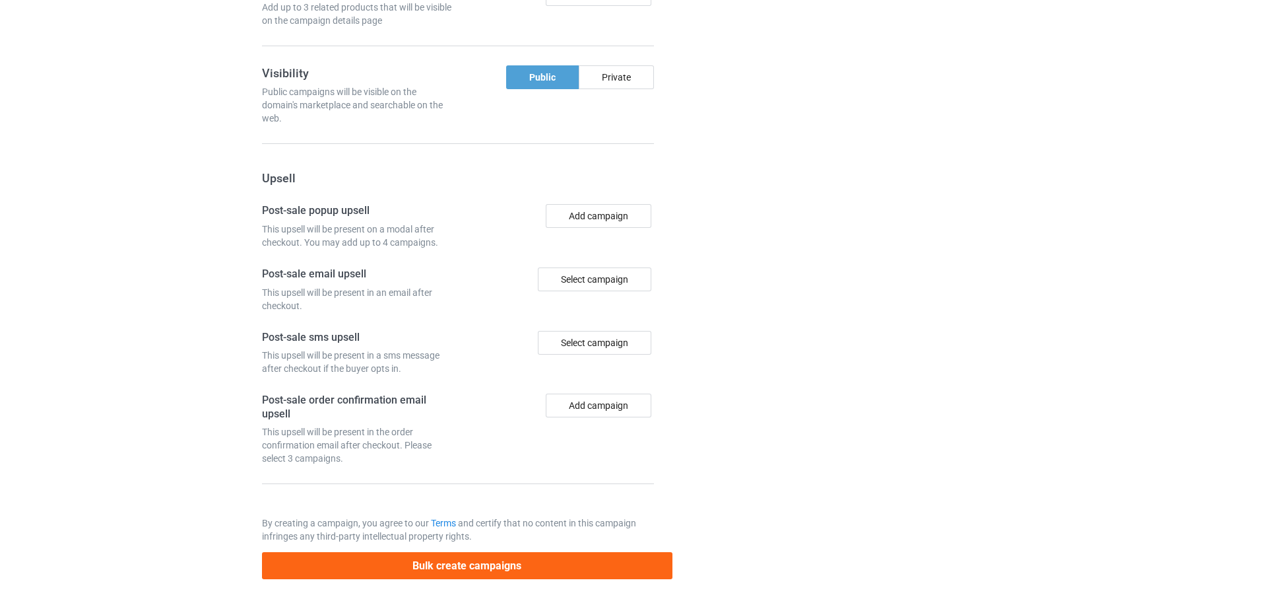
scroll to position [0, 0]
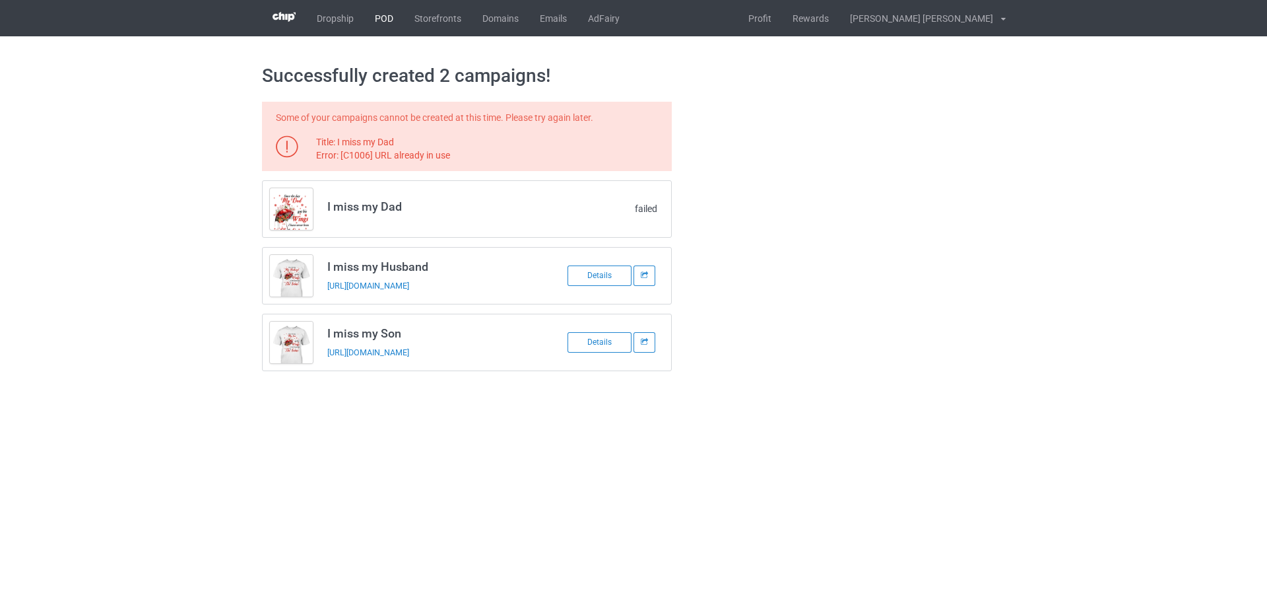
click at [387, 16] on link "POD" at bounding box center [384, 18] width 40 height 36
